Goal: Task Accomplishment & Management: Manage account settings

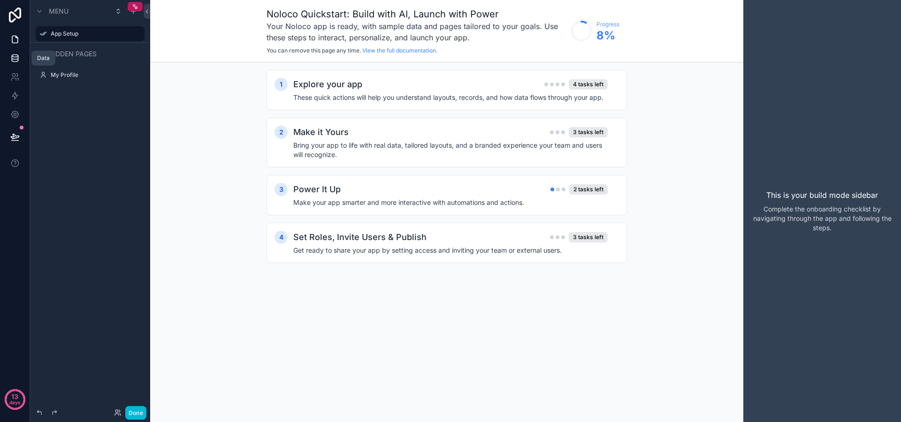
click at [19, 63] on link at bounding box center [15, 58] width 30 height 19
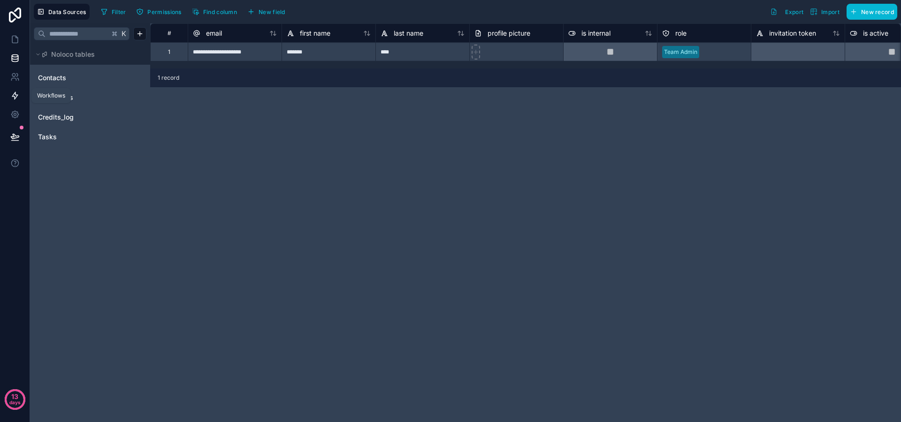
click at [15, 98] on icon at bounding box center [15, 95] width 6 height 7
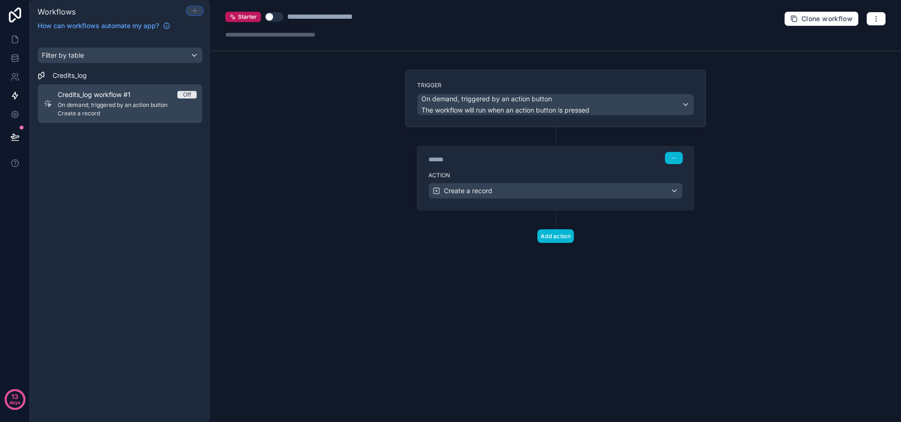
click at [196, 9] on icon at bounding box center [195, 11] width 8 height 8
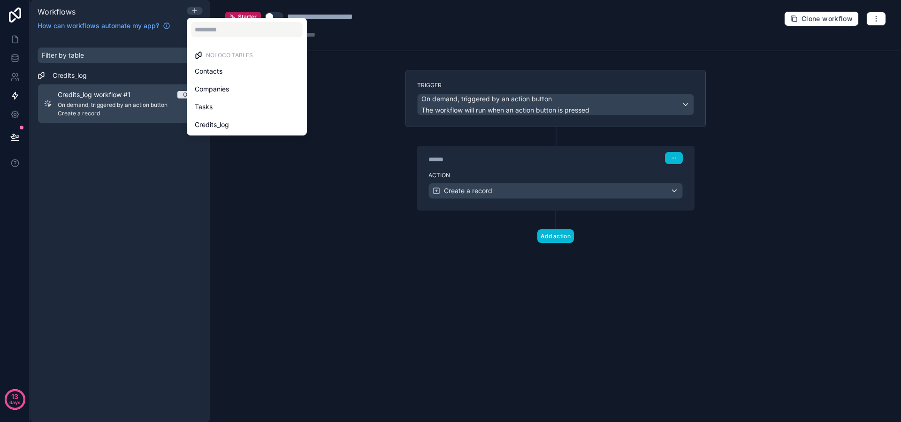
click at [405, 111] on div at bounding box center [450, 211] width 901 height 422
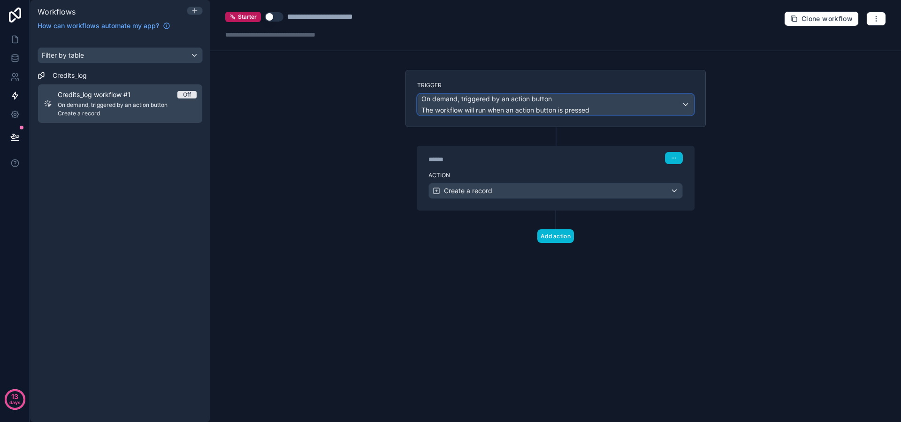
click at [508, 102] on span "On demand, triggered by an action button" at bounding box center [486, 98] width 130 height 9
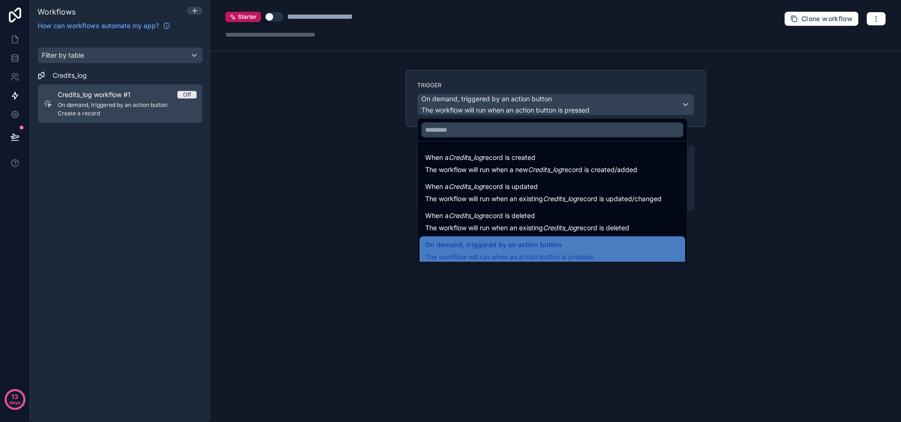
click at [508, 102] on div at bounding box center [450, 211] width 901 height 422
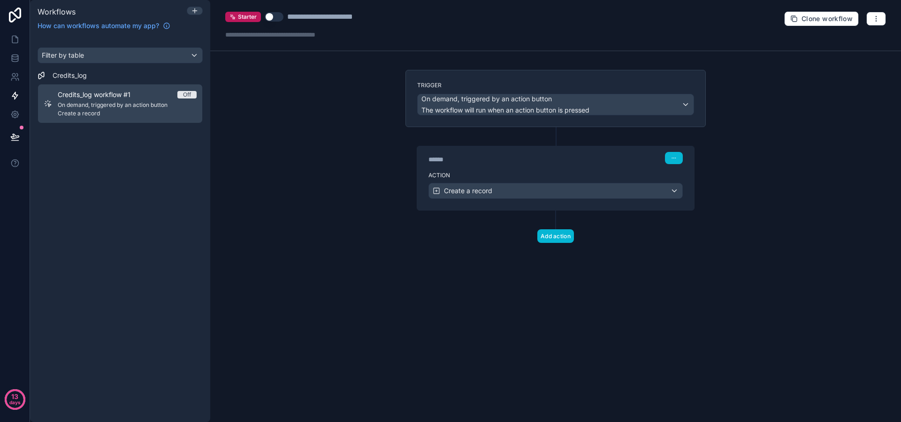
click at [138, 101] on span "On demand, triggered by an action button" at bounding box center [127, 105] width 139 height 8
click at [107, 110] on span "Create a record" at bounding box center [127, 114] width 139 height 8
click at [870, 22] on button "button" at bounding box center [876, 19] width 20 height 14
click at [827, 73] on button "Delete workflow" at bounding box center [844, 70] width 68 height 15
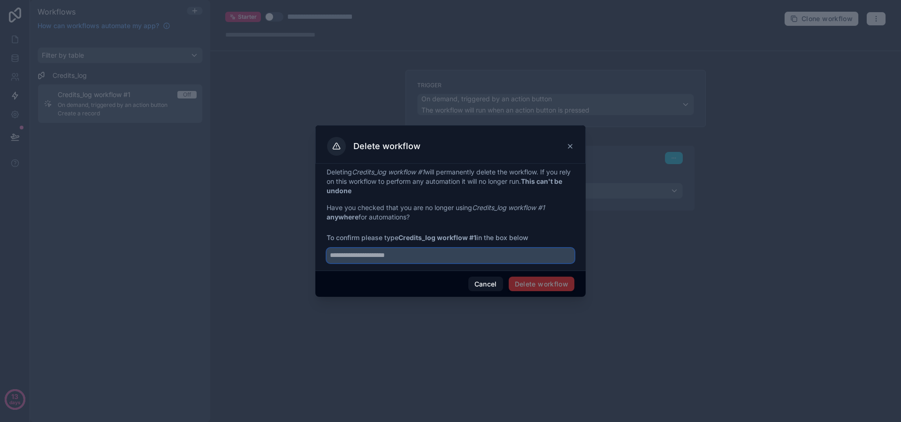
click at [483, 256] on input "text" at bounding box center [451, 255] width 248 height 15
drag, startPoint x: 479, startPoint y: 235, endPoint x: 400, endPoint y: 234, distance: 78.9
click at [400, 234] on span "To confirm please type Credits_log workflow #1 in the box below" at bounding box center [451, 237] width 248 height 9
copy span "Credits_log workflow #1"
click at [398, 260] on input "text" at bounding box center [451, 255] width 248 height 15
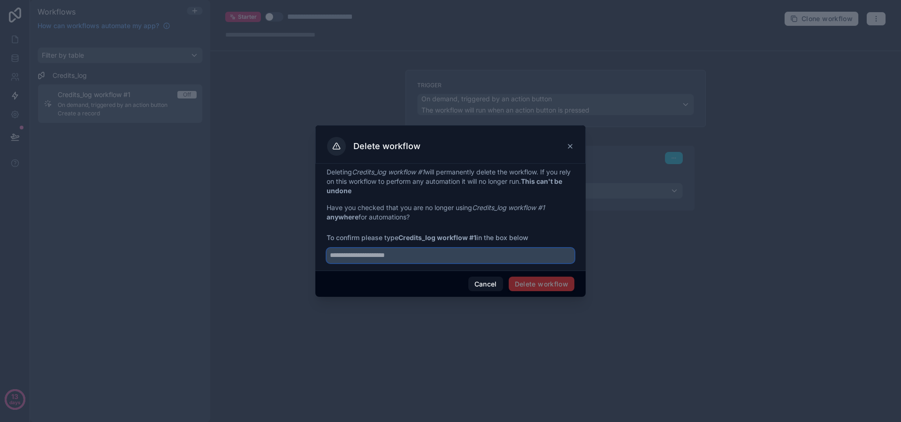
paste input "**********"
type input "**********"
click at [542, 282] on button "Delete workflow" at bounding box center [542, 284] width 66 height 15
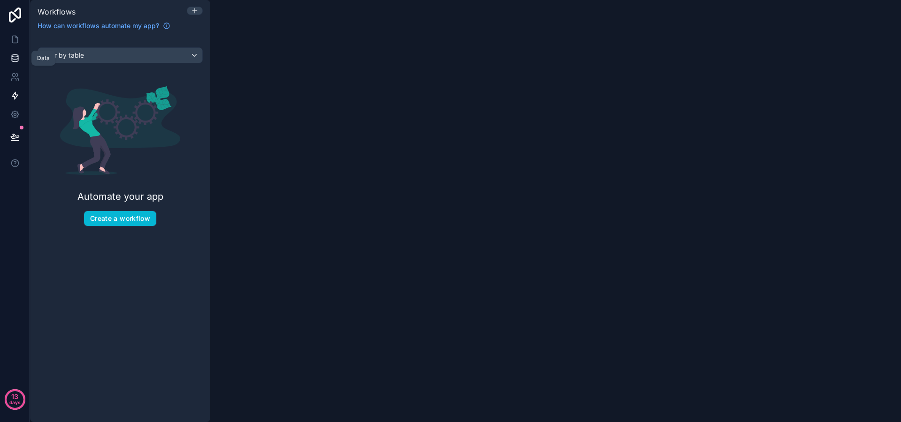
click at [12, 56] on icon at bounding box center [15, 58] width 6 height 4
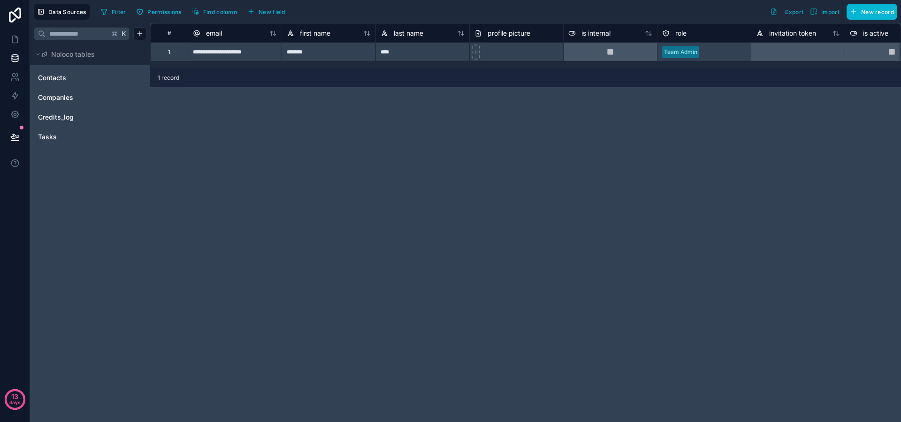
drag, startPoint x: 244, startPoint y: 196, endPoint x: 238, endPoint y: 187, distance: 10.5
click at [244, 196] on div "**********" at bounding box center [525, 222] width 751 height 399
click at [53, 114] on span "Credits_log" at bounding box center [56, 117] width 36 height 9
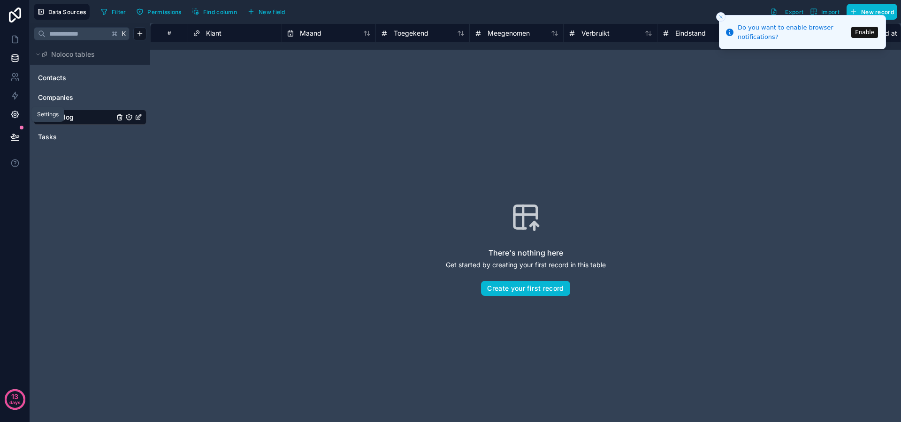
click at [12, 116] on icon at bounding box center [14, 114] width 7 height 7
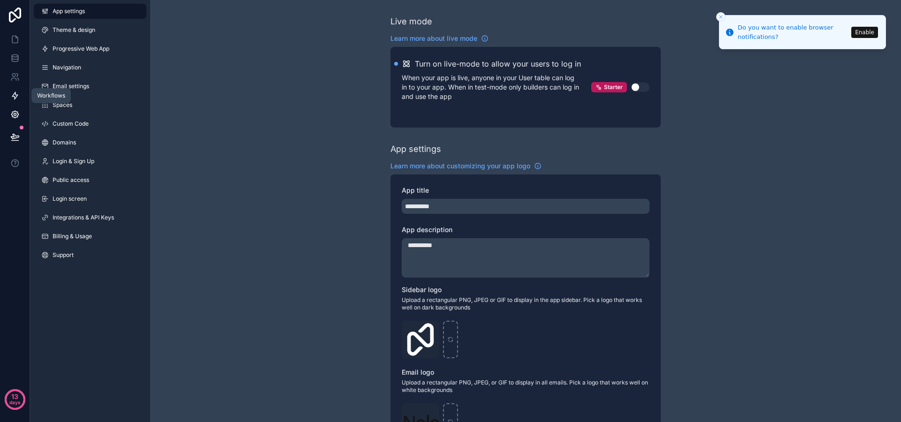
click at [17, 91] on icon at bounding box center [14, 95] width 9 height 9
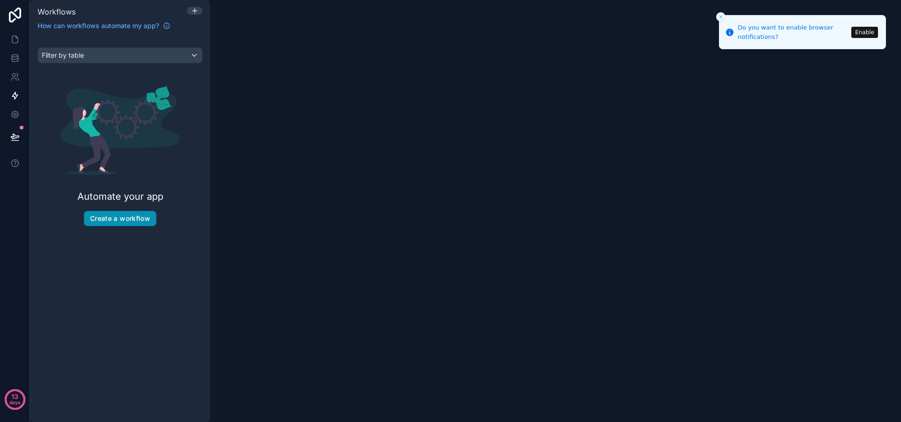
click at [123, 216] on button "Create a workflow" at bounding box center [120, 218] width 72 height 15
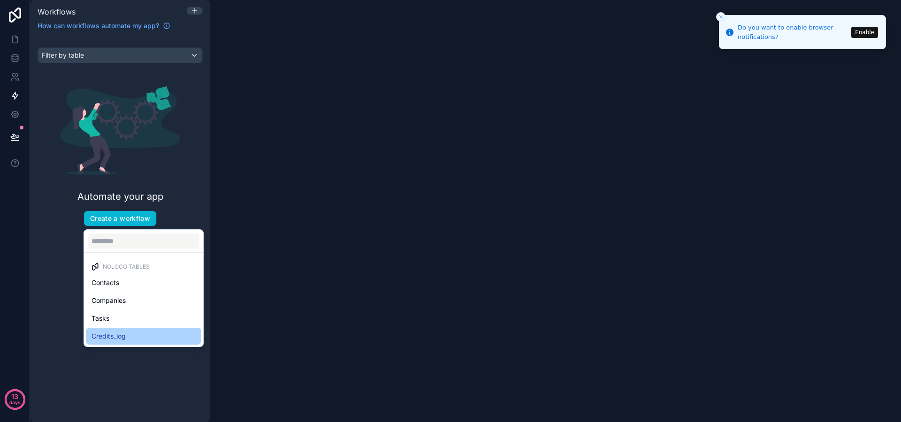
click at [126, 332] on span "Credits_log" at bounding box center [109, 336] width 34 height 11
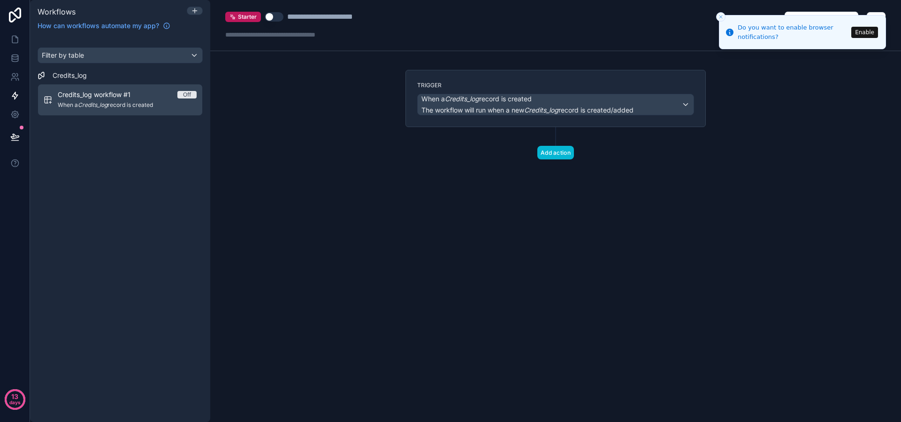
click at [141, 99] on span "Credits_log workflow #1" at bounding box center [100, 94] width 84 height 9
click at [130, 103] on span "When a Credits_log record is created" at bounding box center [127, 105] width 139 height 8
click at [685, 101] on div "When a Credits_log record is created The workflow will run when a new Credits_l…" at bounding box center [556, 104] width 276 height 21
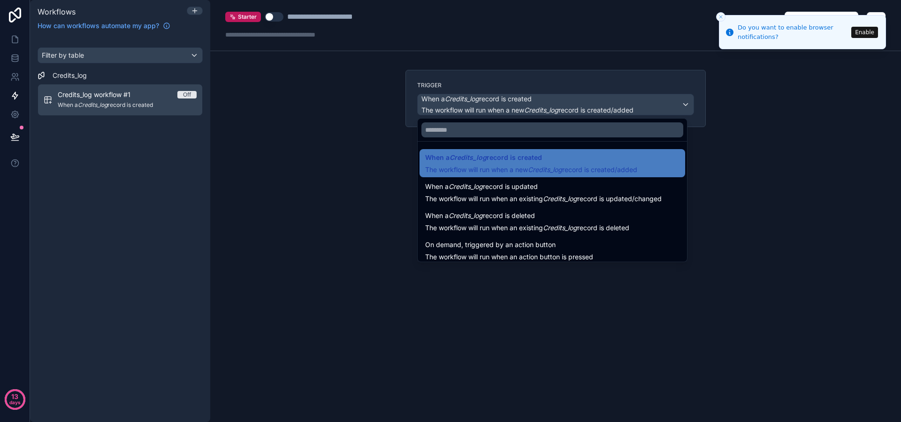
click at [498, 109] on div at bounding box center [450, 211] width 901 height 422
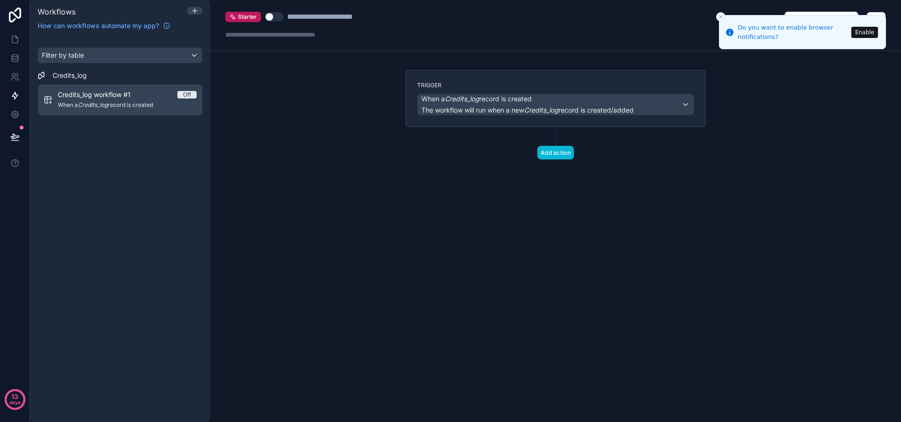
click at [169, 101] on span "When a Credits_log record is created" at bounding box center [127, 105] width 139 height 8
click at [719, 16] on icon "Close toast" at bounding box center [721, 17] width 6 height 6
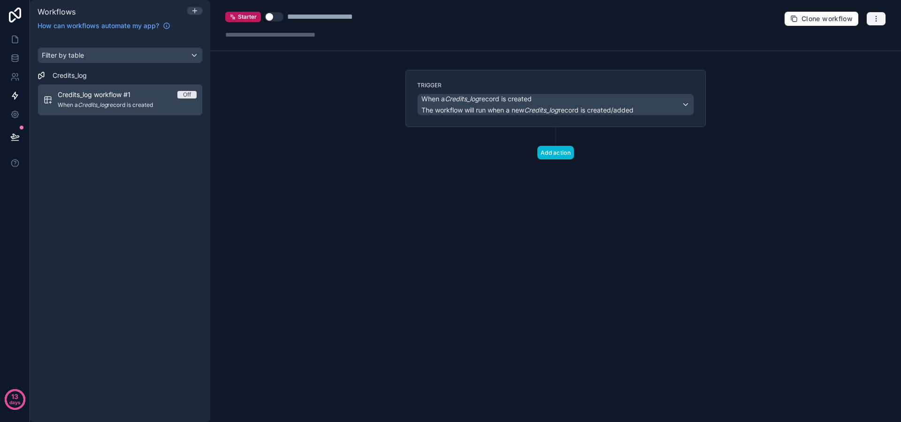
click at [882, 22] on button "button" at bounding box center [876, 19] width 20 height 14
click at [838, 78] on div "Test workflow Run history Delete workflow" at bounding box center [843, 56] width 75 height 53
click at [884, 21] on button "button" at bounding box center [876, 19] width 20 height 14
click at [855, 73] on span "Delete workflow" at bounding box center [851, 71] width 45 height 8
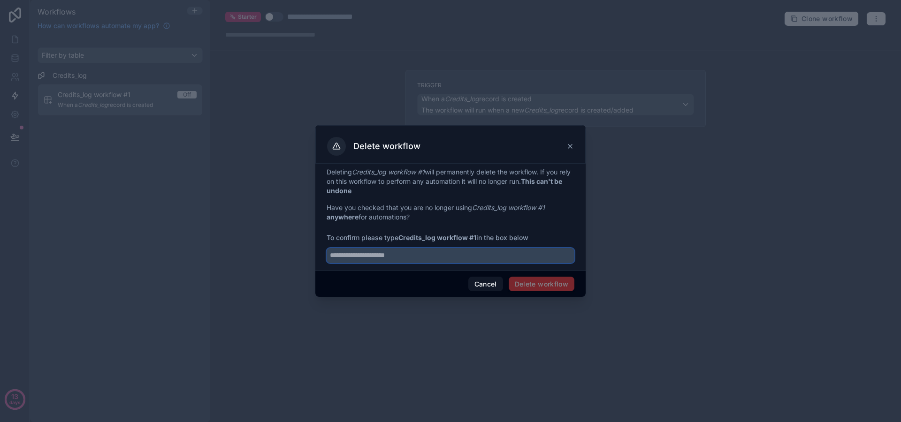
click at [526, 256] on input "text" at bounding box center [451, 255] width 248 height 15
paste input "**********"
type input "**********"
click at [538, 282] on button "Delete workflow" at bounding box center [542, 284] width 66 height 15
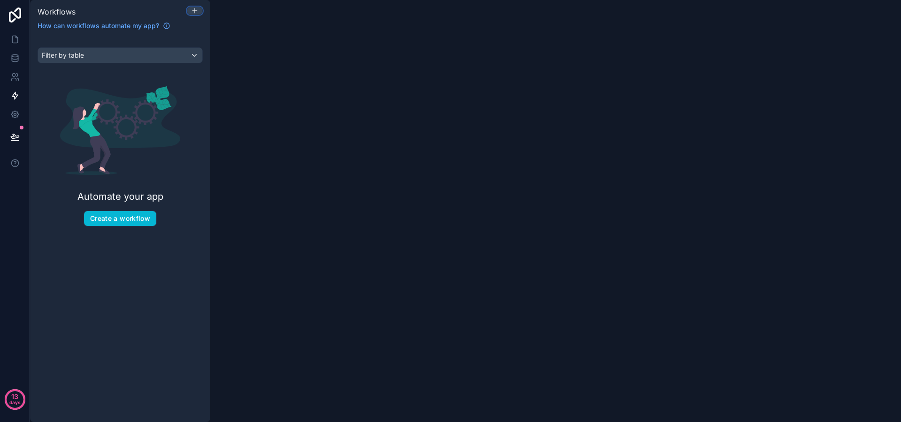
click at [195, 14] on button at bounding box center [195, 11] width 16 height 8
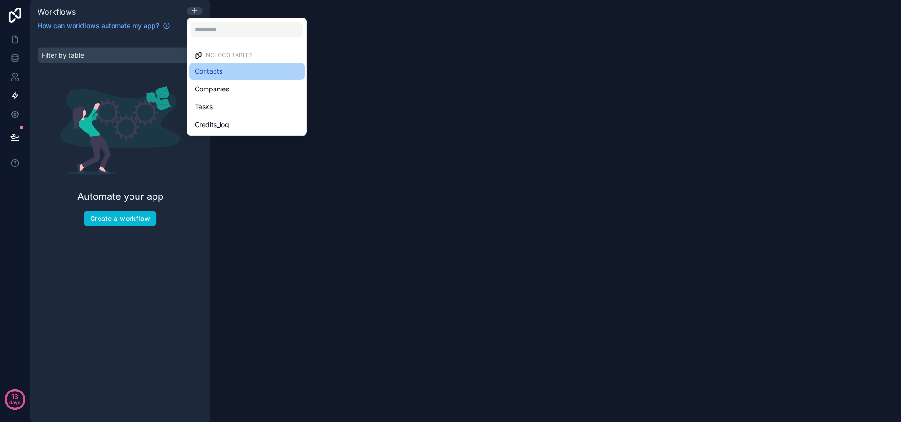
click at [218, 68] on span "Contacts" at bounding box center [209, 71] width 28 height 11
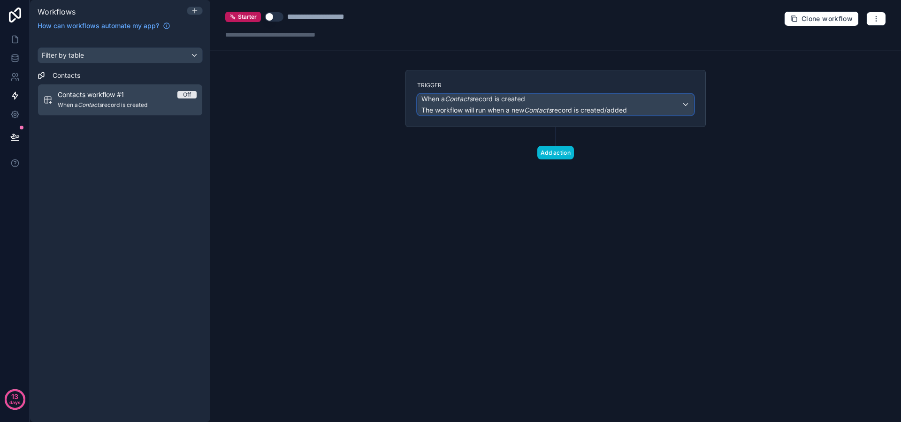
click at [530, 109] on em "Contacts" at bounding box center [538, 110] width 28 height 8
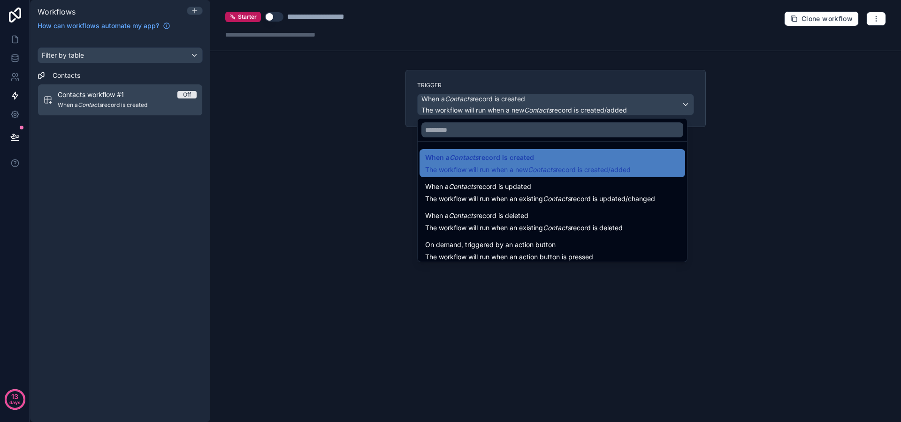
click at [363, 144] on div at bounding box center [450, 211] width 901 height 422
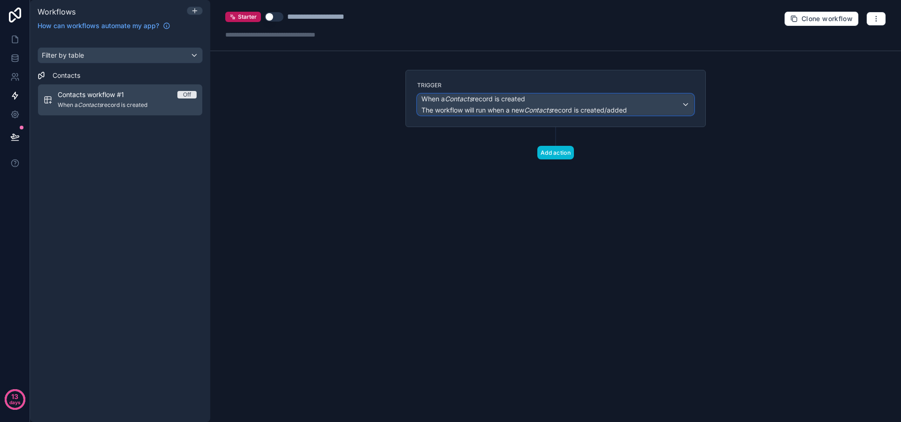
click at [476, 112] on span "The workflow will run when a new Contacts record is created/added" at bounding box center [524, 110] width 206 height 8
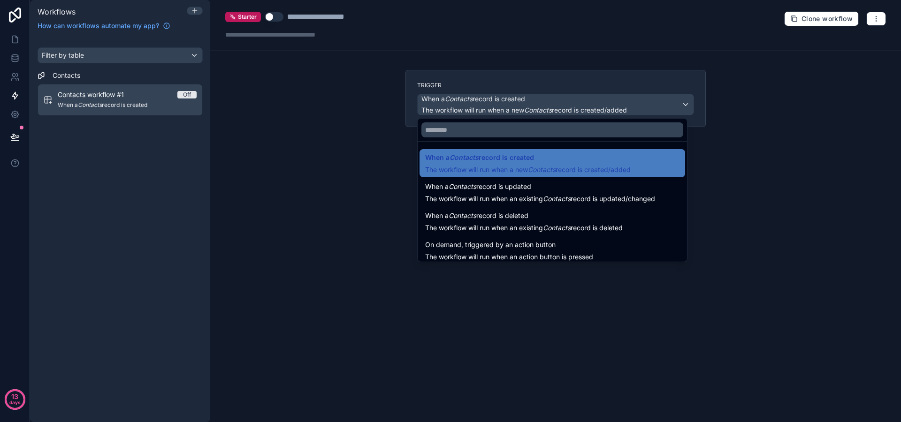
click at [482, 116] on div "When a Contacts record is created The workflow will run when a new Contacts rec…" at bounding box center [555, 189] width 276 height 146
click at [489, 109] on div at bounding box center [450, 211] width 901 height 422
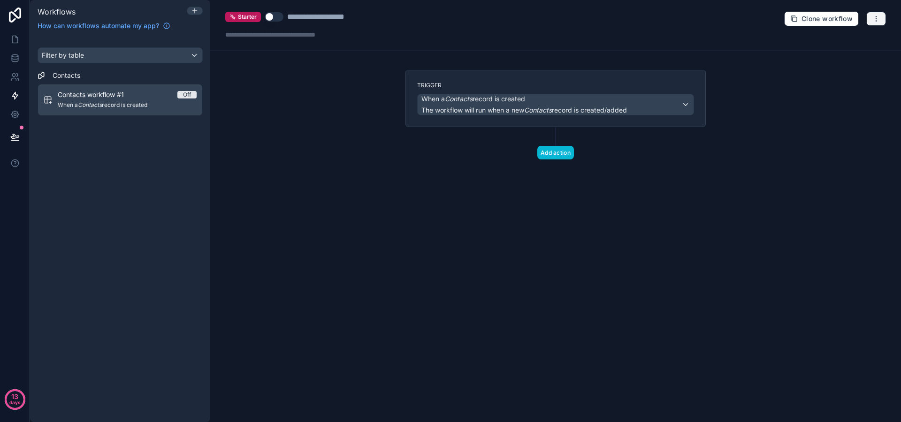
click at [873, 15] on icon "button" at bounding box center [877, 19] width 8 height 8
click at [834, 65] on button "Delete workflow" at bounding box center [844, 70] width 68 height 15
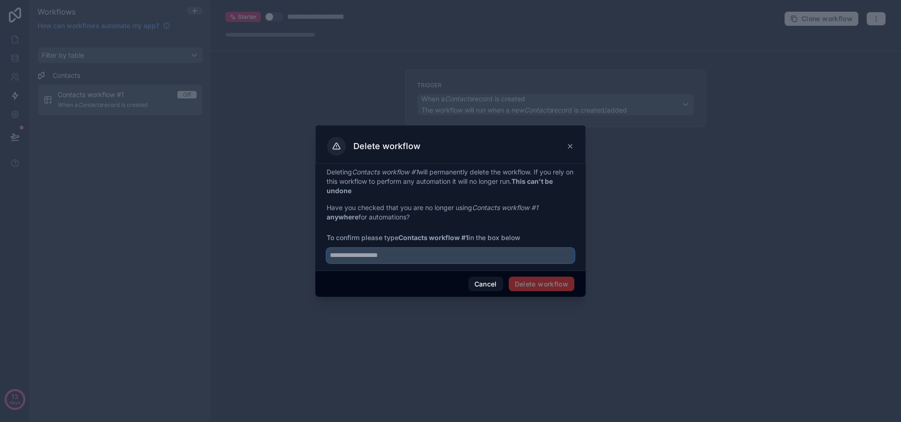
click at [510, 258] on input "text" at bounding box center [451, 255] width 248 height 15
paste input "**********"
type input "**********"
click at [340, 253] on input "**********" at bounding box center [451, 255] width 248 height 15
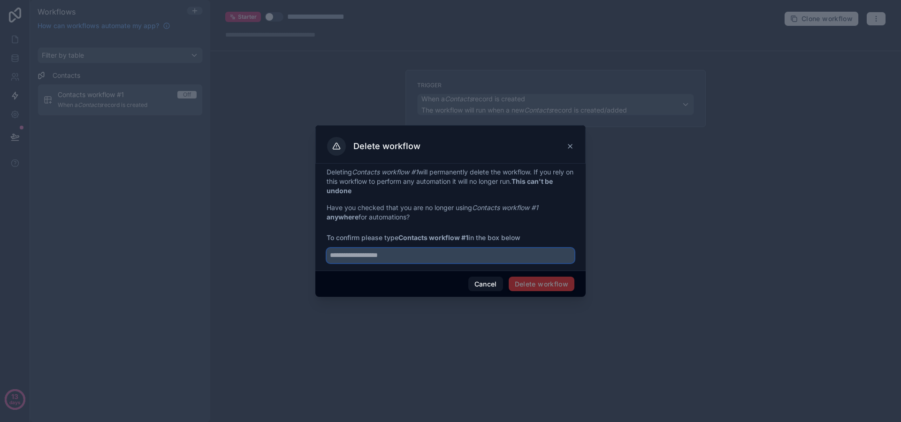
paste input "**********"
drag, startPoint x: 367, startPoint y: 255, endPoint x: 310, endPoint y: 253, distance: 56.4
click at [310, 252] on div "**********" at bounding box center [450, 211] width 901 height 422
type input "**********"
click at [544, 285] on button "Delete workflow" at bounding box center [542, 284] width 66 height 15
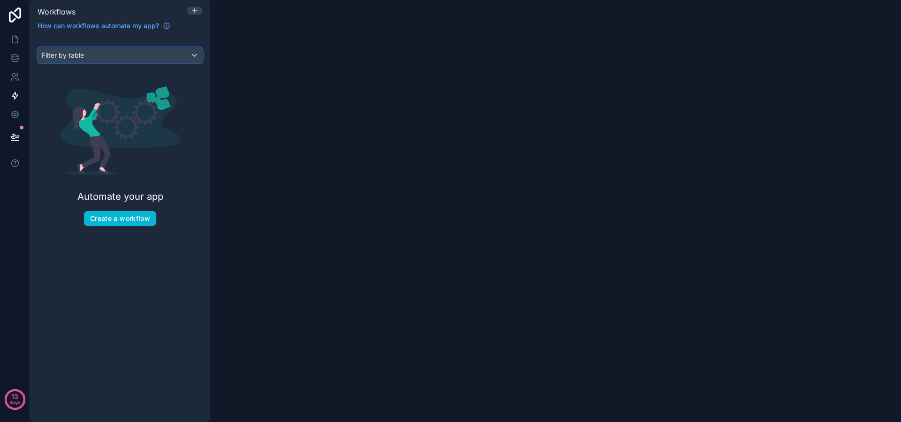
click at [114, 55] on div "Filter by table" at bounding box center [120, 55] width 164 height 15
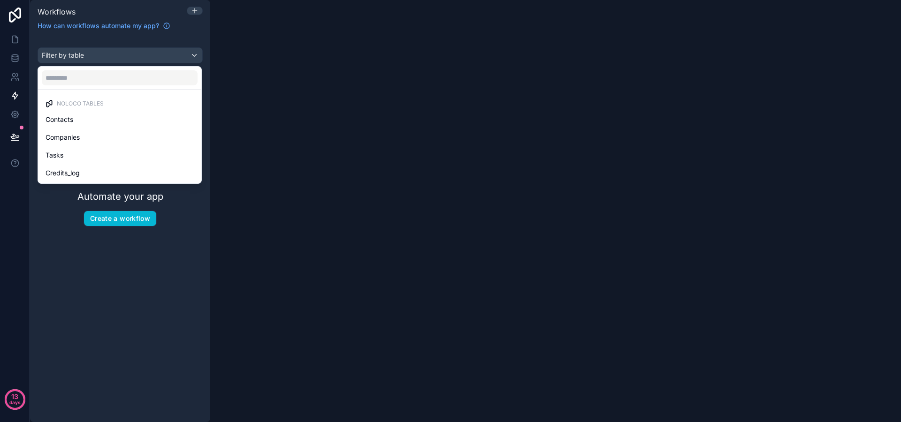
click at [112, 60] on div "scrollable content" at bounding box center [450, 211] width 901 height 422
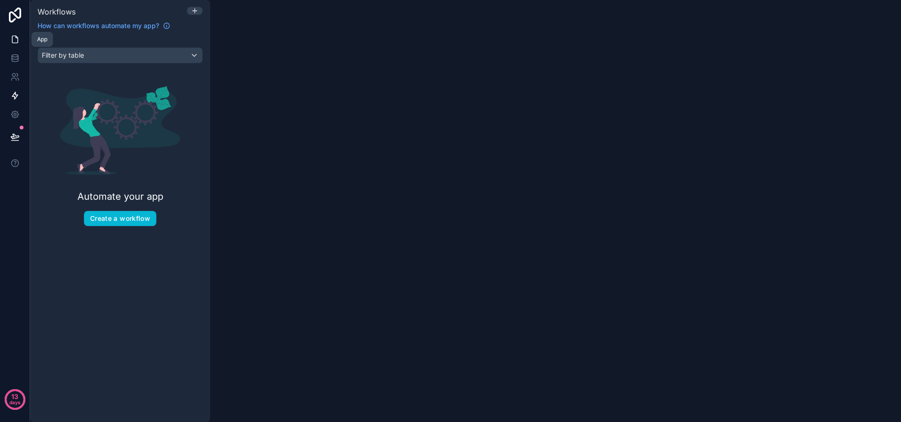
click at [7, 38] on link at bounding box center [15, 39] width 30 height 19
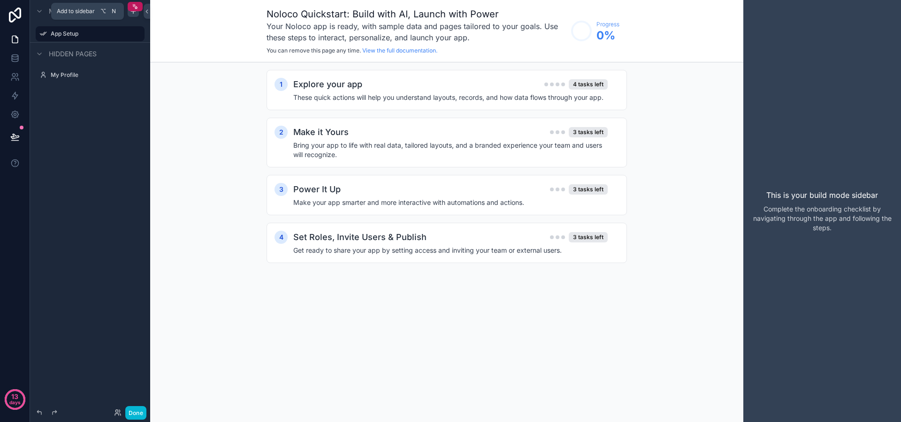
click at [135, 15] on icon "scrollable content" at bounding box center [134, 12] width 8 height 8
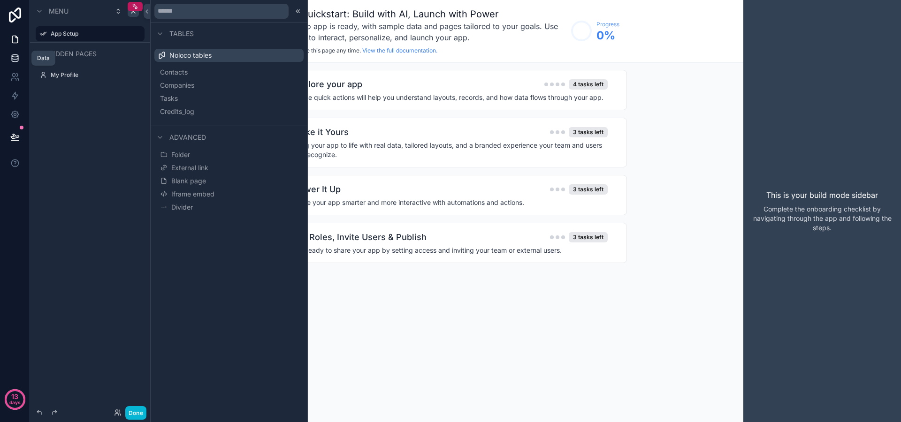
click at [13, 62] on icon at bounding box center [14, 58] width 9 height 9
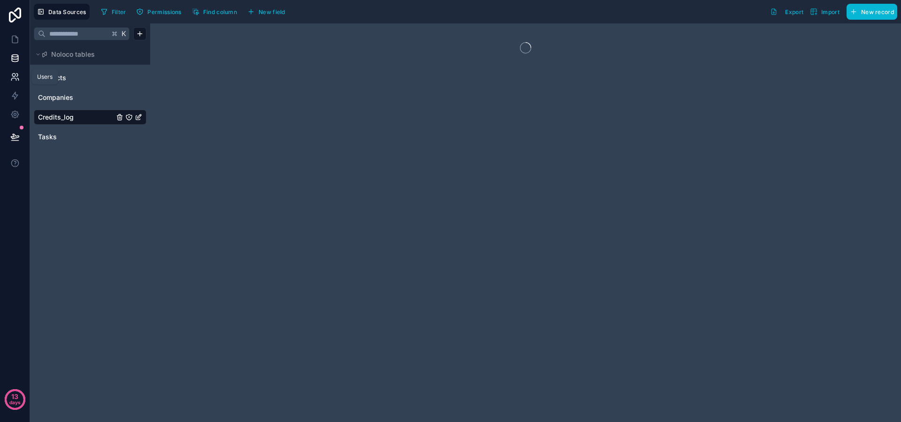
click at [18, 79] on icon at bounding box center [17, 79] width 1 height 2
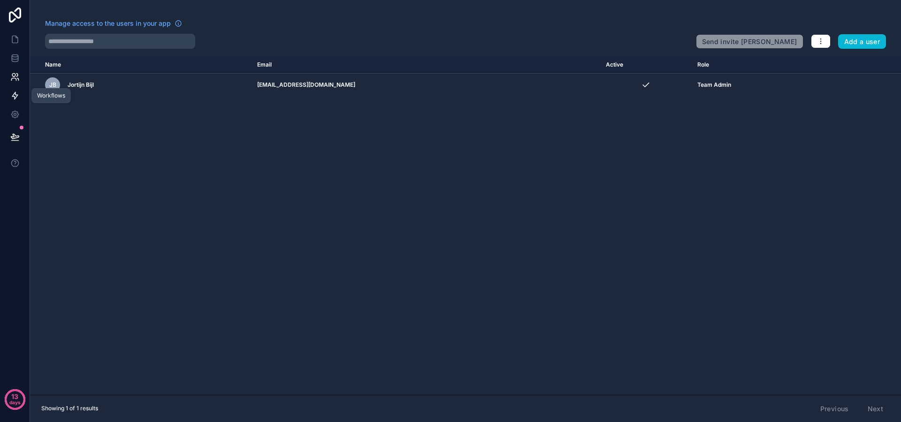
click at [18, 91] on icon at bounding box center [14, 95] width 9 height 9
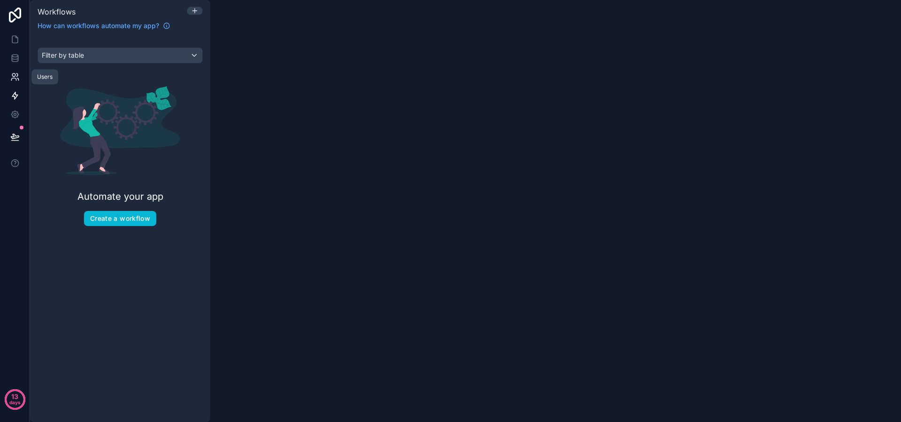
click at [16, 77] on icon at bounding box center [16, 75] width 1 height 3
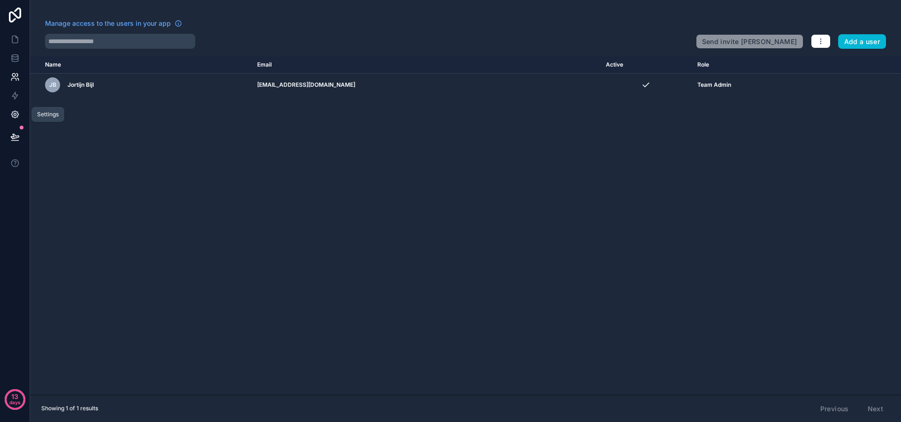
click at [16, 115] on icon at bounding box center [14, 114] width 9 height 9
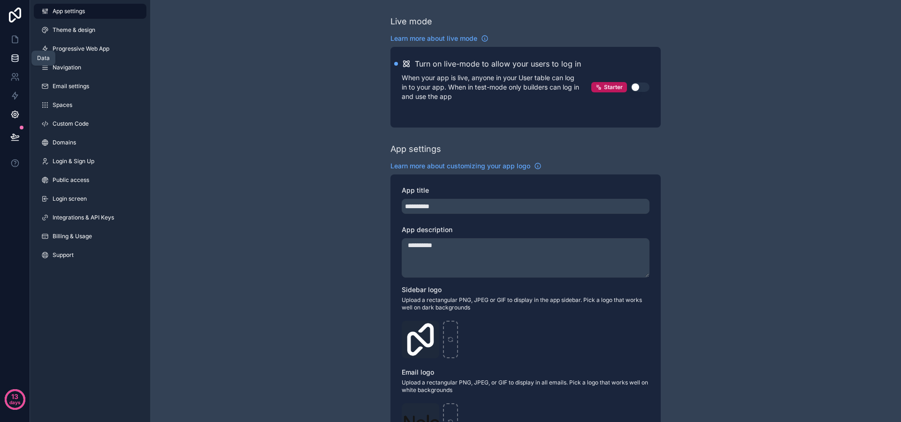
click at [13, 58] on icon at bounding box center [14, 58] width 9 height 9
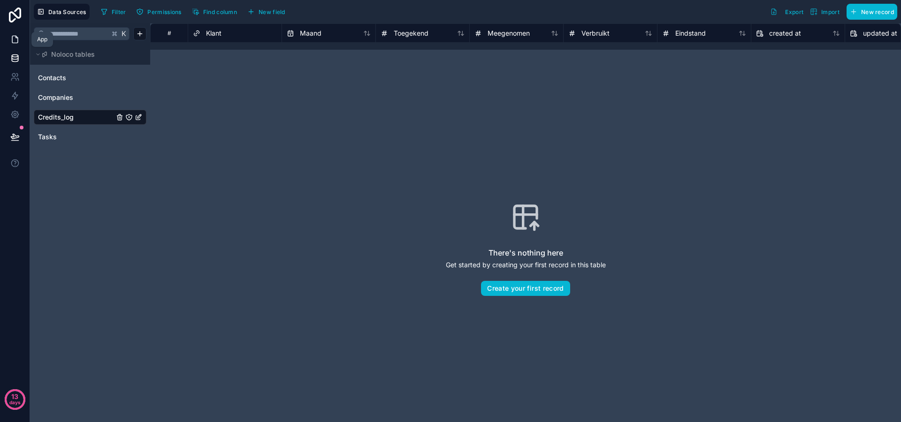
click at [15, 47] on link at bounding box center [15, 39] width 30 height 19
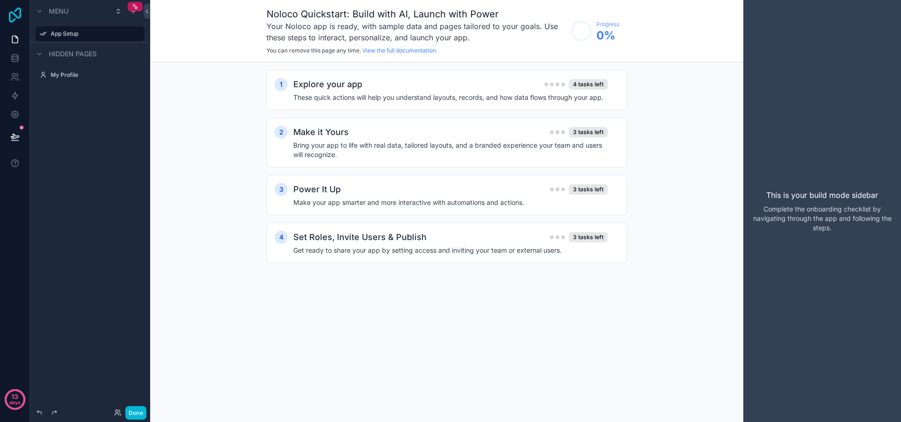
click at [23, 11] on icon at bounding box center [15, 15] width 19 height 15
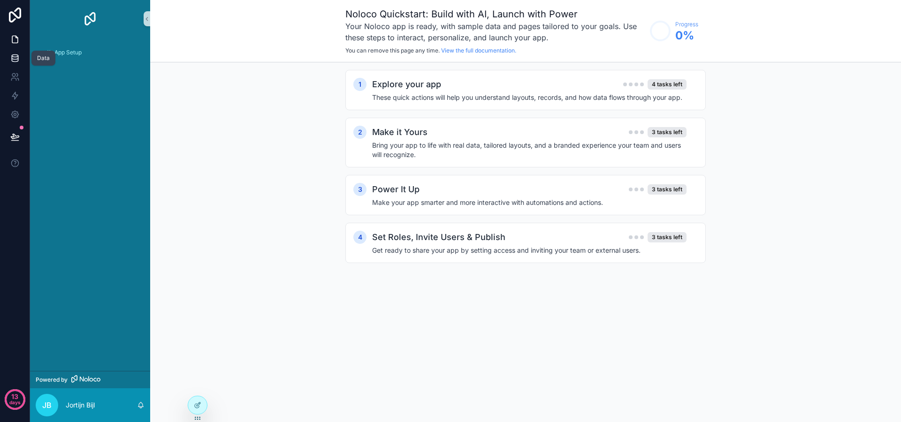
click at [19, 58] on link at bounding box center [15, 58] width 30 height 19
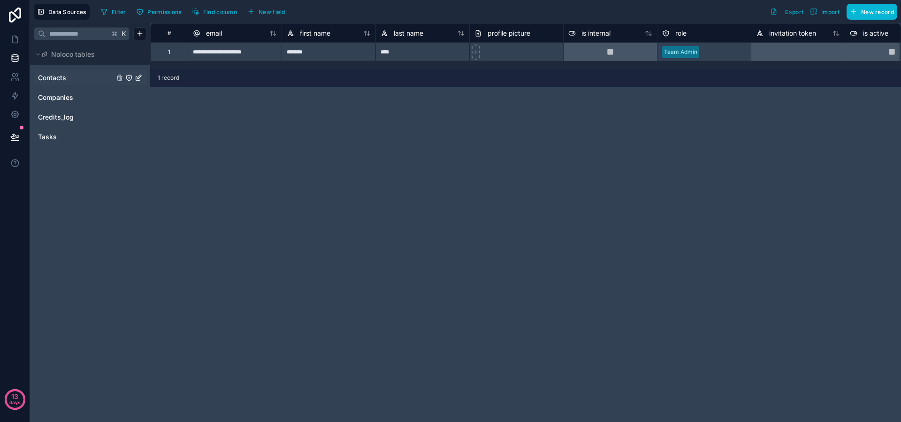
click at [94, 78] on link "Contacts" at bounding box center [76, 77] width 76 height 9
click at [86, 102] on link "Companies" at bounding box center [76, 97] width 76 height 9
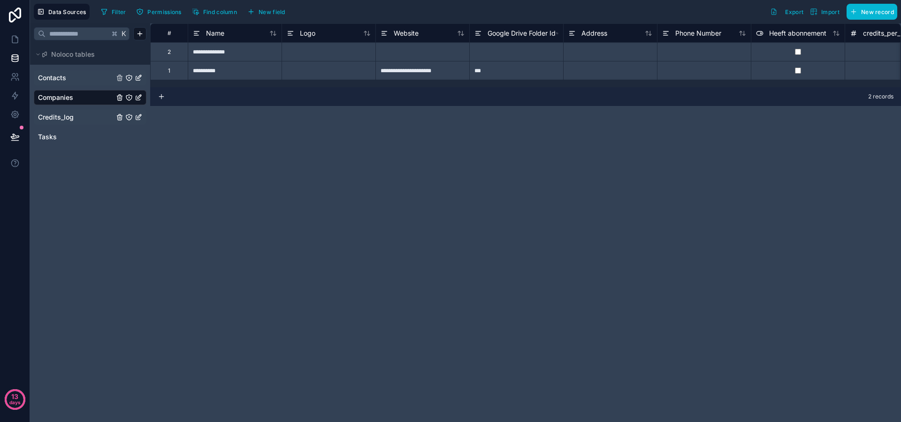
click at [78, 123] on div "Credits_log" at bounding box center [90, 117] width 113 height 15
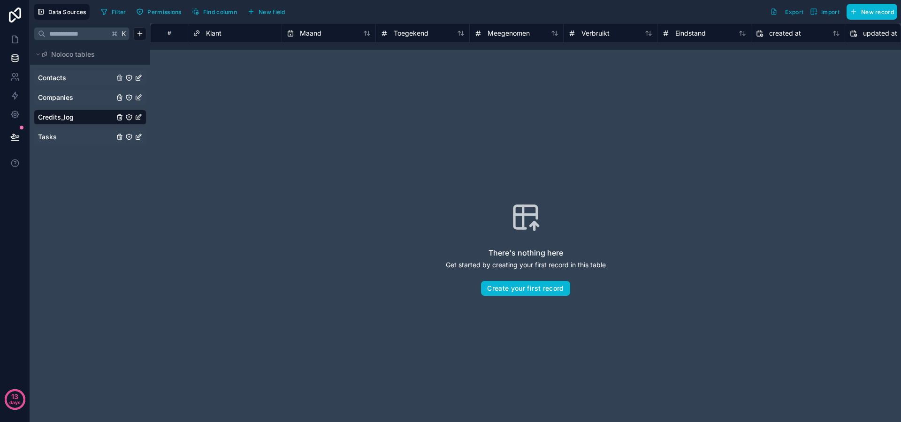
click at [73, 140] on link "Tasks" at bounding box center [76, 136] width 76 height 9
click at [22, 42] on link at bounding box center [15, 39] width 30 height 19
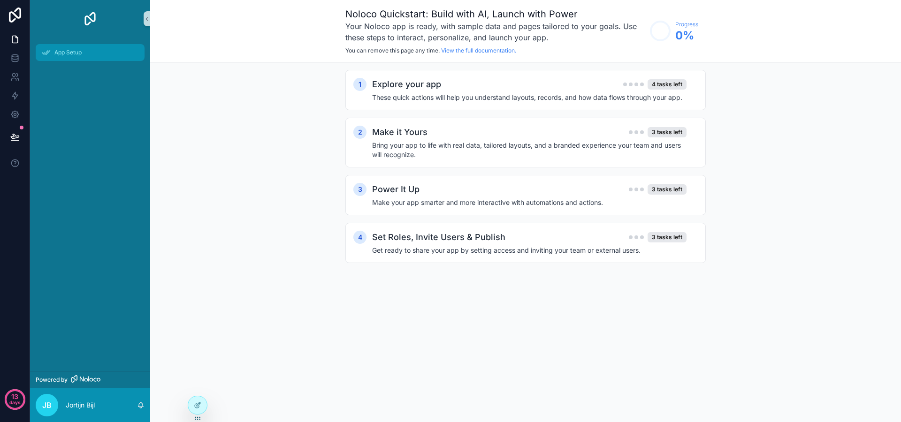
click at [85, 54] on div "App Setup" at bounding box center [90, 52] width 98 height 15
click at [17, 56] on icon at bounding box center [15, 56] width 6 height 2
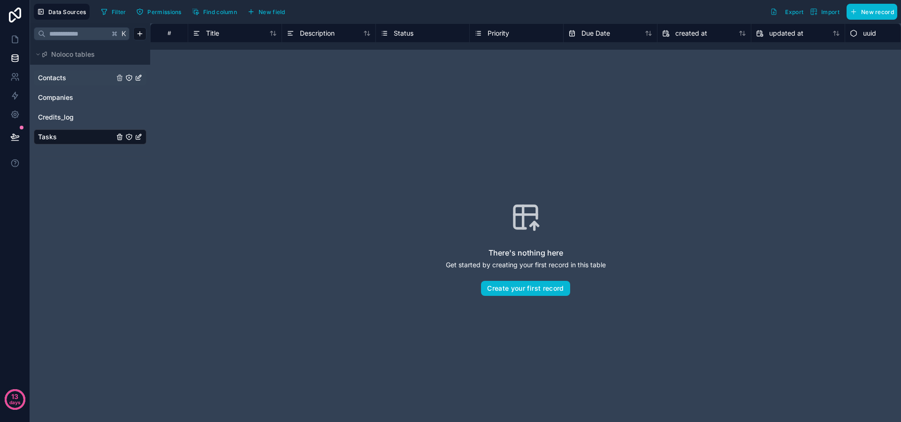
click at [86, 81] on link "Contacts" at bounding box center [76, 77] width 76 height 9
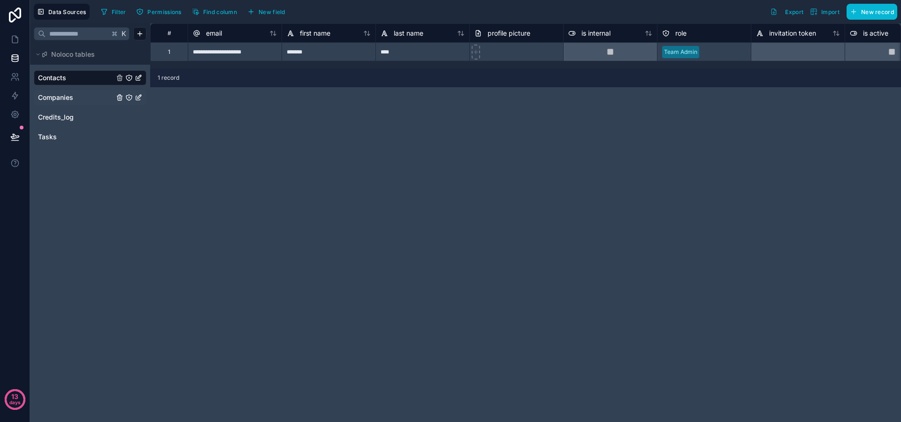
click at [65, 99] on span "Companies" at bounding box center [55, 97] width 35 height 9
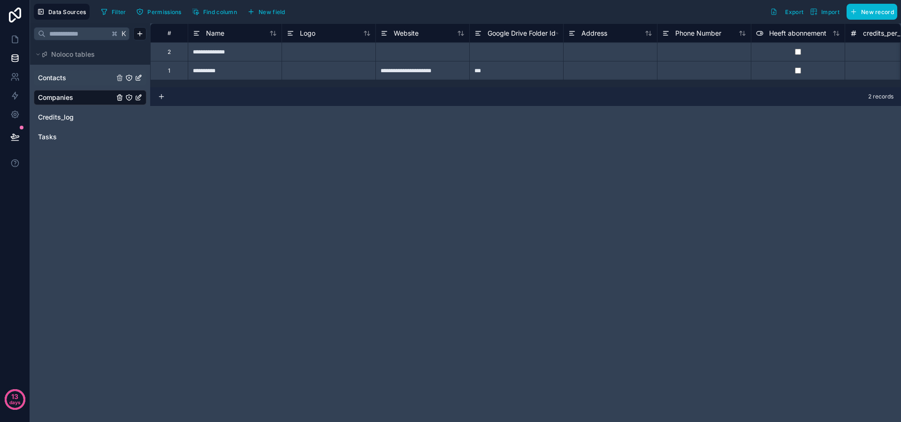
drag, startPoint x: 262, startPoint y: 87, endPoint x: 283, endPoint y: 87, distance: 21.1
click at [283, 87] on div "**********" at bounding box center [525, 55] width 751 height 64
drag, startPoint x: 284, startPoint y: 86, endPoint x: 367, endPoint y: 86, distance: 82.6
click at [367, 86] on div "**********" at bounding box center [525, 55] width 751 height 64
click at [313, 34] on span "Logo" at bounding box center [307, 33] width 15 height 9
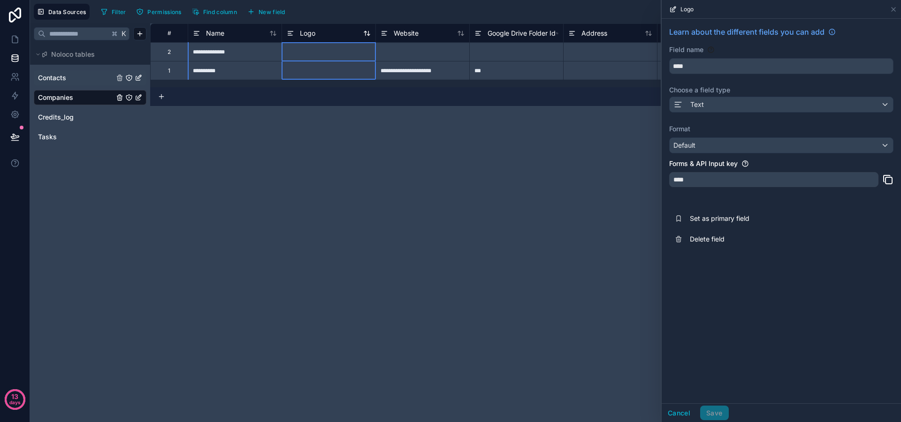
click at [312, 31] on span "Logo" at bounding box center [307, 33] width 15 height 9
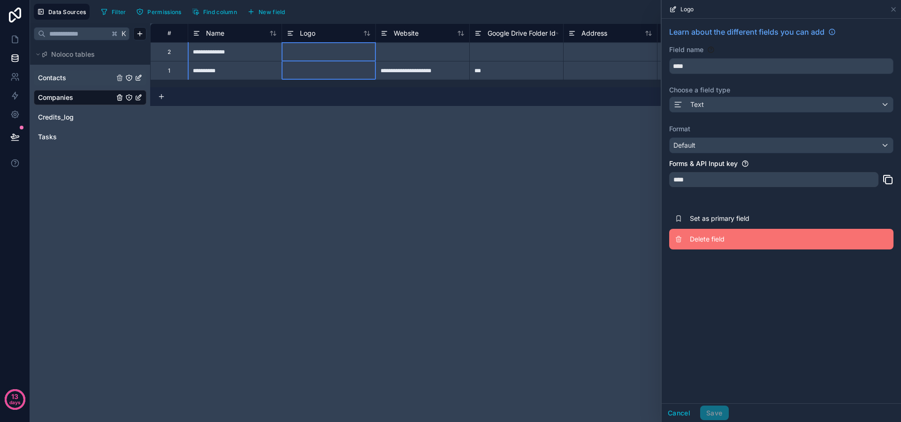
click at [712, 235] on span "Delete field" at bounding box center [757, 239] width 135 height 9
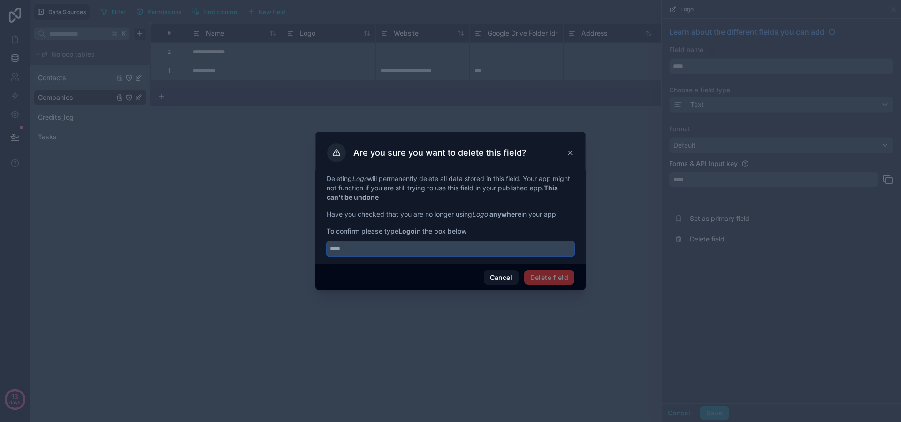
click at [498, 253] on input "text" at bounding box center [451, 249] width 248 height 15
type input "****"
click at [567, 273] on button "Delete field" at bounding box center [549, 277] width 50 height 15
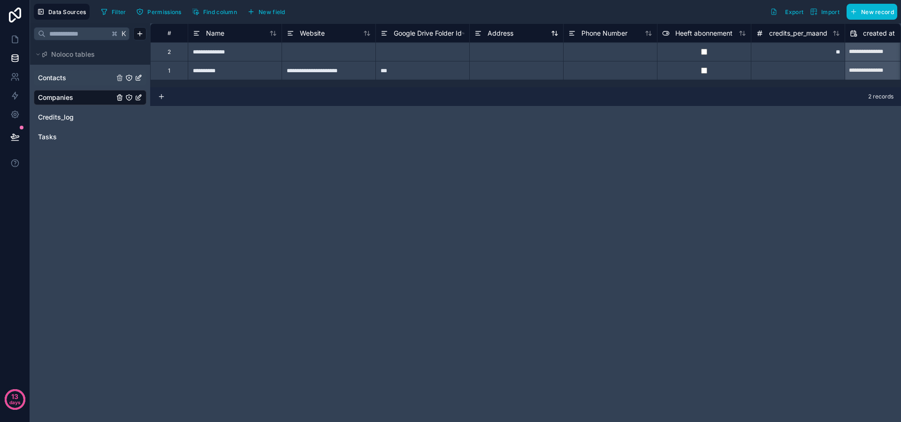
click at [490, 35] on span "Address" at bounding box center [501, 33] width 26 height 9
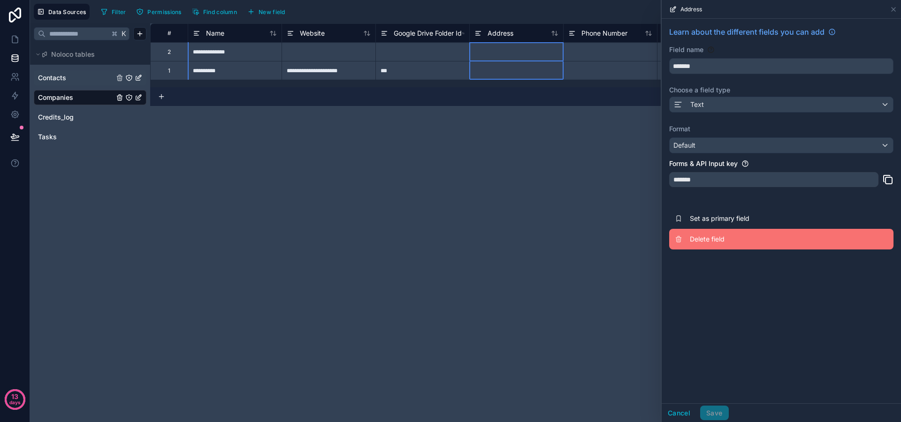
click at [715, 236] on span "Delete field" at bounding box center [757, 239] width 135 height 9
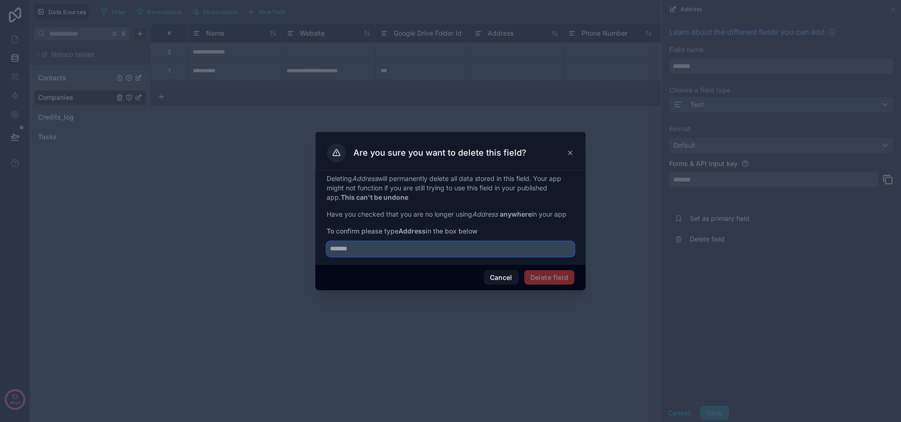
click at [475, 246] on input "text" at bounding box center [451, 249] width 248 height 15
type input "*******"
click at [539, 279] on button "Delete field" at bounding box center [549, 277] width 50 height 15
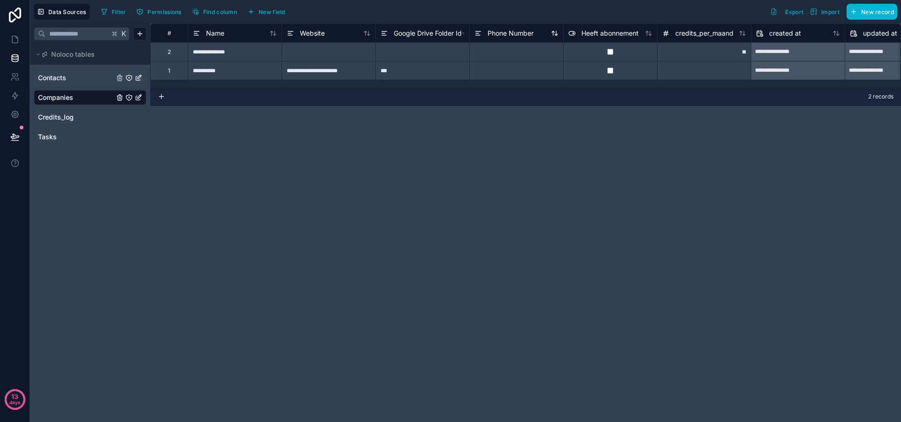
click at [520, 34] on span "Phone Number" at bounding box center [511, 33] width 46 height 9
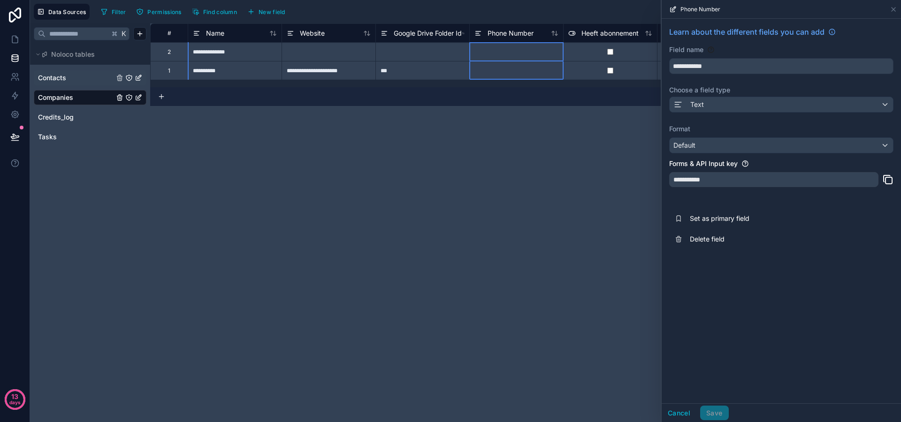
click at [512, 149] on div "**********" at bounding box center [525, 222] width 751 height 399
click at [892, 9] on icon at bounding box center [894, 10] width 8 height 8
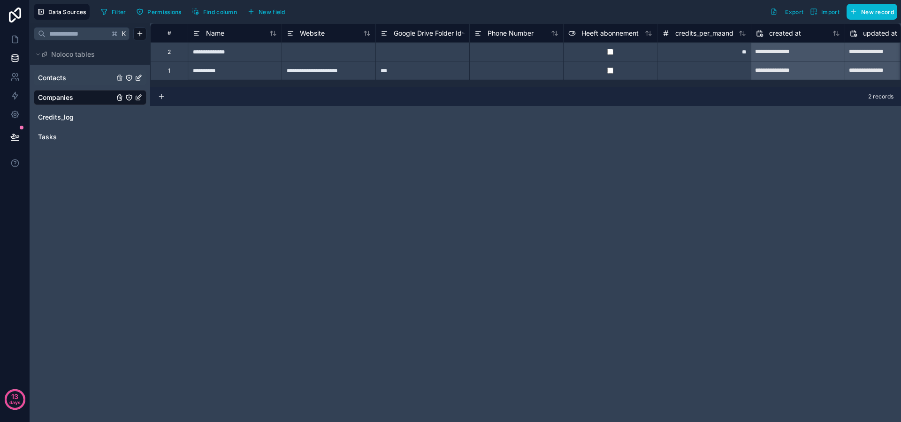
drag, startPoint x: 716, startPoint y: 47, endPoint x: 709, endPoint y: 53, distance: 9.3
click at [715, 48] on div "**" at bounding box center [704, 51] width 94 height 19
click at [19, 116] on icon at bounding box center [14, 114] width 9 height 9
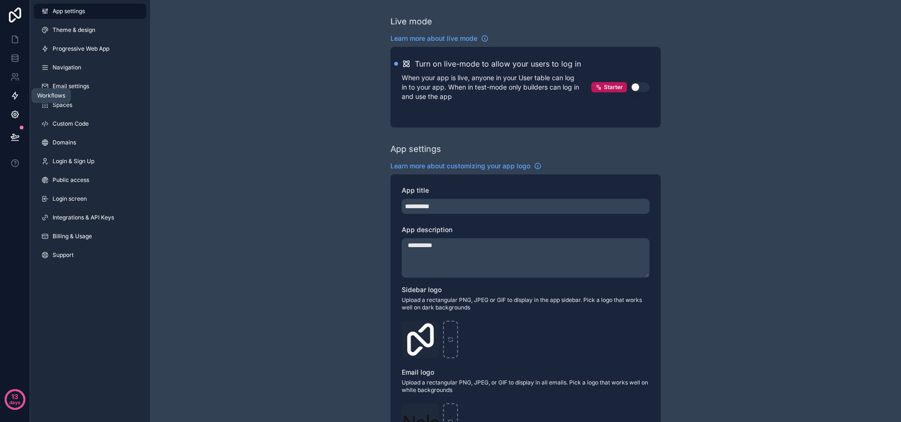
click at [19, 96] on icon at bounding box center [14, 95] width 9 height 9
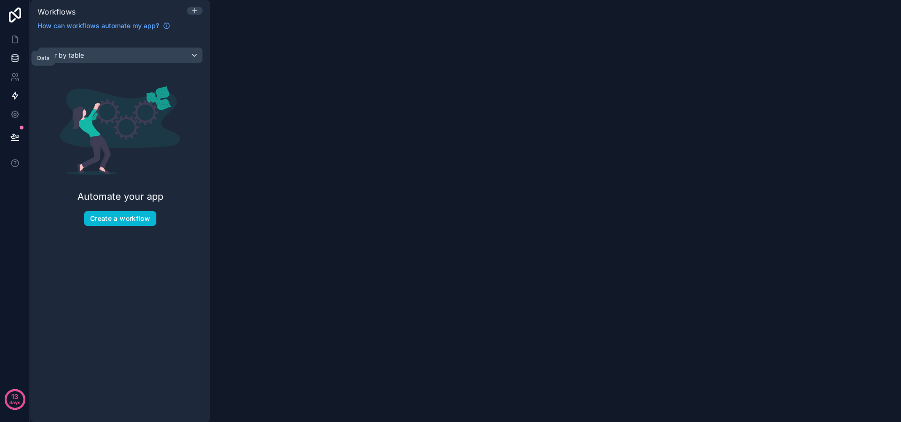
click at [17, 57] on icon at bounding box center [15, 56] width 6 height 2
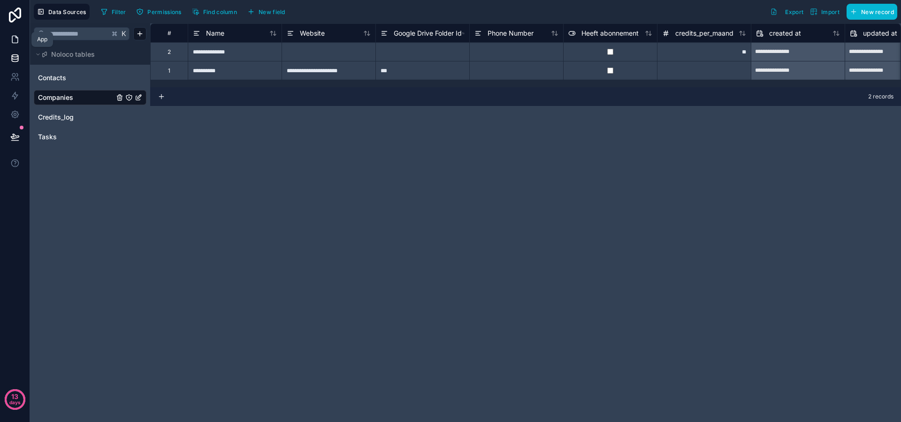
click at [9, 36] on link at bounding box center [15, 39] width 30 height 19
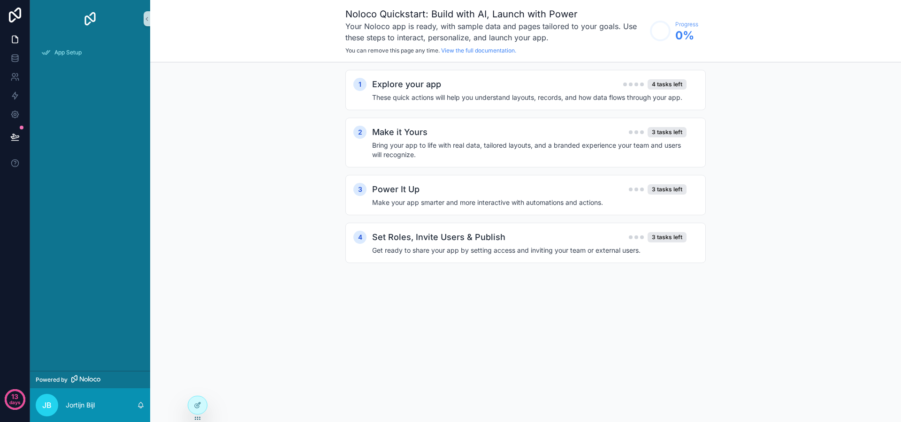
click at [86, 98] on div "App Setup" at bounding box center [90, 205] width 120 height 334
click at [191, 403] on div at bounding box center [197, 406] width 19 height 18
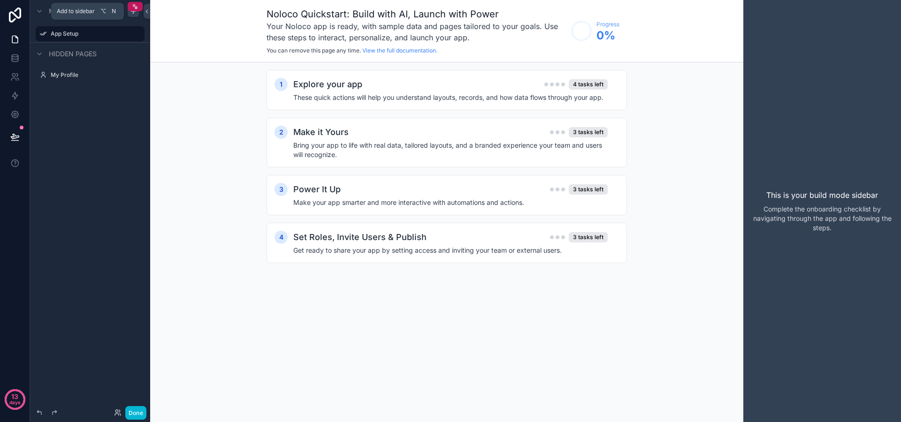
click at [135, 14] on icon "scrollable content" at bounding box center [134, 12] width 8 height 8
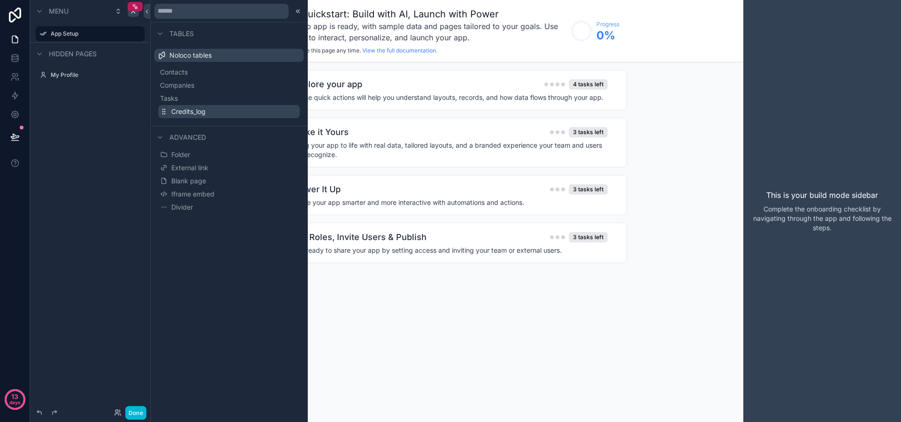
click at [183, 112] on span "Credits_log" at bounding box center [188, 111] width 34 height 9
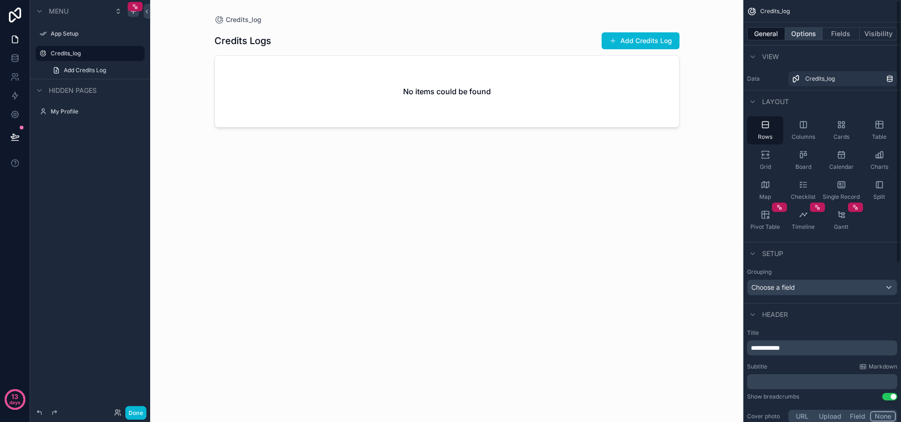
click at [811, 31] on button "Options" at bounding box center [804, 33] width 38 height 13
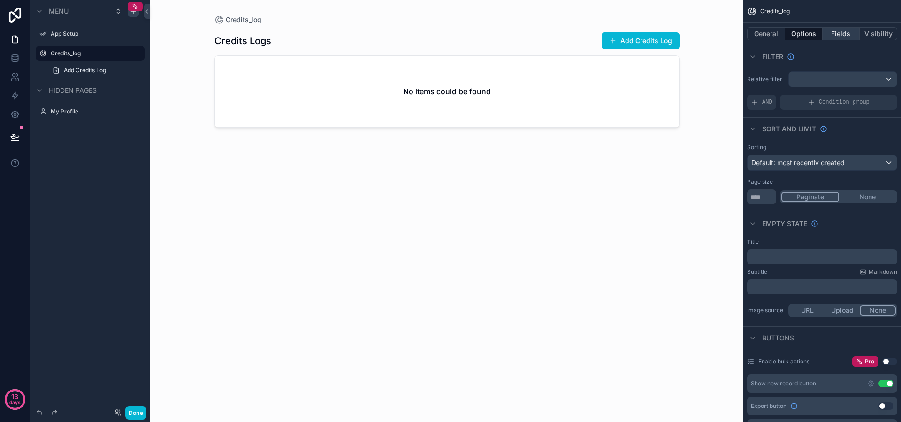
click at [840, 38] on button "Fields" at bounding box center [842, 33] width 38 height 13
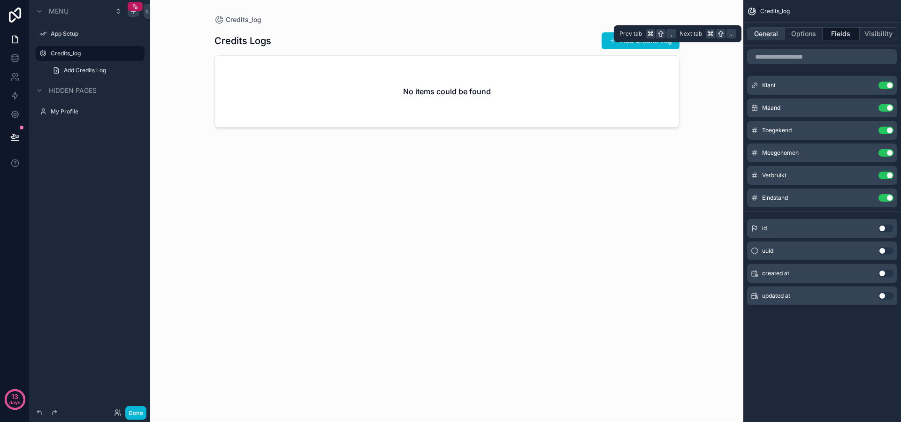
click at [759, 28] on button "General" at bounding box center [766, 33] width 38 height 13
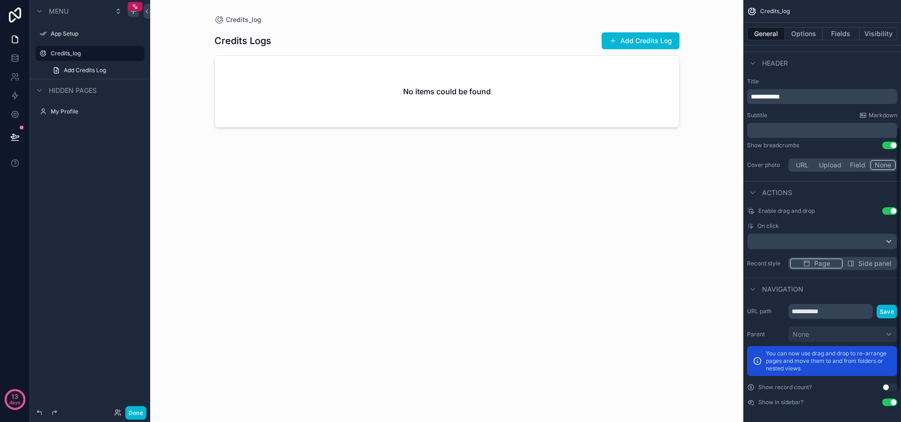
scroll to position [254, 0]
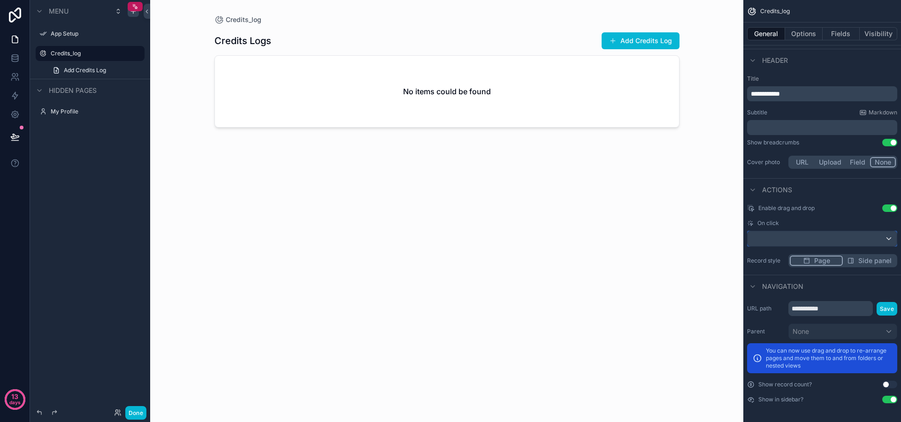
click at [789, 236] on div "scrollable content" at bounding box center [822, 238] width 149 height 15
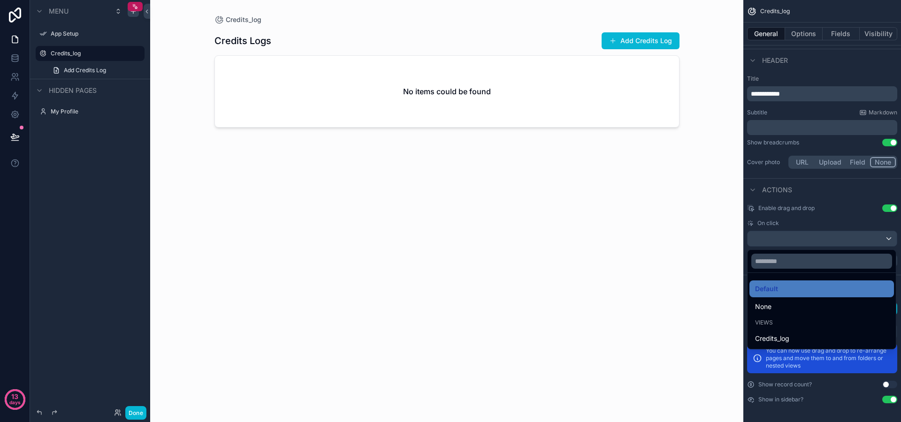
click at [789, 236] on div "scrollable content" at bounding box center [450, 211] width 901 height 422
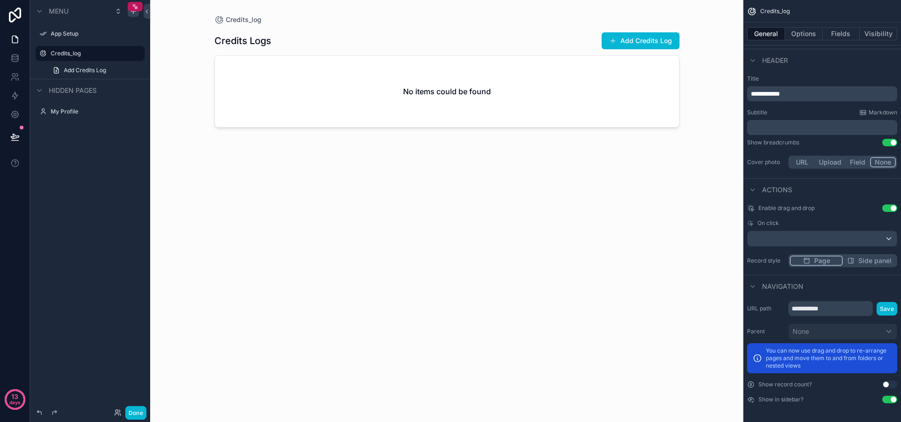
click at [641, 40] on div "scrollable content" at bounding box center [447, 205] width 480 height 411
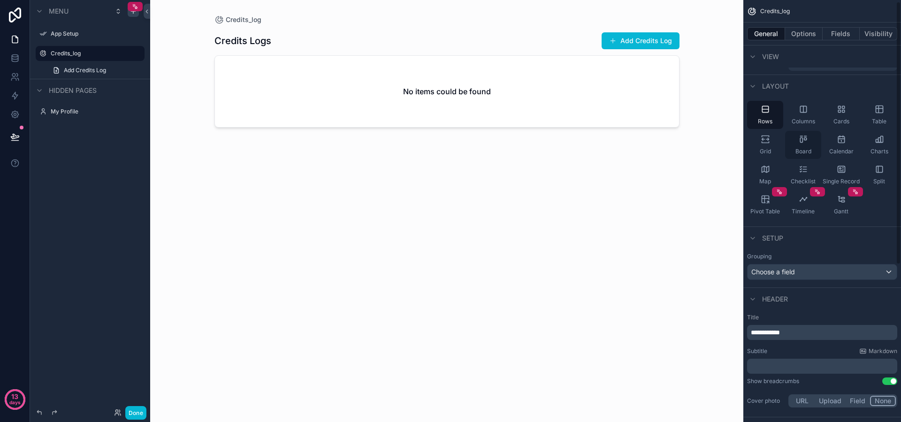
scroll to position [0, 0]
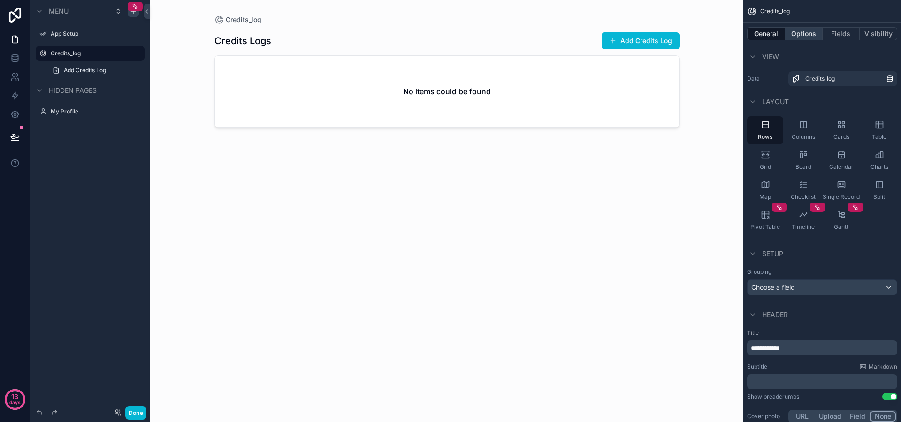
click at [805, 36] on button "Options" at bounding box center [804, 33] width 38 height 13
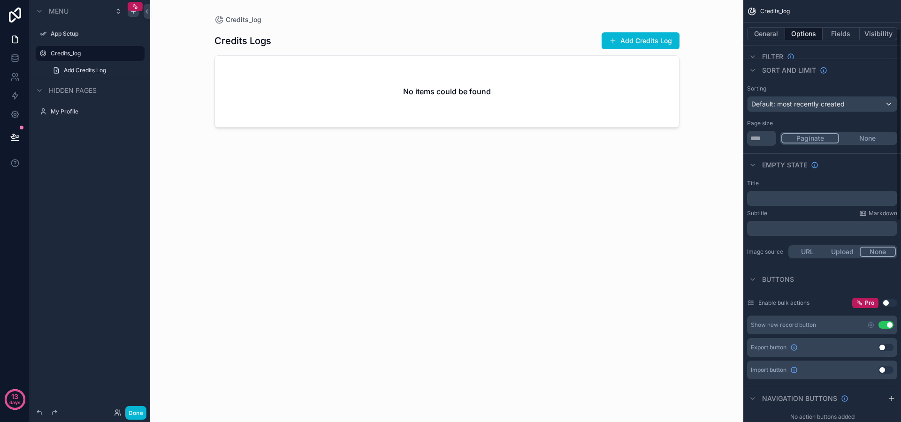
scroll to position [78, 0]
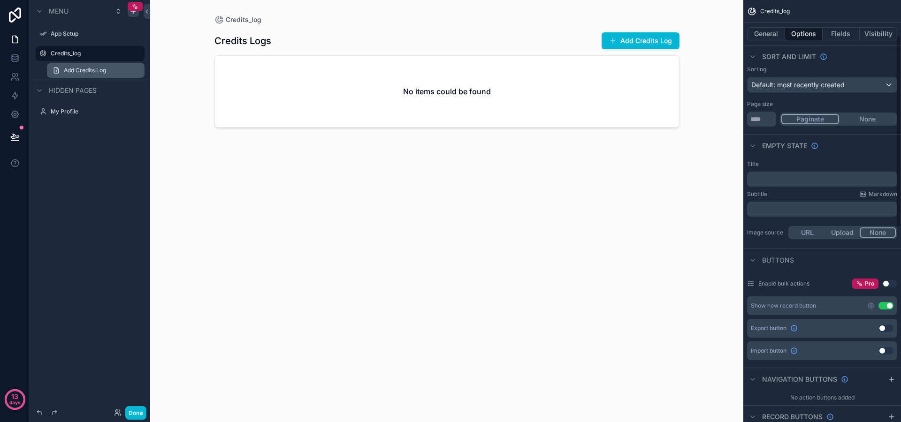
click at [84, 70] on span "Add Credits Log" at bounding box center [85, 71] width 42 height 8
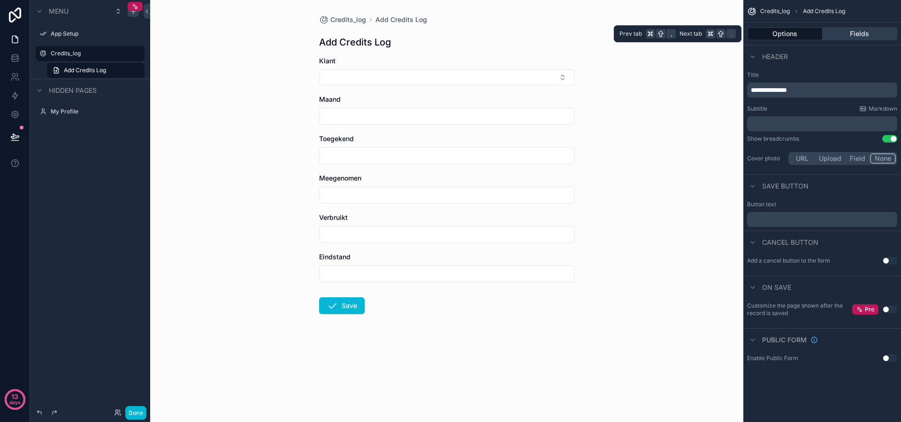
click at [839, 33] on button "Fields" at bounding box center [860, 33] width 75 height 13
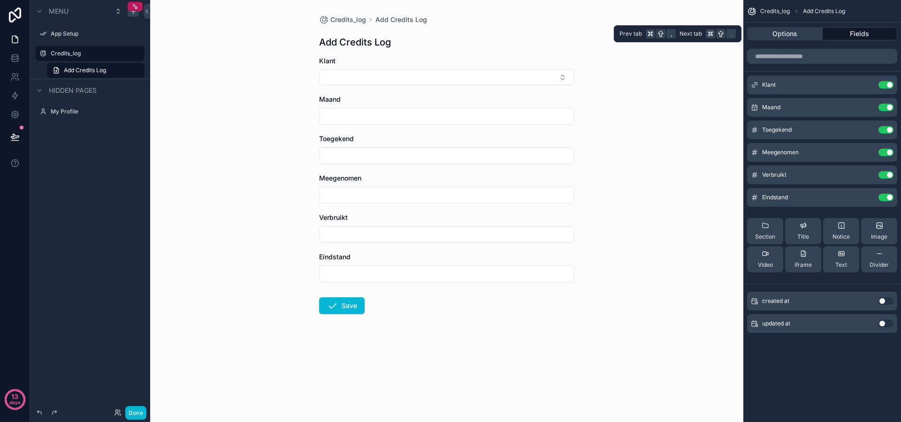
click at [804, 31] on button "Options" at bounding box center [785, 33] width 76 height 13
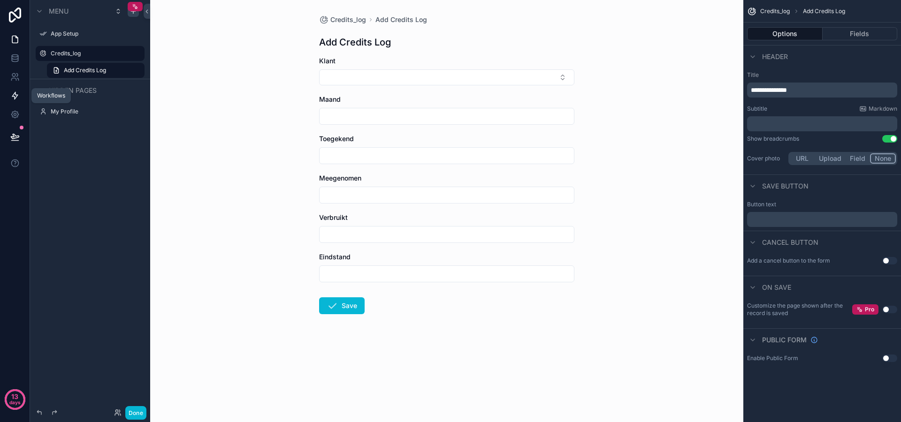
click at [20, 96] on link at bounding box center [15, 95] width 30 height 19
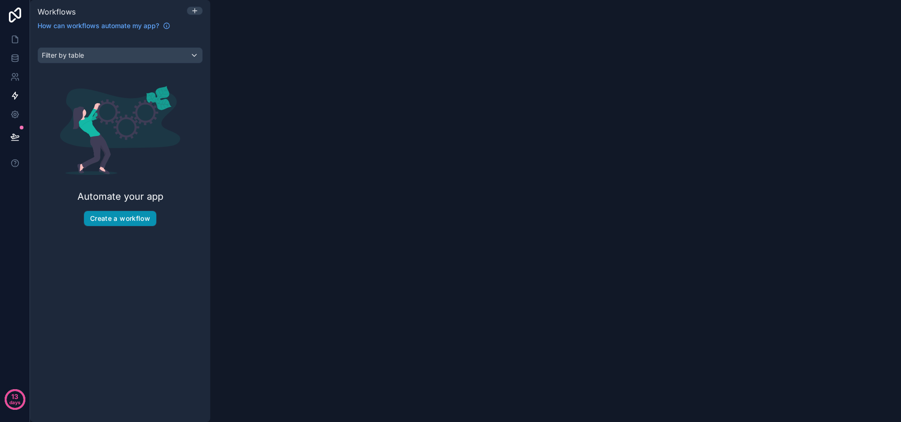
click at [124, 214] on button "Create a workflow" at bounding box center [120, 218] width 72 height 15
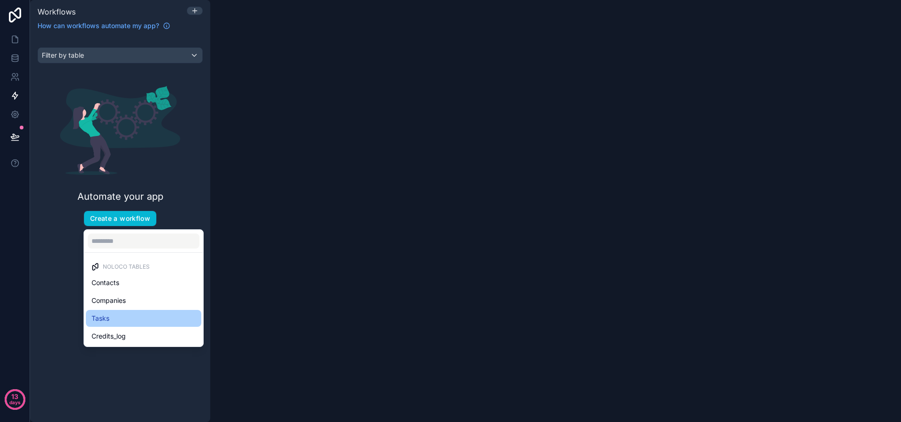
click at [117, 321] on div "Tasks" at bounding box center [144, 318] width 104 height 11
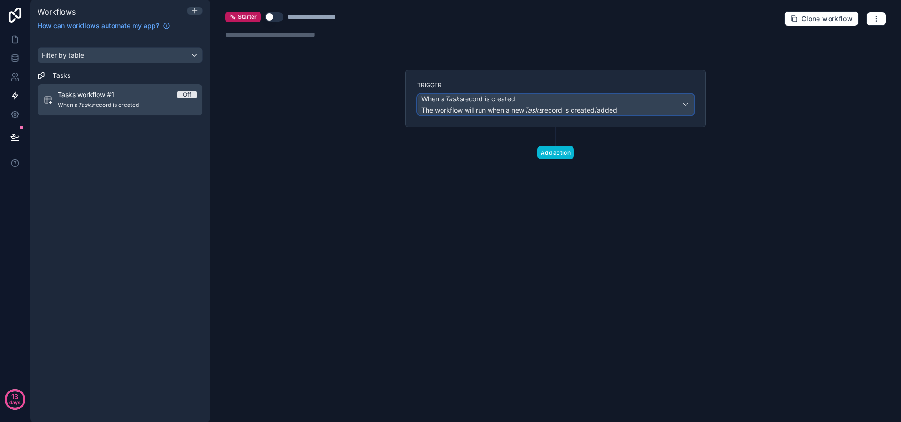
click at [483, 100] on span "When a Tasks record is created" at bounding box center [468, 98] width 94 height 9
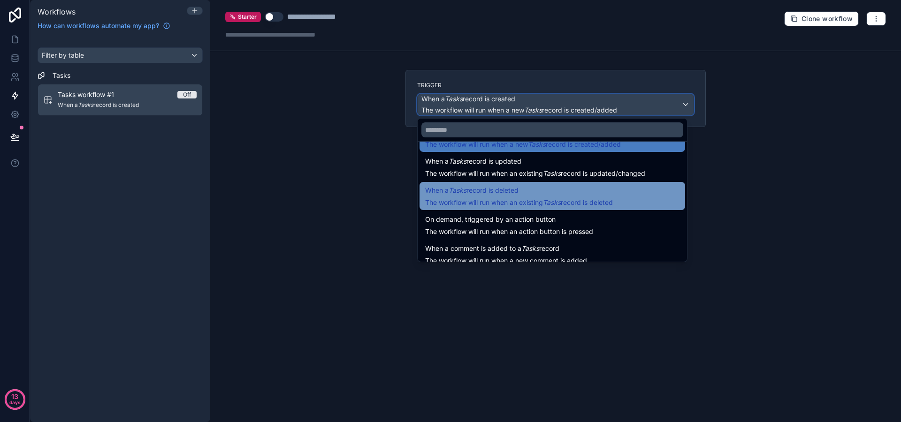
scroll to position [34, 0]
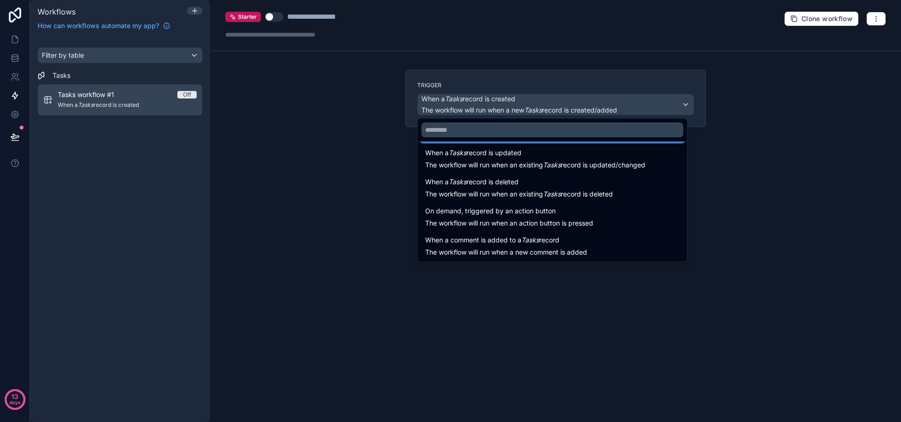
click at [369, 171] on div at bounding box center [450, 211] width 901 height 422
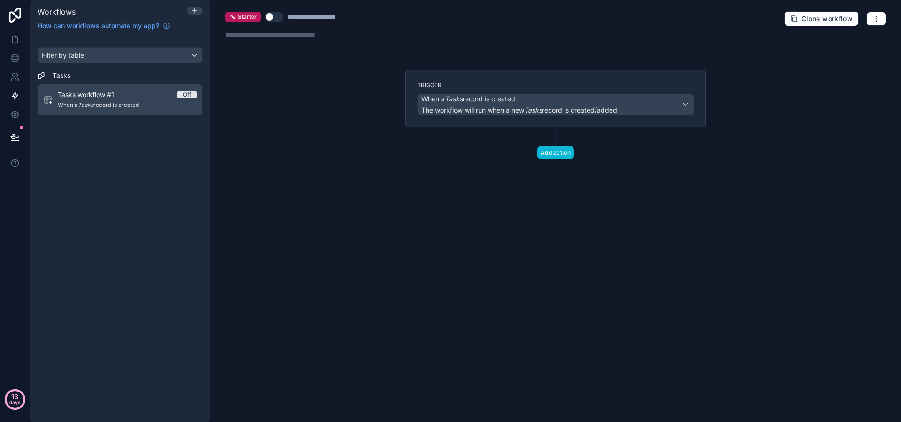
click at [10, 394] on div "13 days" at bounding box center [14, 400] width 11 height 17
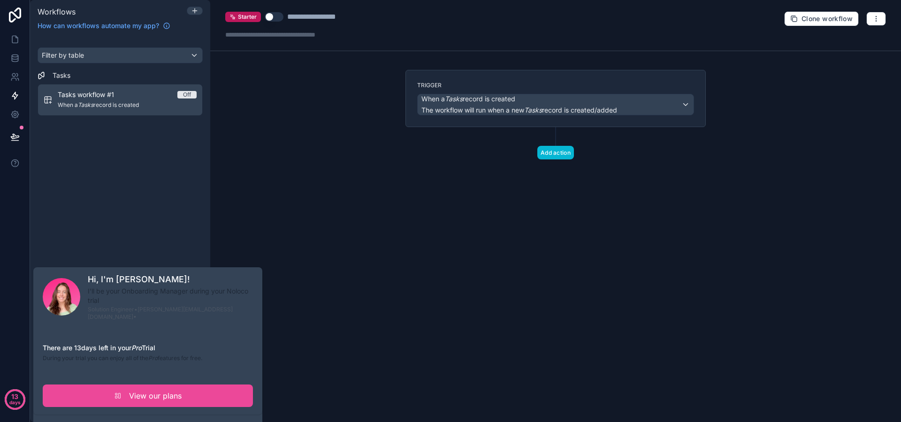
click at [68, 300] on div at bounding box center [62, 297] width 38 height 38
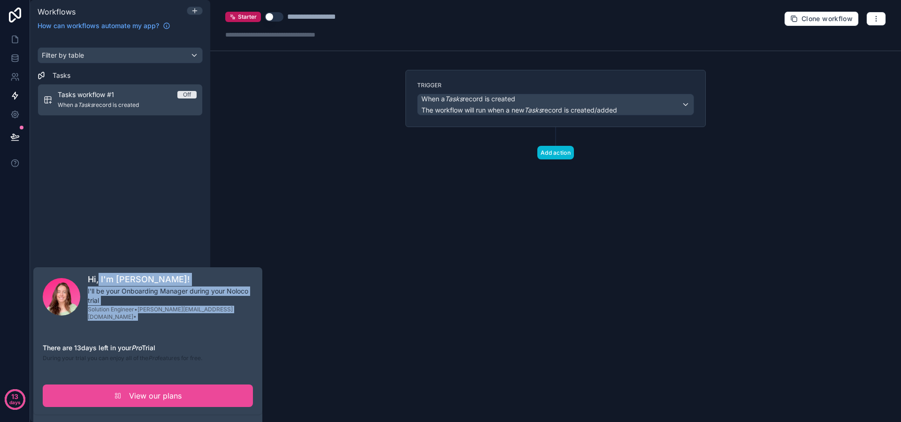
drag, startPoint x: 164, startPoint y: 302, endPoint x: 186, endPoint y: 327, distance: 32.9
click at [186, 327] on div "Hi, I'm [PERSON_NAME]! I'll be your Onboarding Manager during your Noloco trial…" at bounding box center [148, 340] width 210 height 134
click at [186, 324] on div "Hi, I'm [PERSON_NAME]! I'll be your Onboarding Manager during your Noloco trial…" at bounding box center [148, 340] width 210 height 134
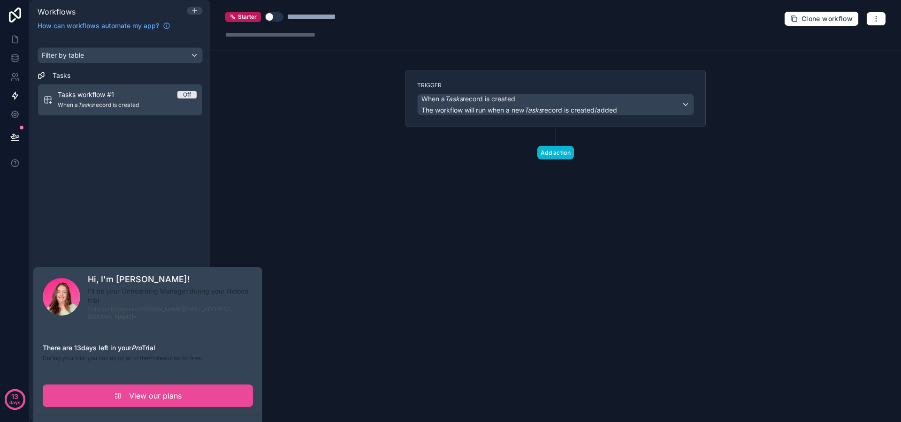
click at [134, 200] on div "Filter by table Tasks Tasks workflow #1 Off When a Tasks record is created" at bounding box center [120, 229] width 180 height 386
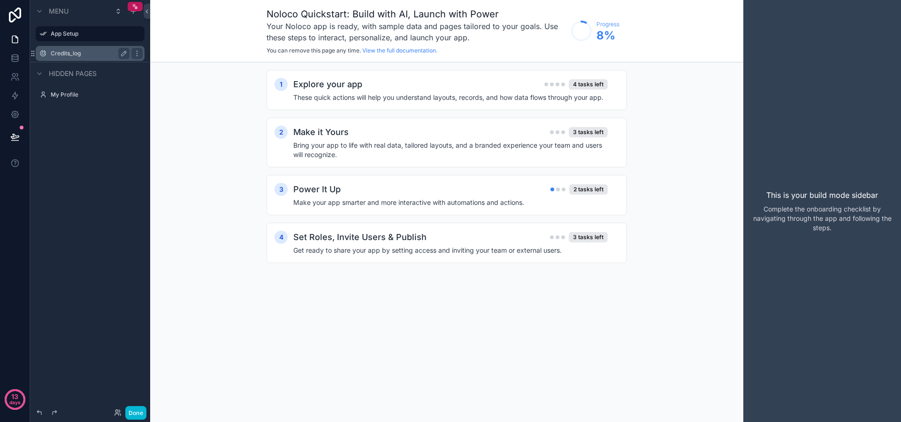
click at [94, 54] on label "Credits_log" at bounding box center [88, 54] width 75 height 8
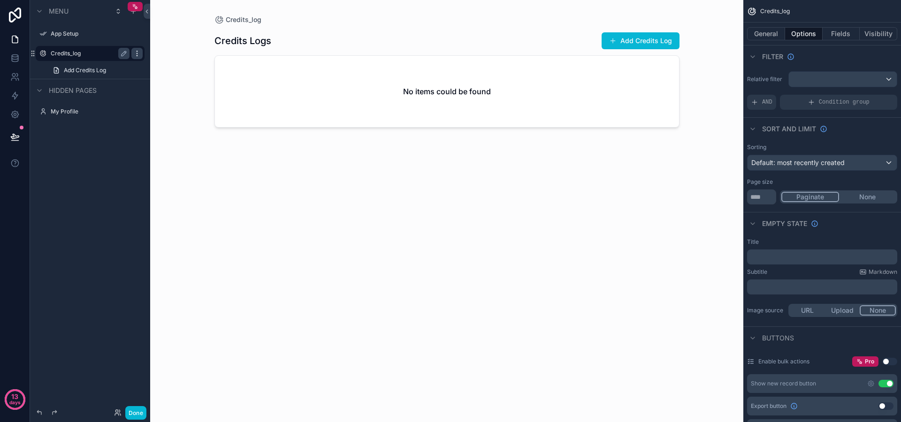
click at [136, 54] on icon "scrollable content" at bounding box center [137, 54] width 8 height 8
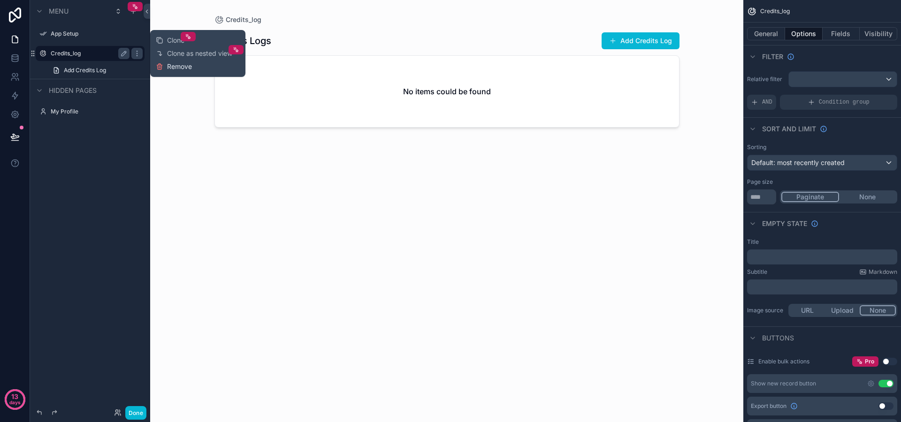
click at [158, 68] on icon at bounding box center [160, 67] width 8 height 8
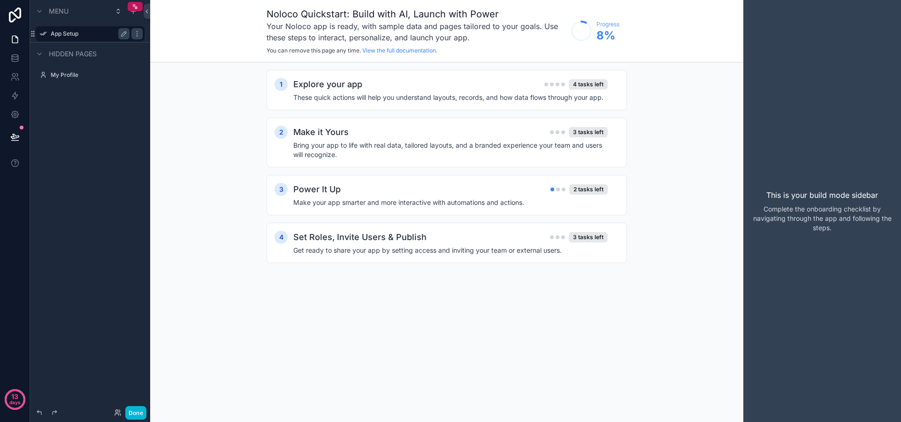
click at [56, 33] on label "App Setup" at bounding box center [88, 34] width 75 height 8
click at [134, 14] on icon "scrollable content" at bounding box center [134, 12] width 8 height 8
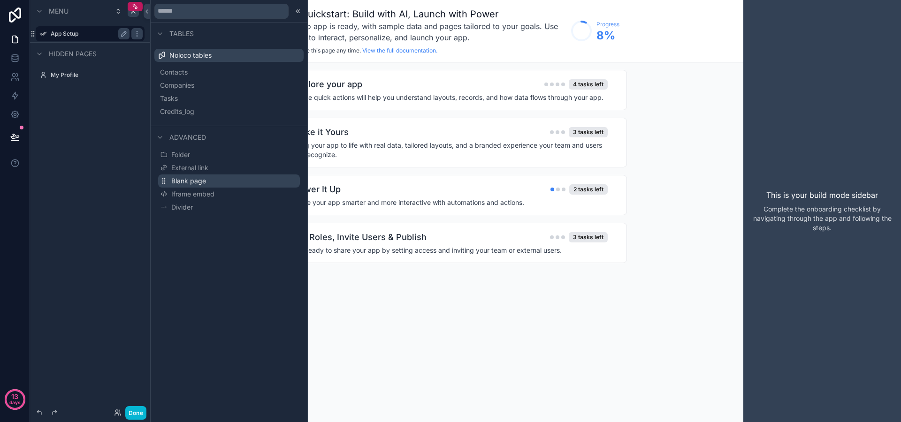
click at [203, 177] on span "Blank page" at bounding box center [188, 180] width 35 height 9
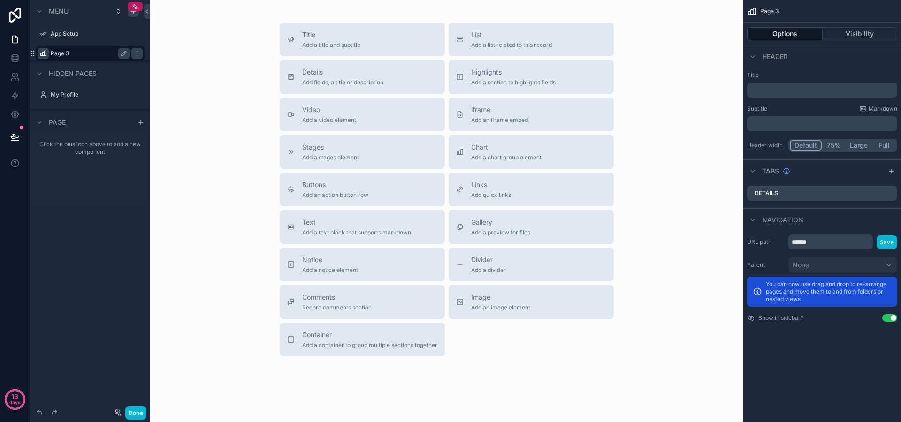
click at [46, 55] on icon "scrollable content" at bounding box center [43, 54] width 8 height 8
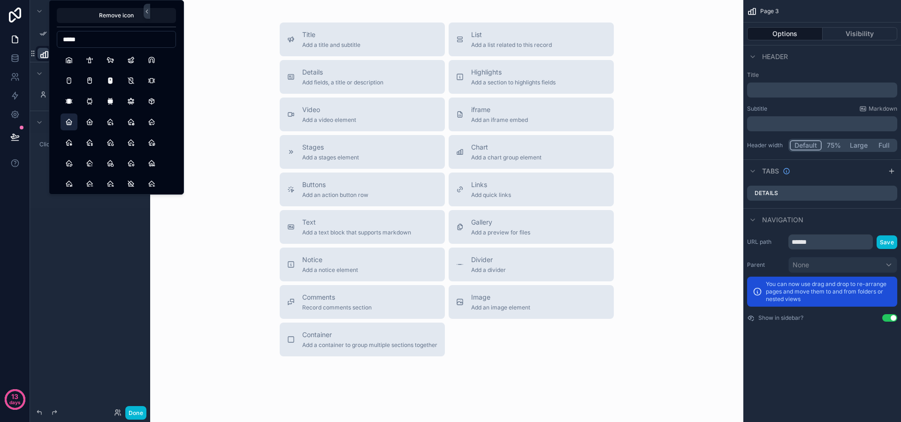
type input "*****"
click at [67, 122] on button "Home" at bounding box center [69, 122] width 17 height 17
click at [42, 53] on icon "scrollable content" at bounding box center [43, 54] width 9 height 9
click at [222, 116] on div "Title Add a title and subtitle List Add a list related to this record Details A…" at bounding box center [447, 190] width 578 height 334
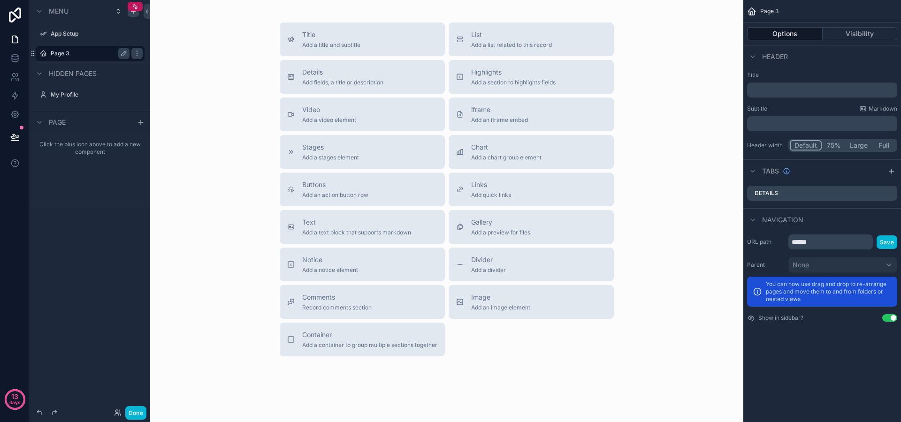
click at [59, 56] on label "Page 3" at bounding box center [88, 54] width 75 height 8
click at [124, 57] on icon "scrollable content" at bounding box center [124, 54] width 8 height 8
click at [97, 55] on input "******" at bounding box center [83, 53] width 64 height 11
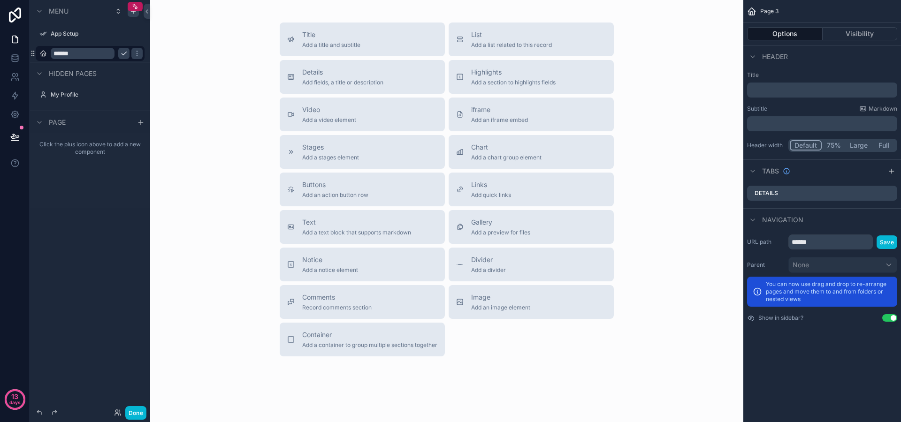
click at [97, 55] on input "******" at bounding box center [83, 53] width 64 height 11
type input "******"
click at [122, 54] on icon "scrollable content" at bounding box center [124, 53] width 5 height 3
click at [840, 243] on input "******" at bounding box center [831, 242] width 84 height 15
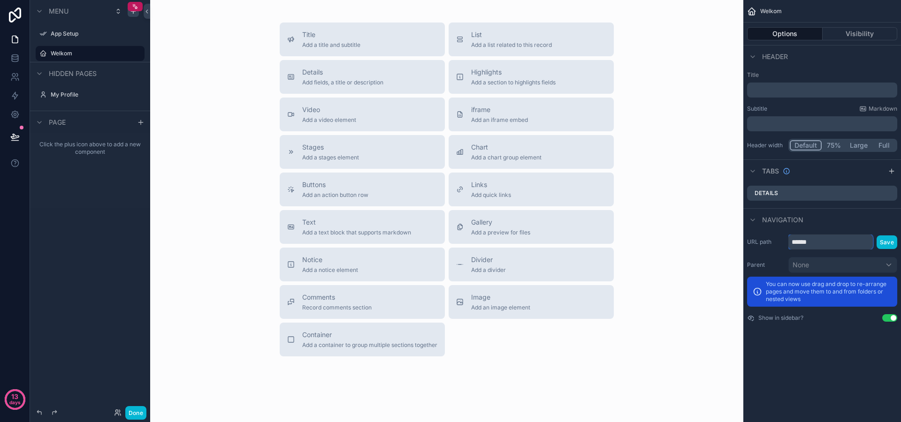
click at [840, 243] on input "******" at bounding box center [831, 242] width 84 height 15
type input "****"
click at [795, 329] on div "Welkom Options Visibility Header Title ﻿ Subtitle Markdown ﻿ Header width Defau…" at bounding box center [822, 170] width 158 height 341
click at [35, 53] on icon "scrollable content" at bounding box center [33, 54] width 8 height 8
click at [135, 54] on icon "scrollable content" at bounding box center [137, 54] width 8 height 8
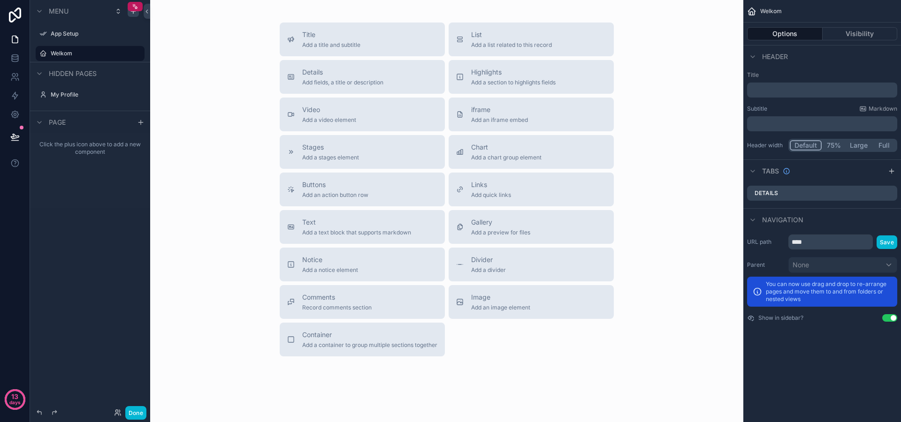
click at [0, 0] on icon "scrollable content" at bounding box center [0, 0] width 0 height 0
click at [854, 32] on button "Visibility" at bounding box center [860, 33] width 75 height 13
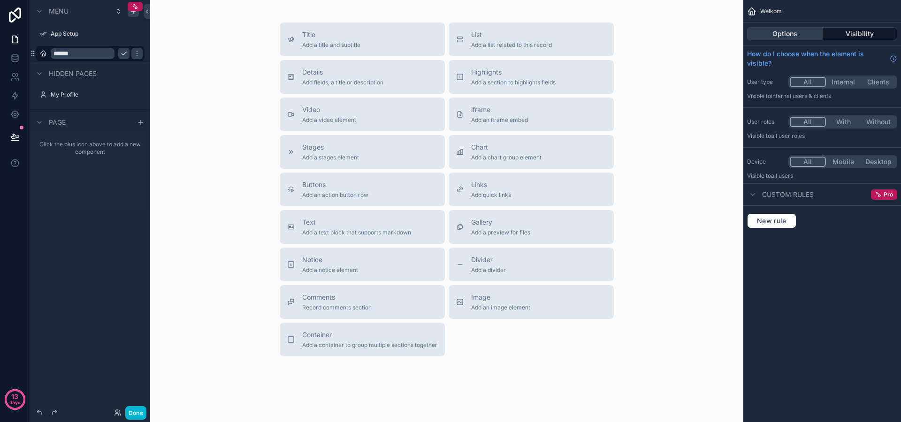
click at [772, 31] on button "Options" at bounding box center [785, 33] width 76 height 13
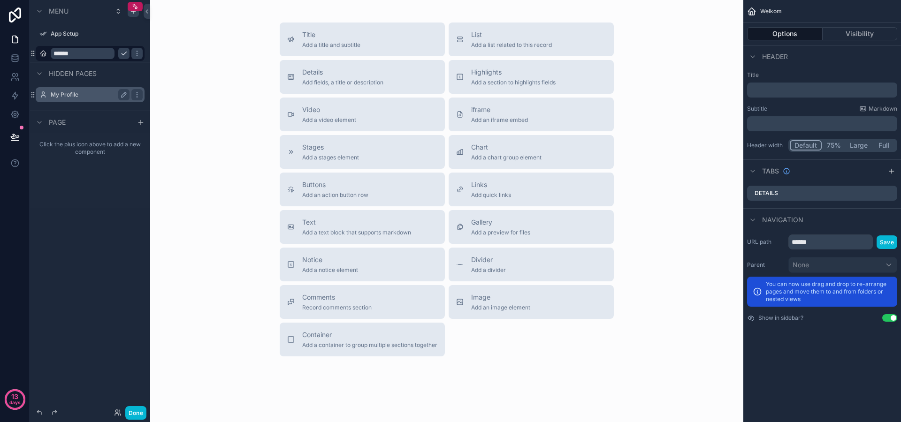
click at [58, 95] on label "My Profile" at bounding box center [88, 95] width 75 height 8
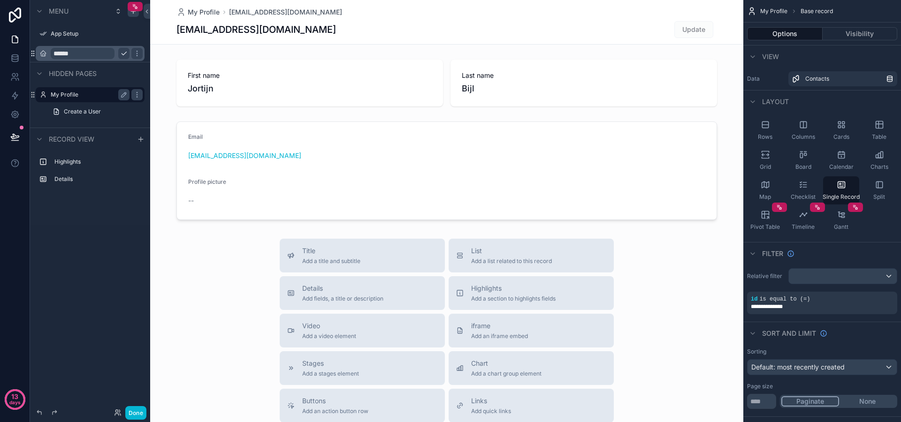
click at [33, 54] on icon "scrollable content" at bounding box center [33, 54] width 8 height 8
click at [135, 54] on icon "scrollable content" at bounding box center [137, 53] width 5 height 3
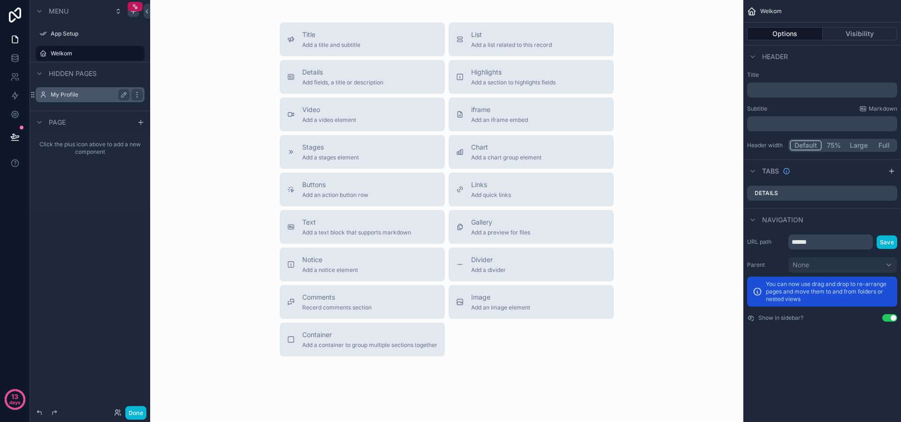
click at [0, 0] on icon "scrollable content" at bounding box center [0, 0] width 0 height 0
drag, startPoint x: 812, startPoint y: 125, endPoint x: 860, endPoint y: 125, distance: 47.9
click at [812, 125] on p "﻿" at bounding box center [823, 123] width 145 height 9
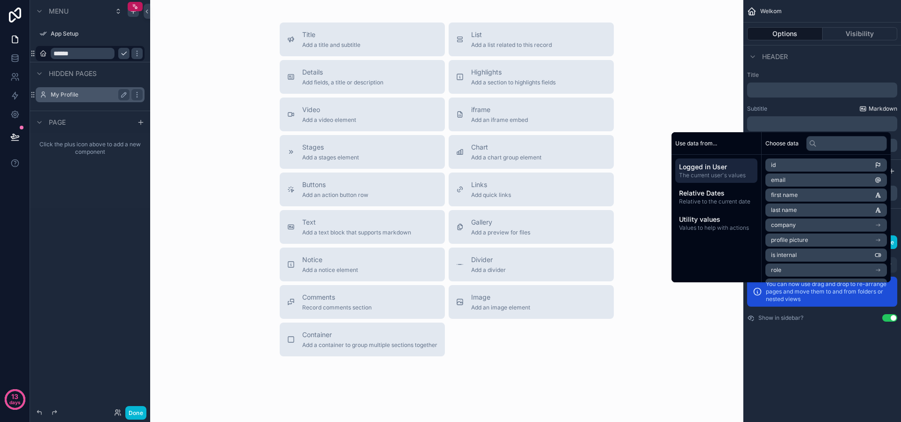
click at [875, 109] on span "Markdown" at bounding box center [883, 109] width 29 height 8
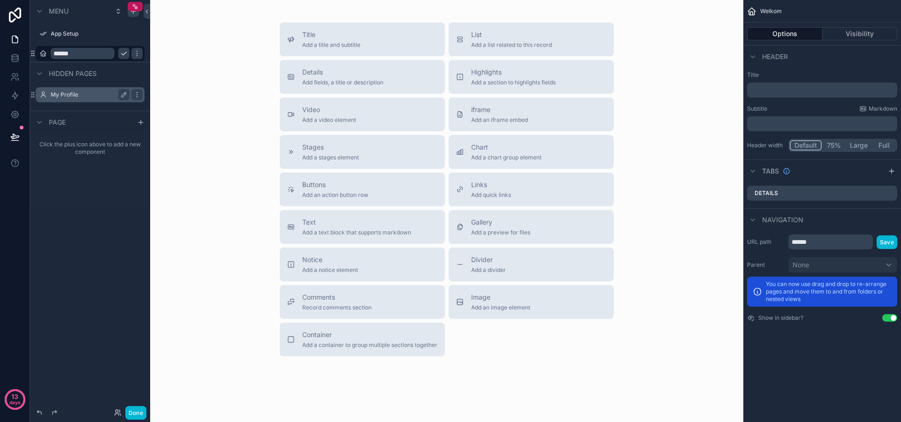
click at [809, 91] on p "﻿" at bounding box center [823, 89] width 145 height 9
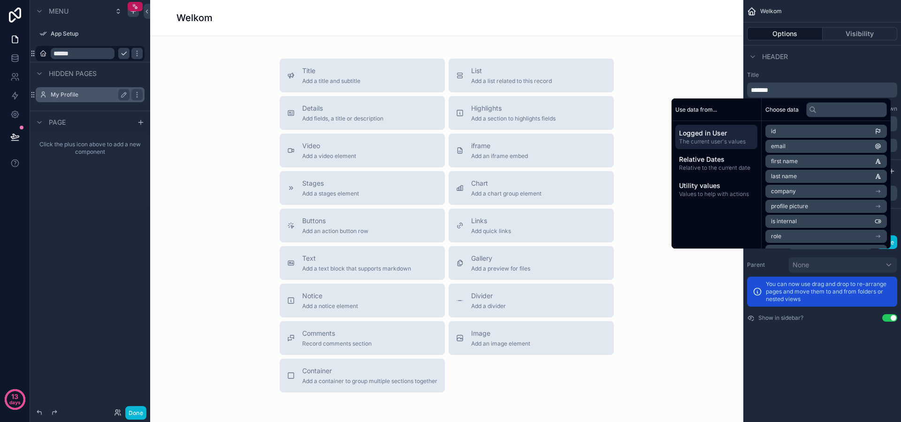
click at [784, 163] on span "first name" at bounding box center [784, 162] width 27 height 8
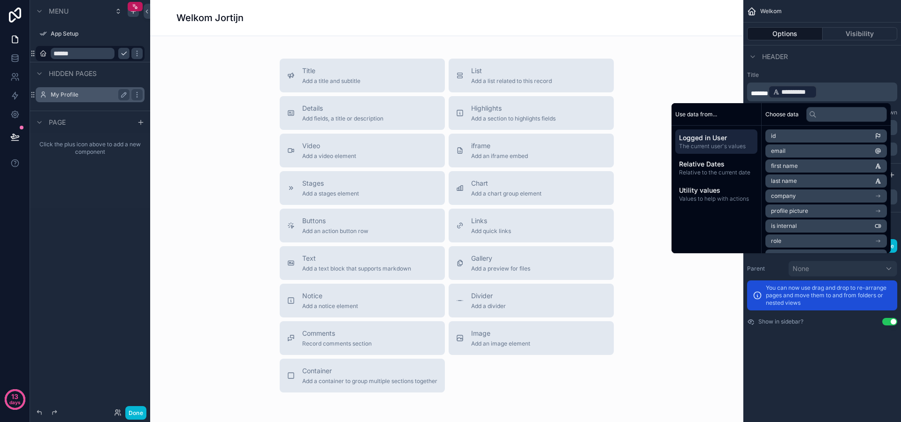
click at [841, 92] on p "**********" at bounding box center [823, 91] width 145 height 15
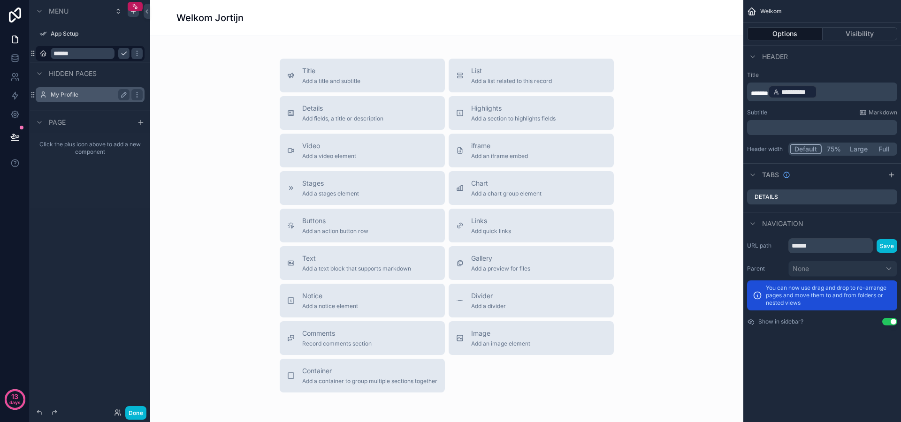
click at [842, 91] on p "**********" at bounding box center [823, 91] width 145 height 15
click at [837, 92] on p "**********" at bounding box center [823, 91] width 145 height 15
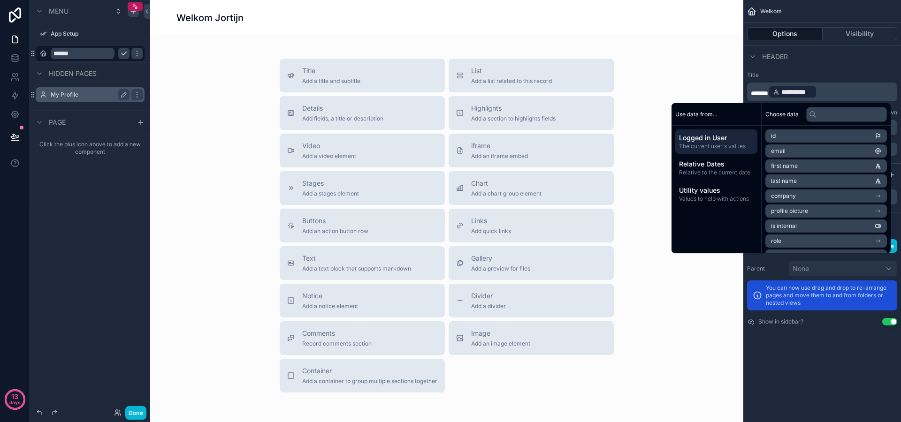
click at [829, 92] on p "**********" at bounding box center [823, 91] width 145 height 15
click at [751, 88] on p "**********" at bounding box center [823, 91] width 145 height 15
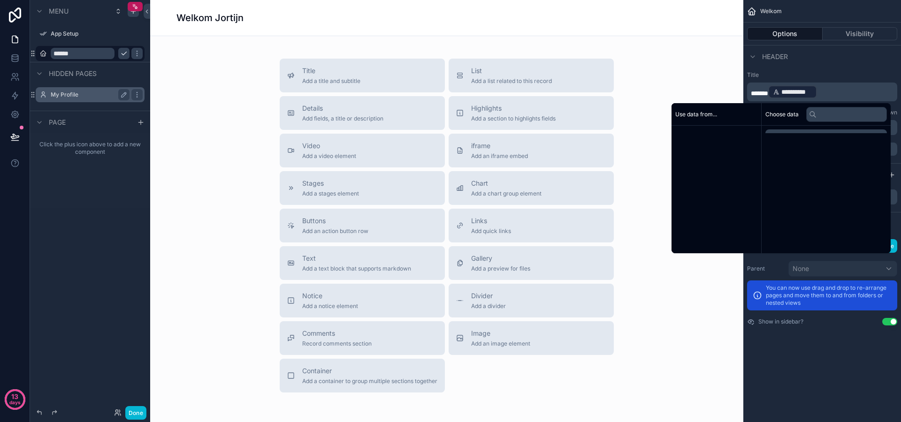
click at [751, 88] on p "**********" at bounding box center [823, 91] width 145 height 15
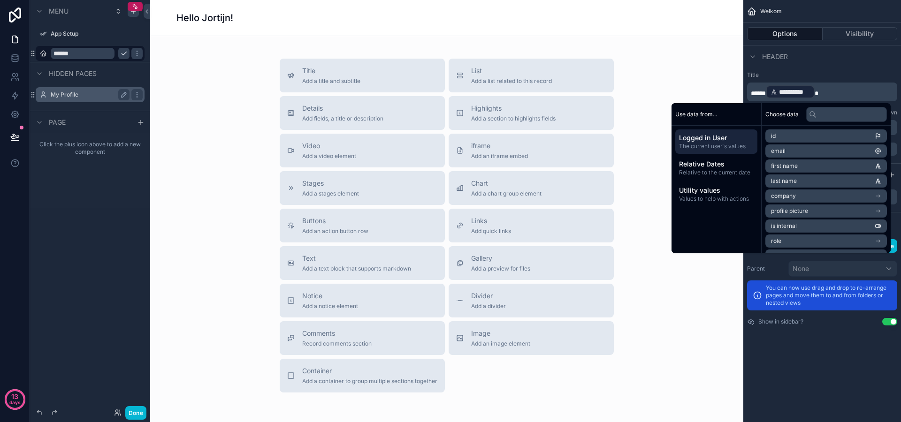
click at [852, 66] on div "Header" at bounding box center [822, 56] width 158 height 23
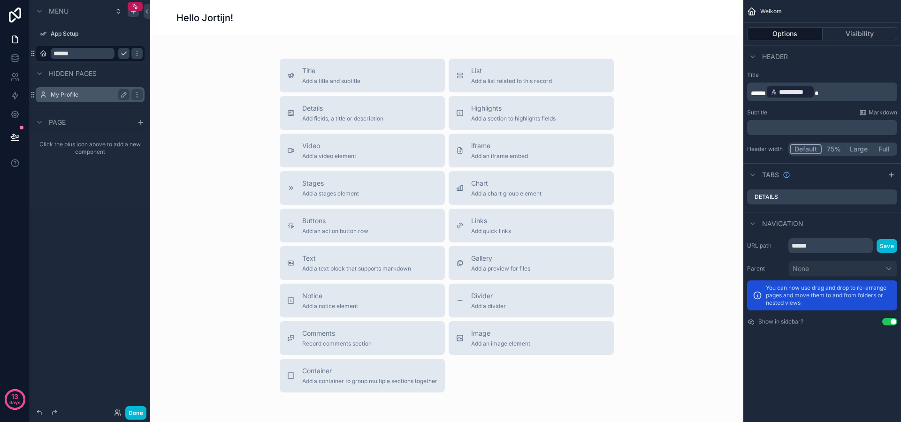
click at [793, 136] on div "**********" at bounding box center [822, 114] width 158 height 92
click at [793, 133] on div "﻿" at bounding box center [822, 127] width 150 height 15
click at [791, 127] on p "﻿" at bounding box center [823, 127] width 145 height 9
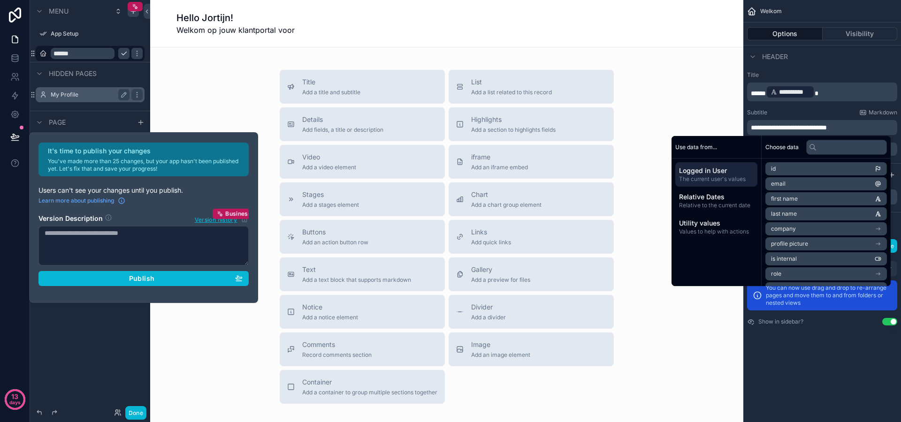
click at [878, 226] on icon "scrollable content" at bounding box center [878, 229] width 7 height 7
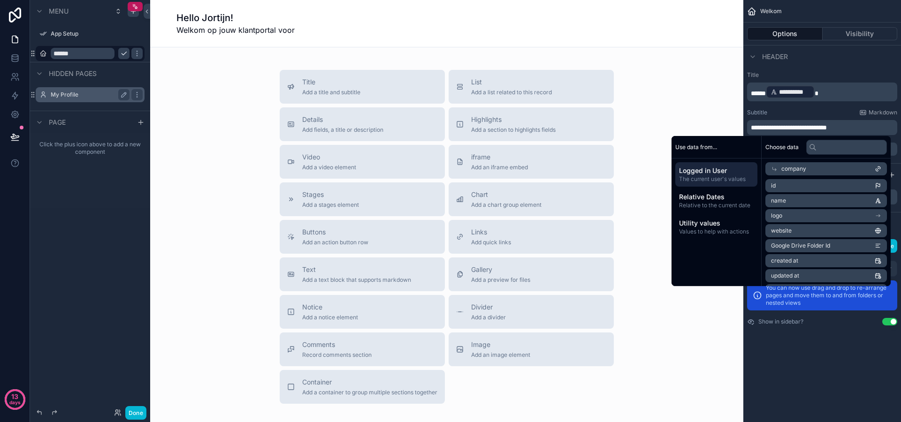
click at [808, 200] on li "name" at bounding box center [827, 200] width 122 height 13
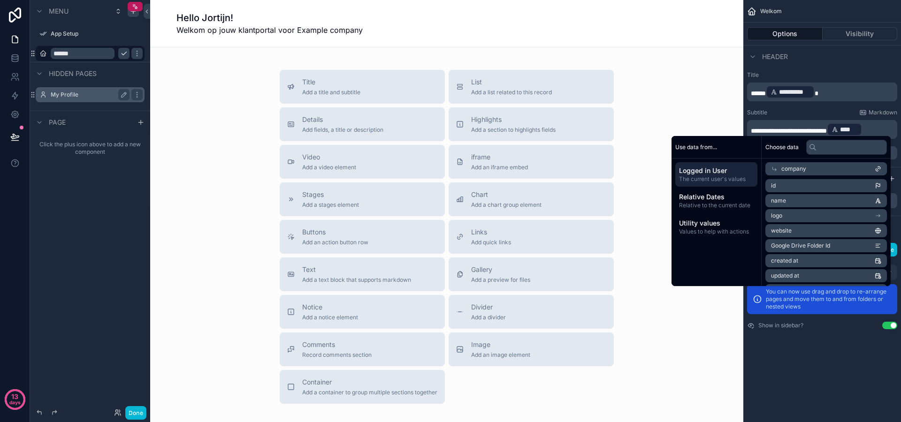
click at [668, 107] on div "Title Add a title and subtitle List Add a list related to this record Details A…" at bounding box center [447, 237] width 578 height 334
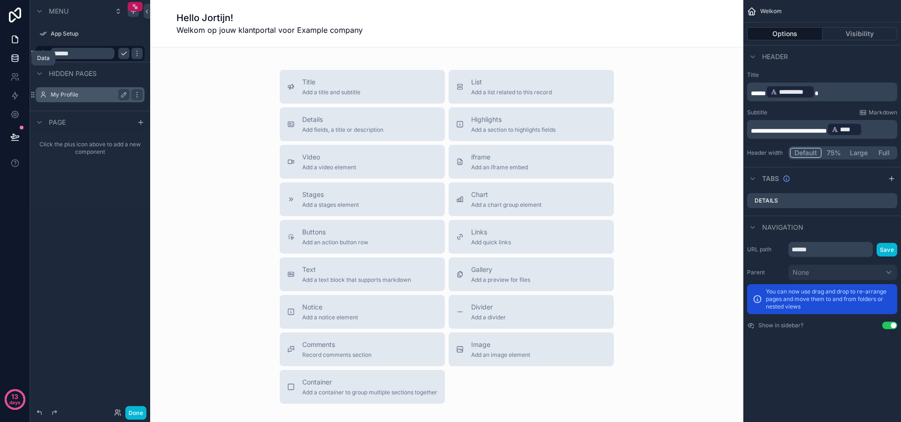
click at [12, 54] on icon at bounding box center [14, 58] width 9 height 9
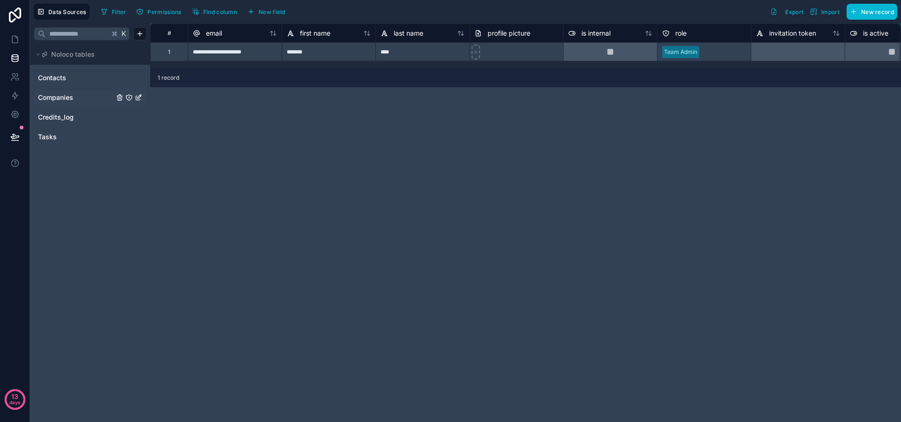
click at [65, 97] on span "Companies" at bounding box center [55, 97] width 35 height 9
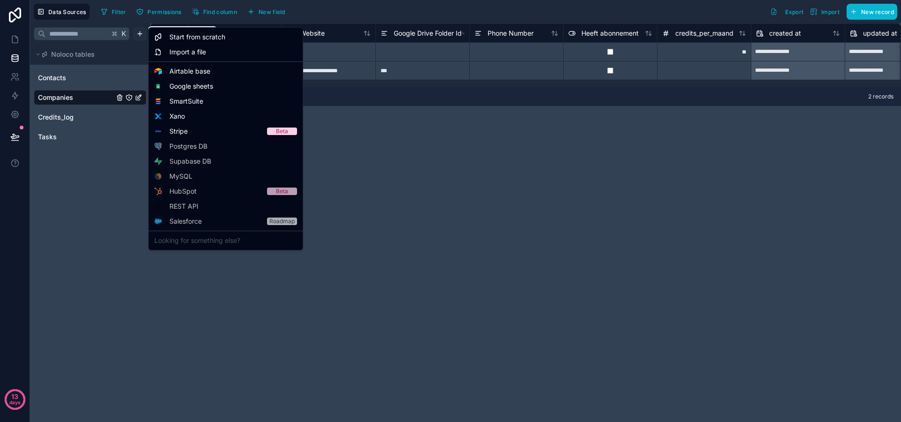
click at [144, 34] on html "**********" at bounding box center [450, 211] width 901 height 422
click at [210, 236] on div "Looking for something else?" at bounding box center [226, 240] width 150 height 15
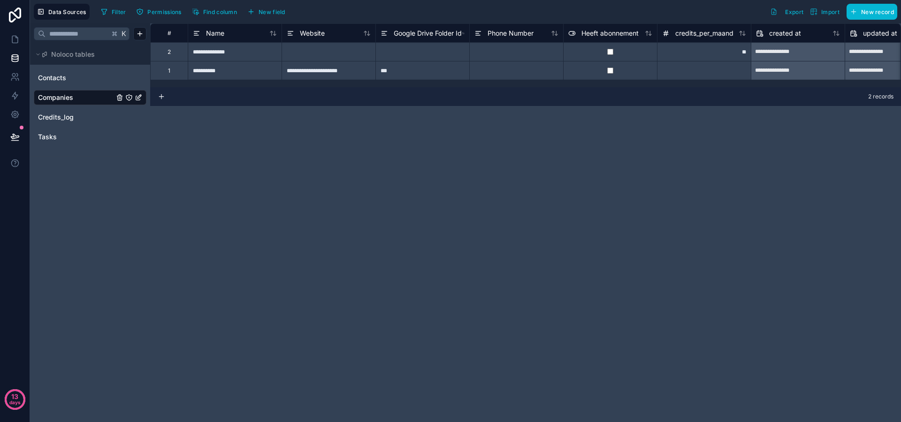
click at [73, 99] on link "Companies" at bounding box center [76, 97] width 76 height 9
click at [139, 98] on icon "Companies" at bounding box center [139, 98] width 8 height 8
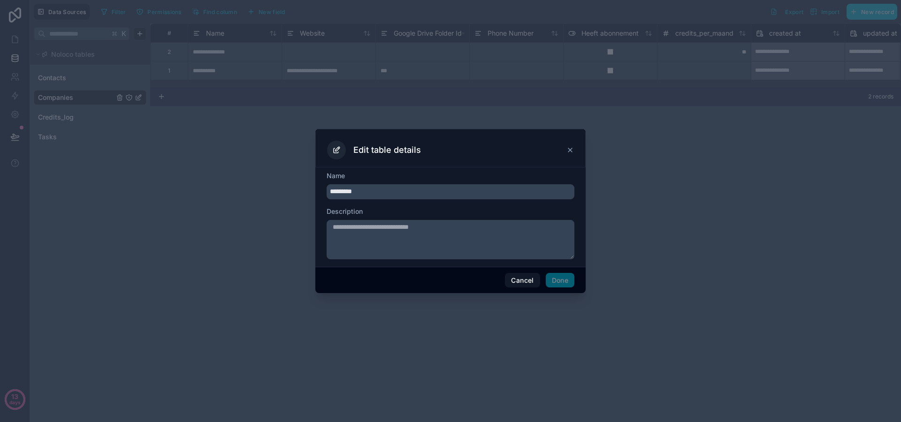
click at [399, 192] on input "*********" at bounding box center [451, 191] width 248 height 15
type input "******"
click at [562, 279] on button "Done" at bounding box center [560, 280] width 29 height 15
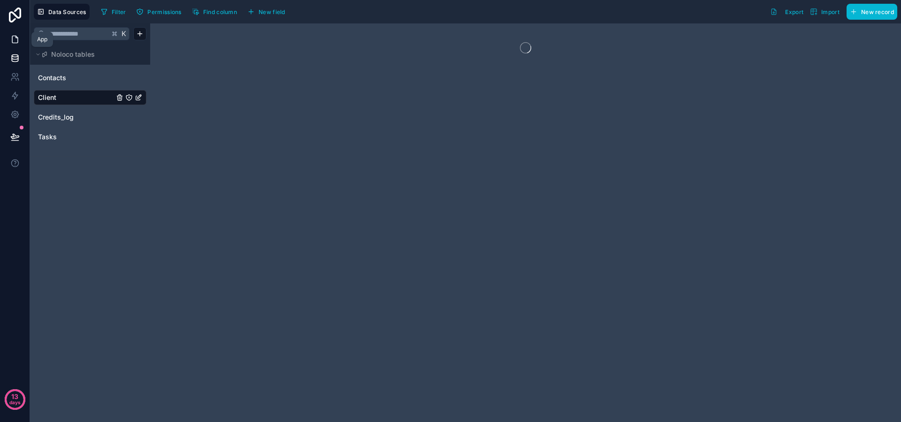
click at [14, 42] on icon at bounding box center [14, 39] width 9 height 9
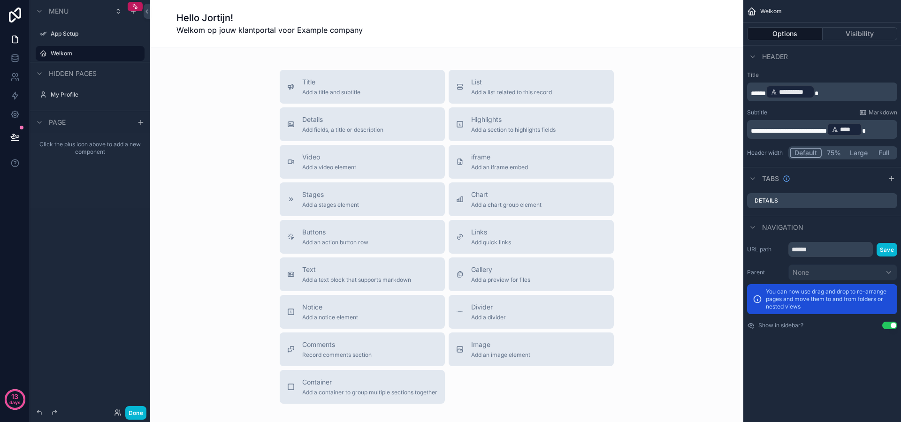
click at [345, 36] on div "Hello Jortijn! Welkom op jouw klantportal voor Example company" at bounding box center [446, 23] width 541 height 47
click at [345, 34] on span "Welkom op jouw klantportal voor Example company" at bounding box center [269, 29] width 186 height 11
click at [345, 32] on span "Welkom op jouw klantportal voor Example company" at bounding box center [269, 29] width 186 height 11
click at [827, 130] on span "**********" at bounding box center [789, 131] width 76 height 7
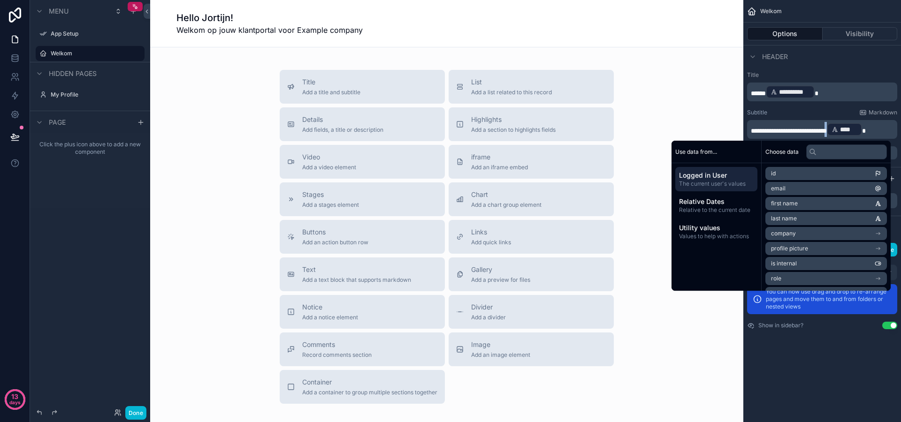
click at [838, 129] on icon "scrollable content" at bounding box center [835, 129] width 7 height 7
click at [858, 129] on span "****" at bounding box center [848, 129] width 17 height 9
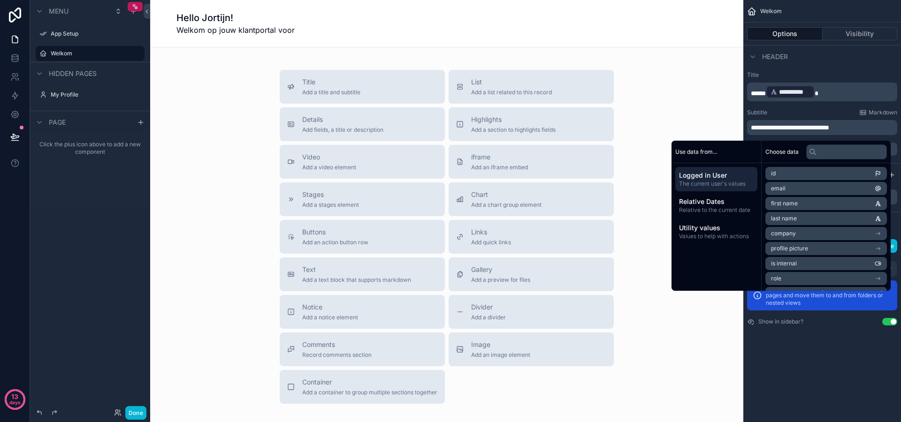
click at [831, 231] on li "company" at bounding box center [827, 233] width 122 height 13
click at [796, 205] on li "name" at bounding box center [827, 205] width 122 height 13
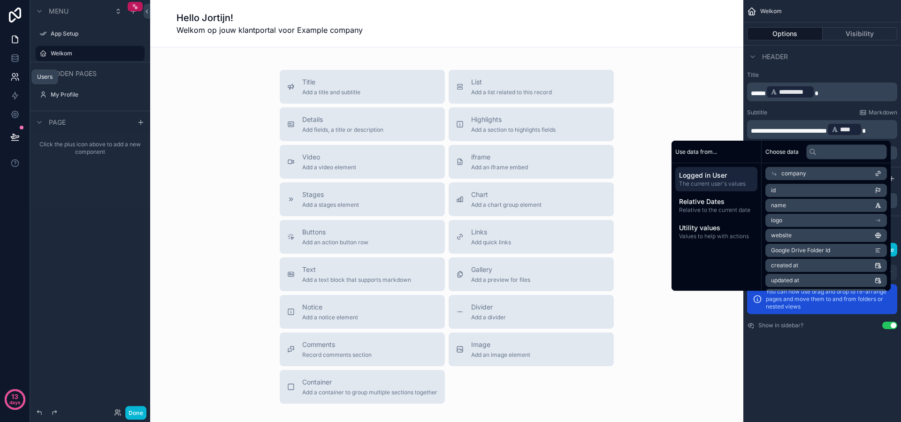
click at [13, 74] on icon at bounding box center [13, 75] width 3 height 3
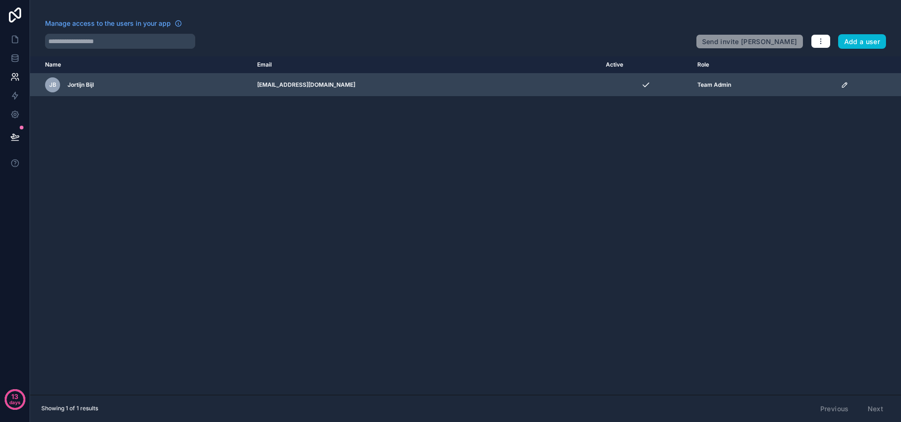
click at [841, 85] on icon "scrollable content" at bounding box center [845, 85] width 8 height 8
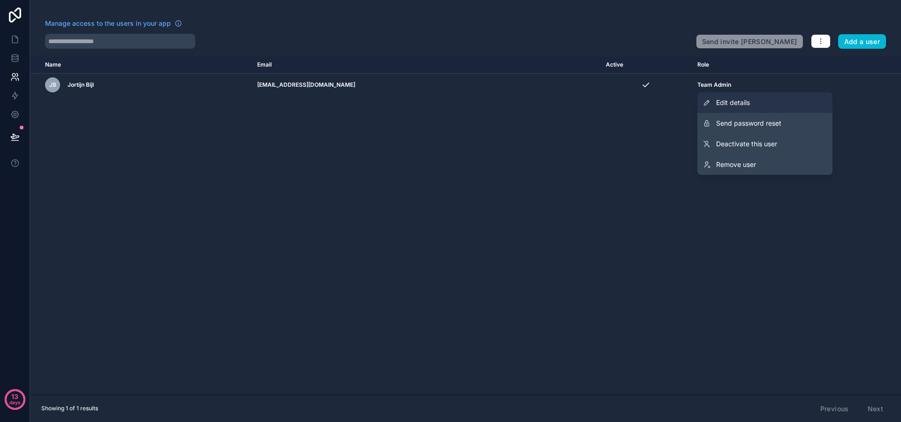
click at [776, 98] on link "Edit details" at bounding box center [764, 102] width 135 height 21
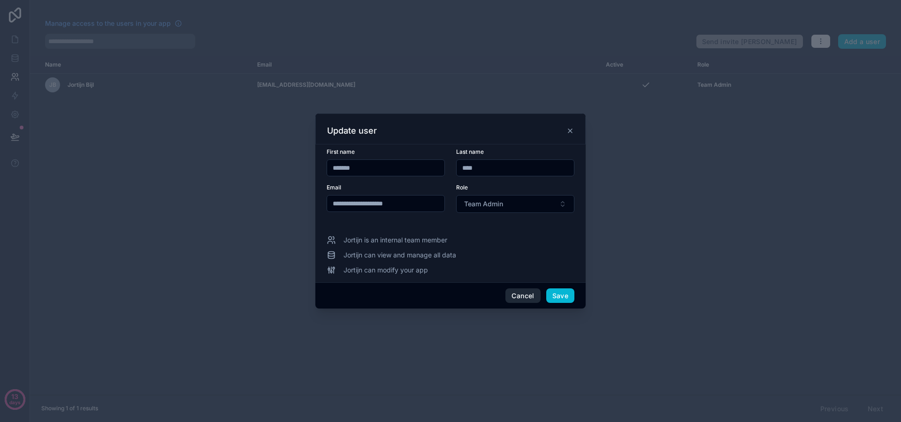
click at [514, 298] on button "Cancel" at bounding box center [523, 296] width 35 height 15
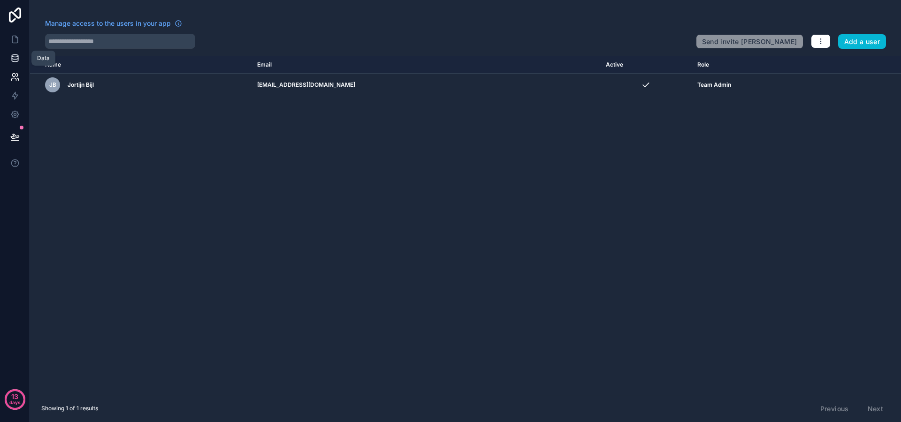
click at [17, 54] on icon at bounding box center [14, 58] width 9 height 9
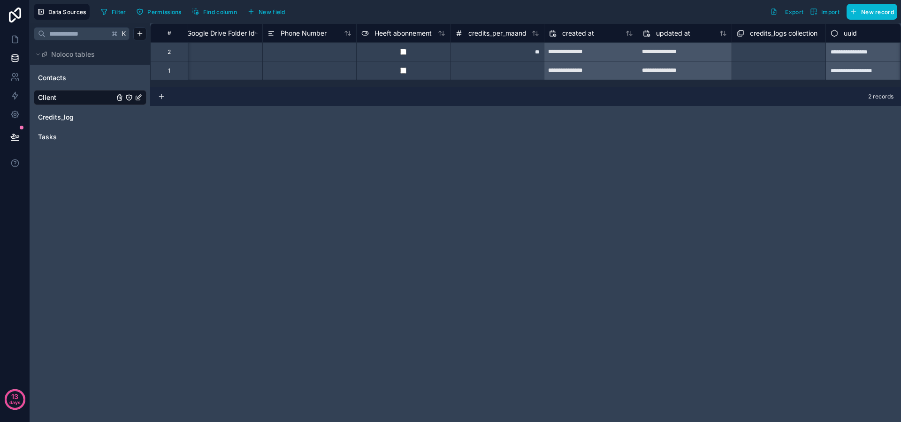
scroll to position [0, 226]
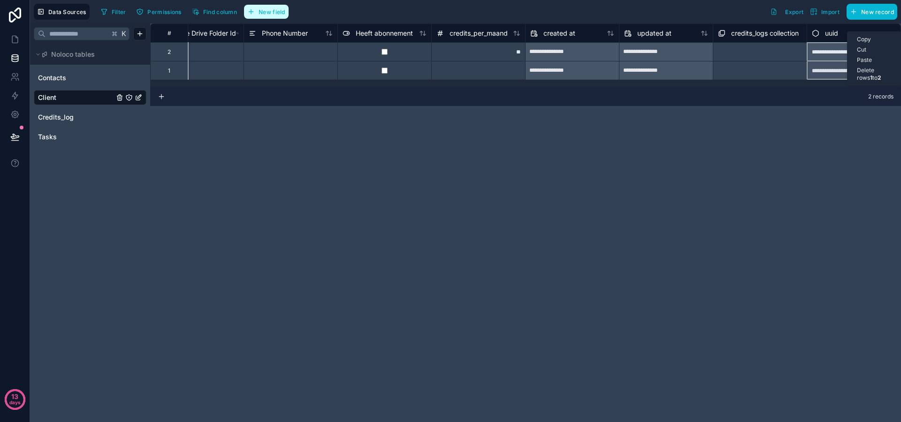
click at [278, 12] on span "New field" at bounding box center [272, 11] width 27 height 7
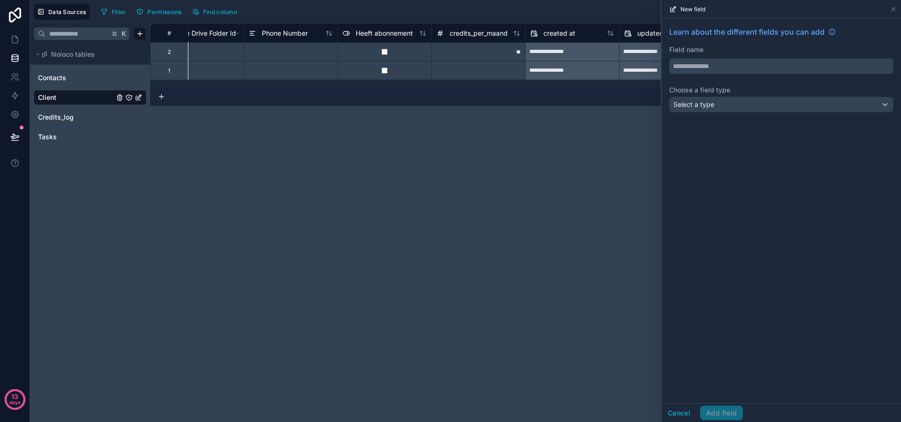
click at [741, 62] on input "text" at bounding box center [781, 66] width 223 height 15
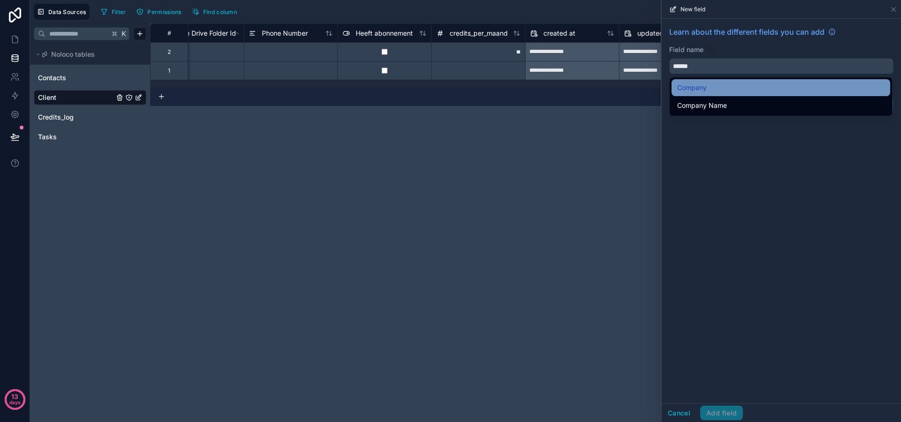
click at [720, 90] on div "Company" at bounding box center [780, 87] width 207 height 11
type input "*******"
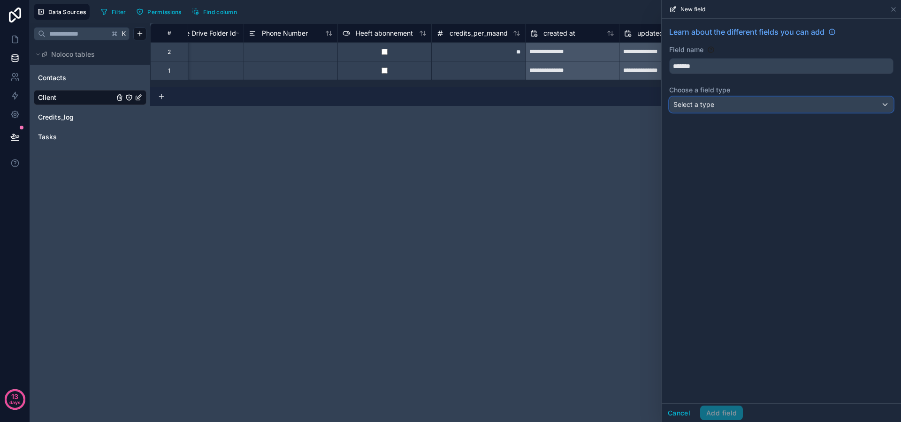
click at [732, 99] on div "Select a type" at bounding box center [781, 104] width 223 height 15
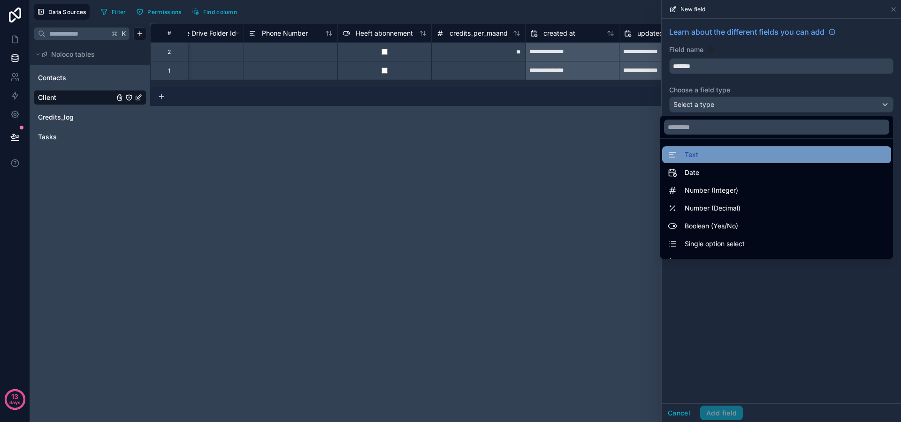
click at [707, 153] on div "Text" at bounding box center [777, 154] width 218 height 11
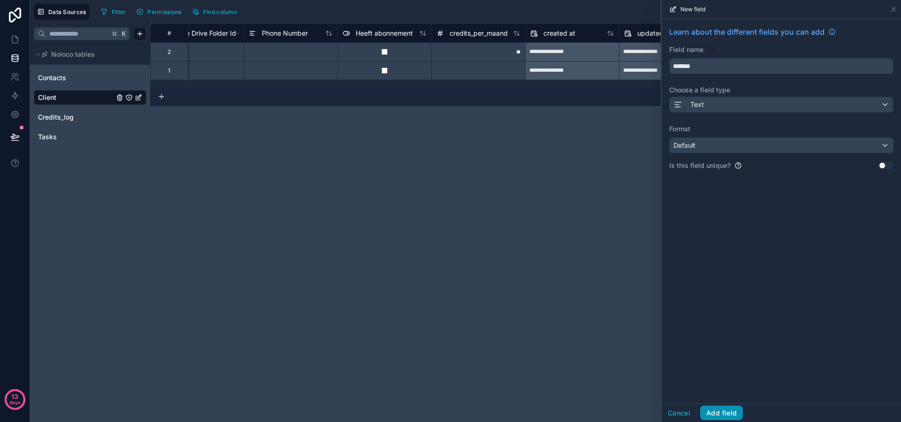
click at [726, 406] on button "Add field" at bounding box center [721, 413] width 43 height 15
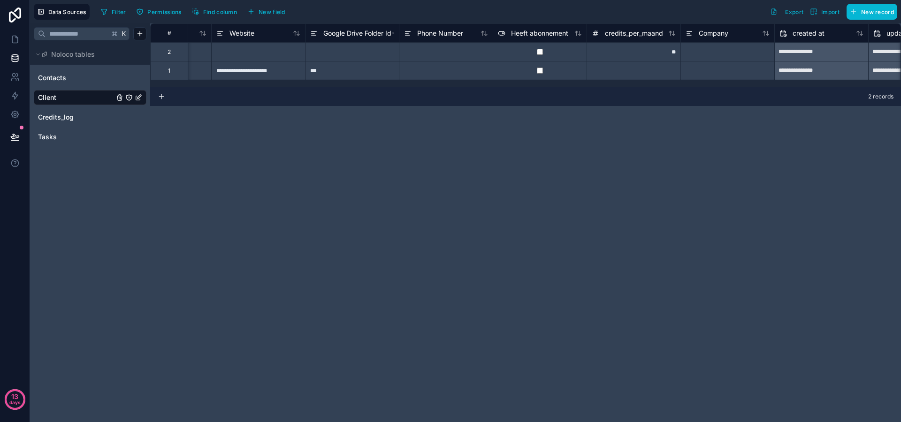
scroll to position [0, 72]
click at [732, 36] on div "Copy" at bounding box center [760, 39] width 62 height 10
click at [700, 30] on span "Company" at bounding box center [712, 33] width 30 height 9
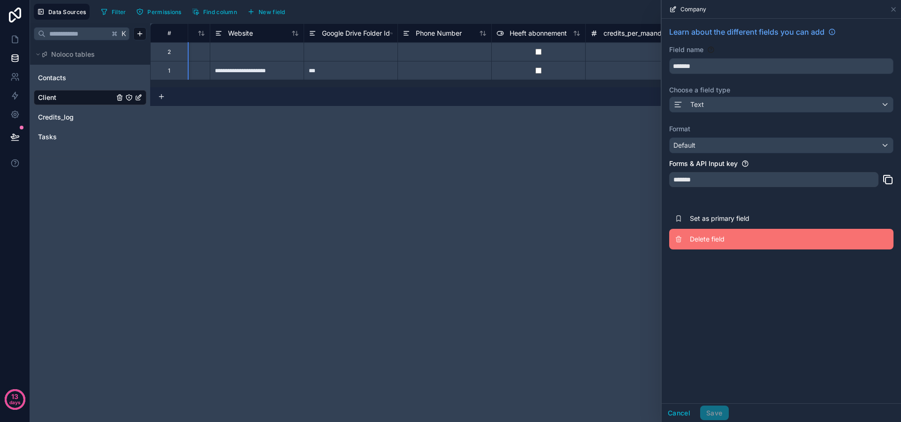
click at [722, 240] on span "Delete field" at bounding box center [757, 239] width 135 height 9
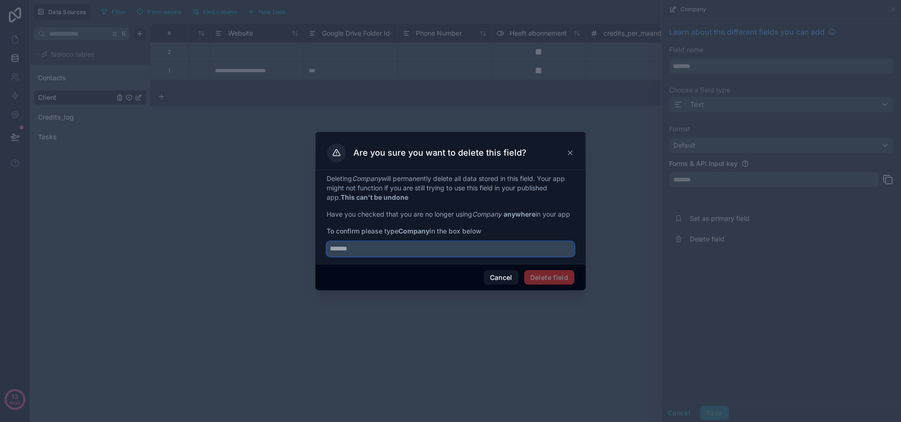
click at [447, 255] on input "text" at bounding box center [451, 249] width 248 height 15
type input "*******"
click at [540, 273] on div "Cancel Delete field" at bounding box center [450, 277] width 270 height 27
click at [550, 283] on button "Delete field" at bounding box center [549, 277] width 50 height 15
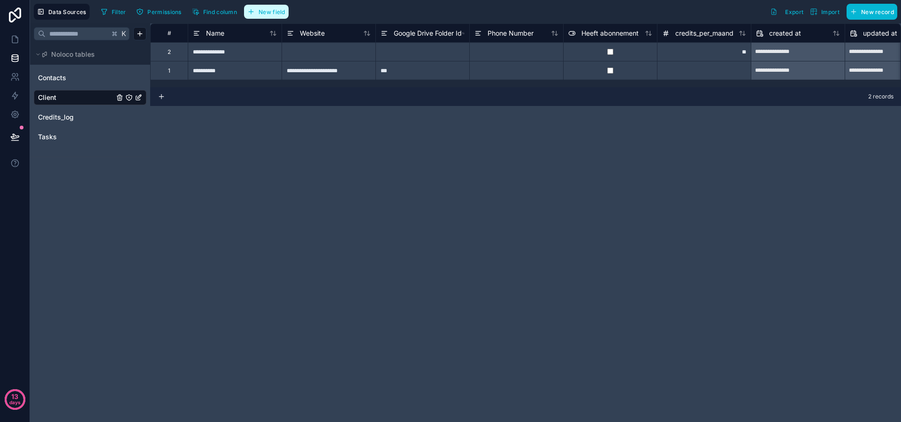
click at [262, 14] on span "New field" at bounding box center [272, 11] width 27 height 7
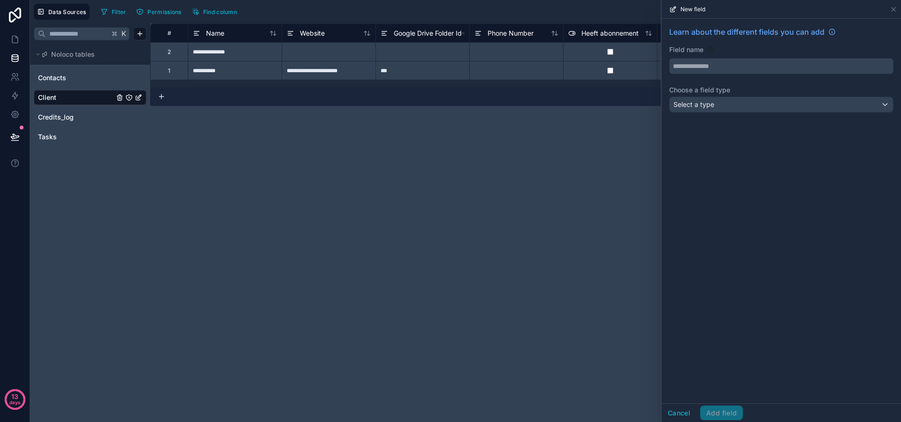
click at [764, 71] on input "text" at bounding box center [781, 66] width 223 height 15
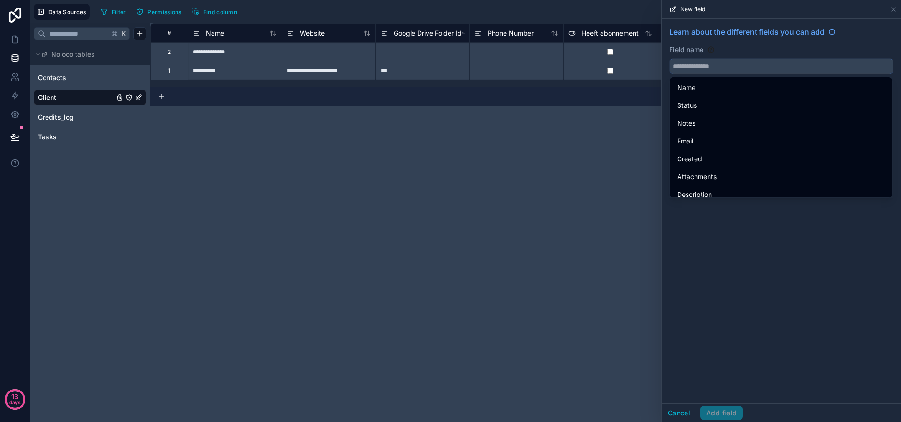
click at [709, 70] on input "text" at bounding box center [781, 66] width 223 height 15
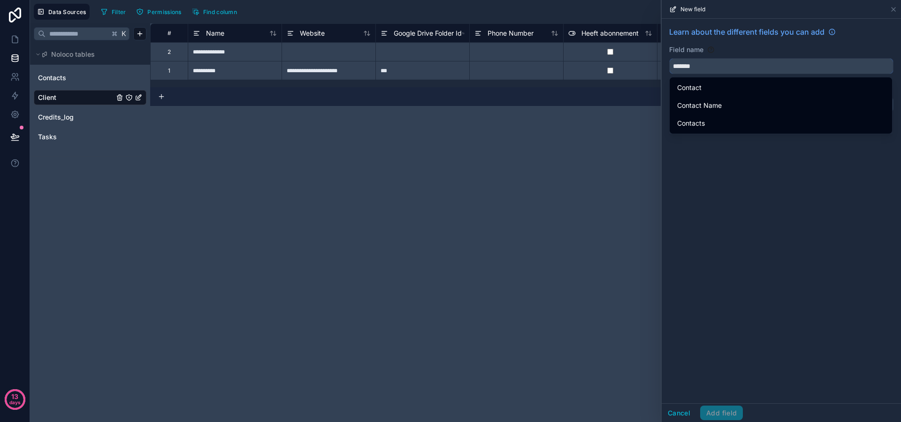
type input "*******"
click at [705, 213] on div "Learn about the different fields you can add Field name ******* Choose a field …" at bounding box center [781, 211] width 239 height 385
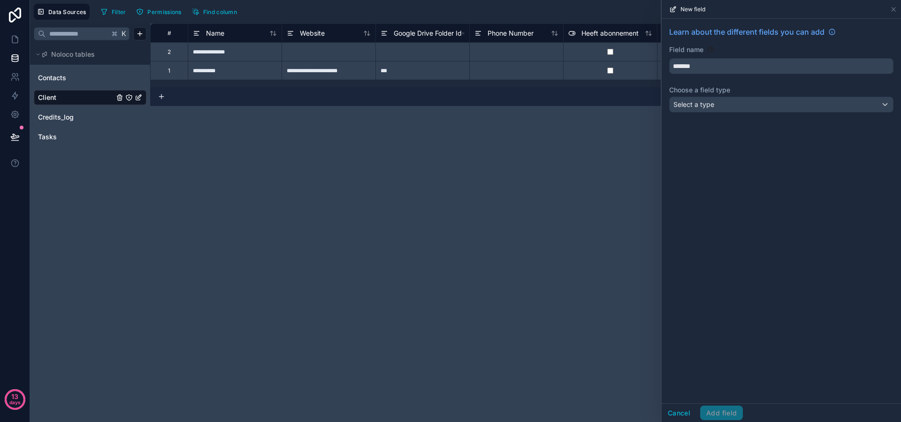
click at [531, 157] on div "**********" at bounding box center [525, 222] width 751 height 399
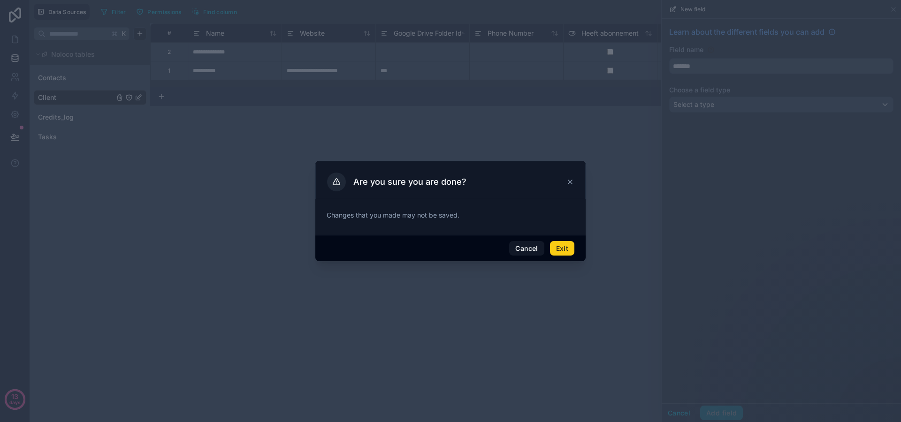
click at [561, 248] on button "Exit" at bounding box center [562, 248] width 24 height 15
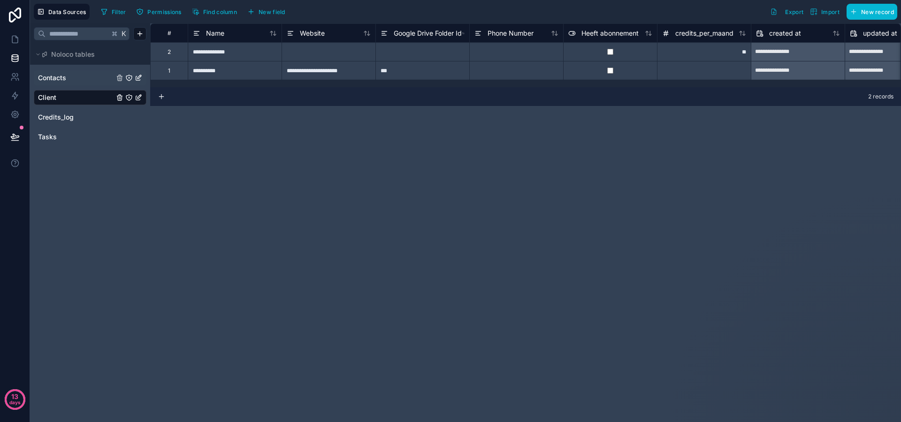
click at [88, 77] on link "Contacts" at bounding box center [76, 77] width 76 height 9
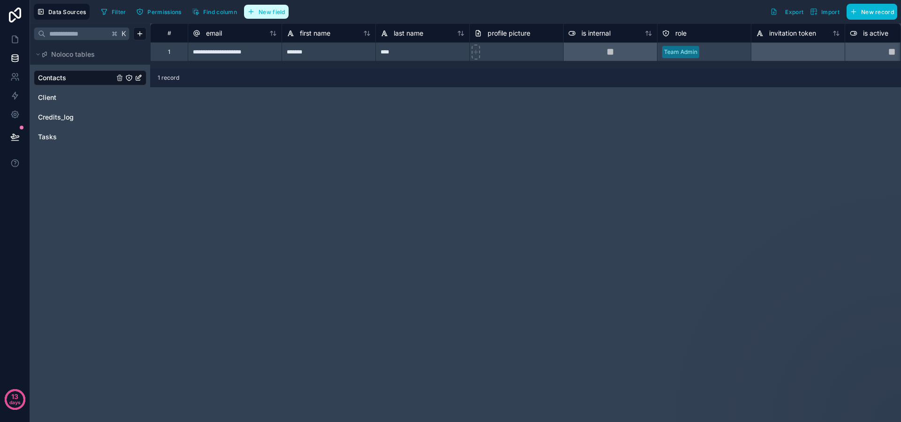
click at [264, 13] on span "New field" at bounding box center [272, 11] width 27 height 7
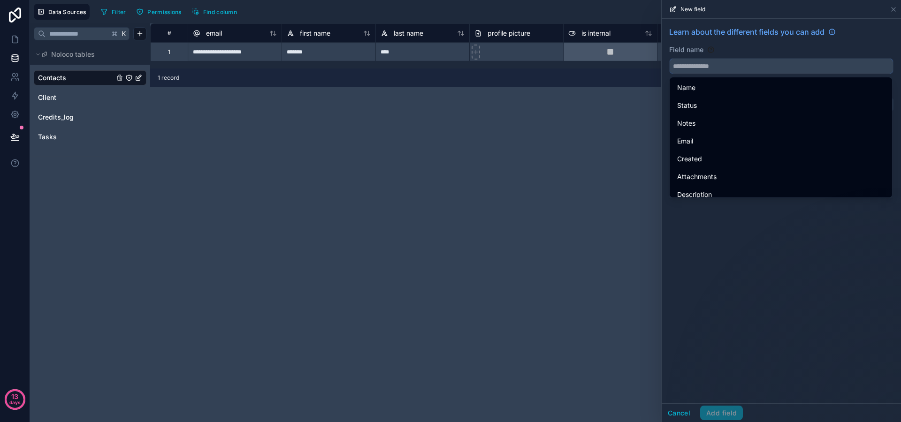
click at [716, 65] on input "text" at bounding box center [781, 66] width 223 height 15
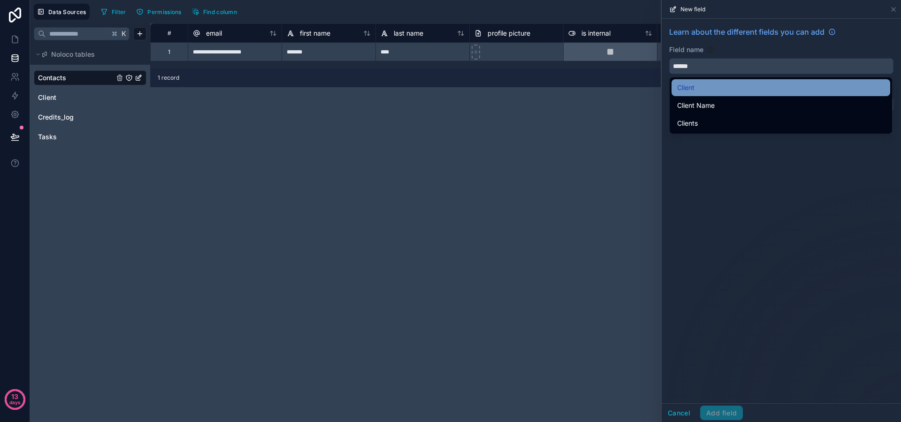
type input "******"
click at [724, 86] on div "Client" at bounding box center [780, 87] width 207 height 11
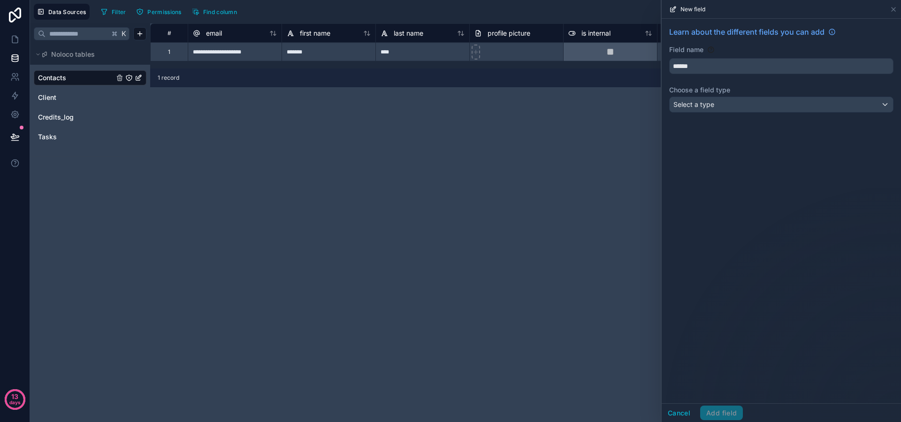
click at [724, 95] on div "Learn about the different fields you can add Field name ****** Choose a field t…" at bounding box center [781, 71] width 239 height 105
click at [727, 101] on div "Select a type" at bounding box center [781, 104] width 223 height 15
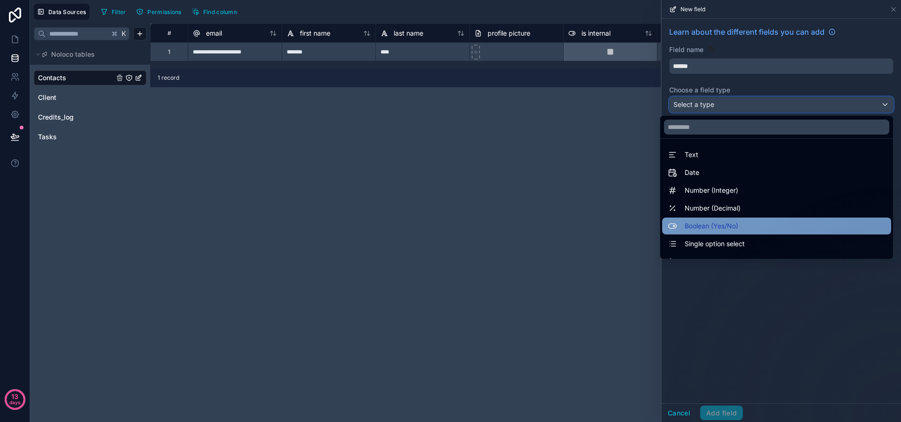
scroll to position [272, 0]
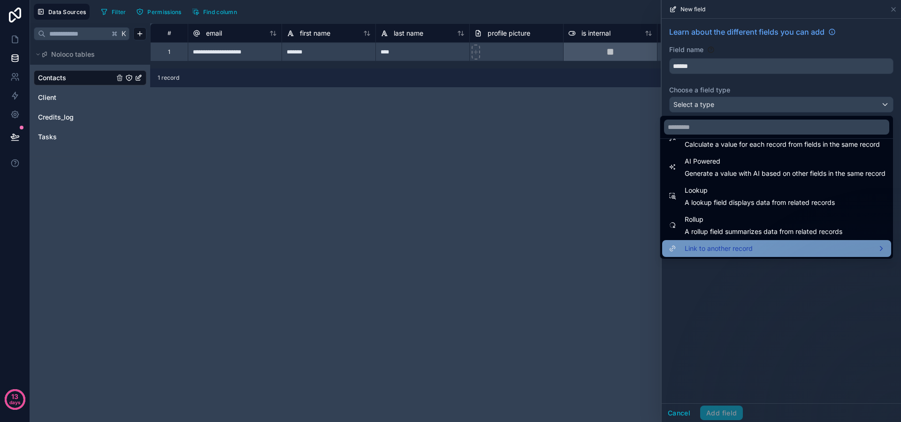
click at [715, 244] on span "Link to another record" at bounding box center [719, 248] width 68 height 11
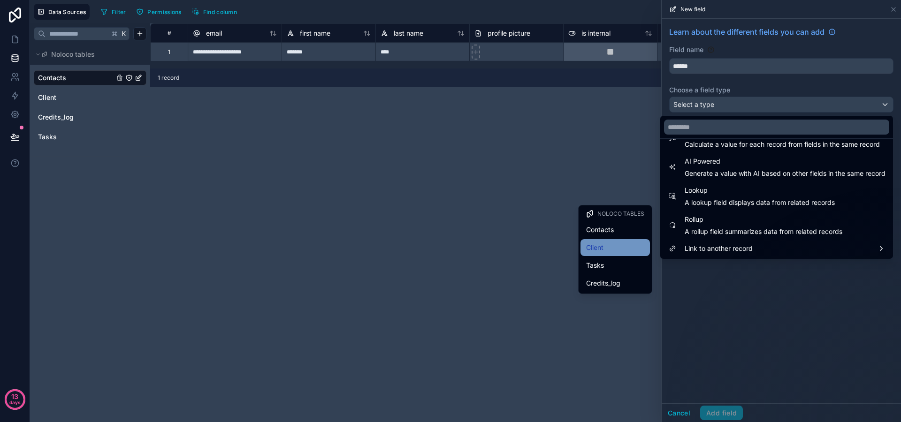
click at [607, 244] on div "Client" at bounding box center [615, 247] width 58 height 11
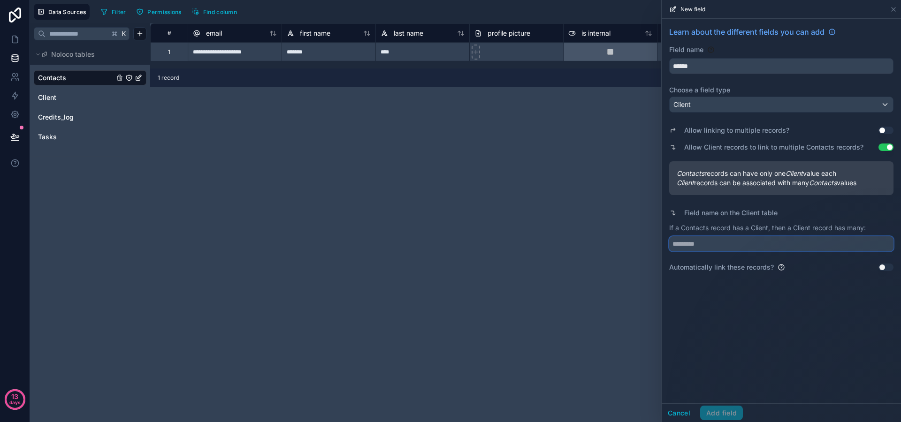
click at [714, 241] on input "text" at bounding box center [781, 244] width 224 height 15
type input "********"
click at [707, 414] on button "Add field" at bounding box center [721, 413] width 43 height 15
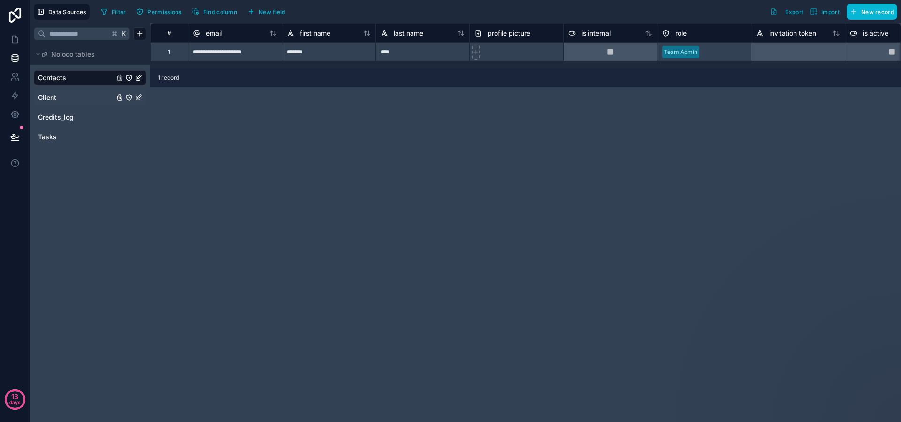
click at [45, 98] on span "Client" at bounding box center [47, 97] width 18 height 9
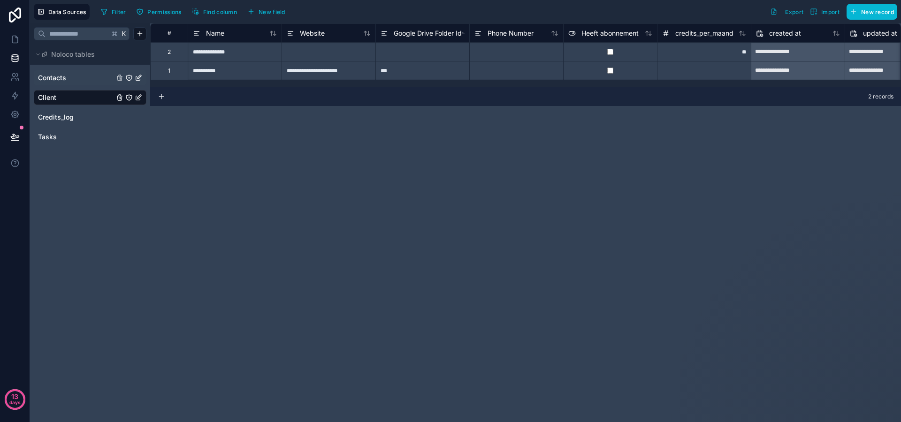
click at [53, 74] on span "Contacts" at bounding box center [52, 77] width 28 height 9
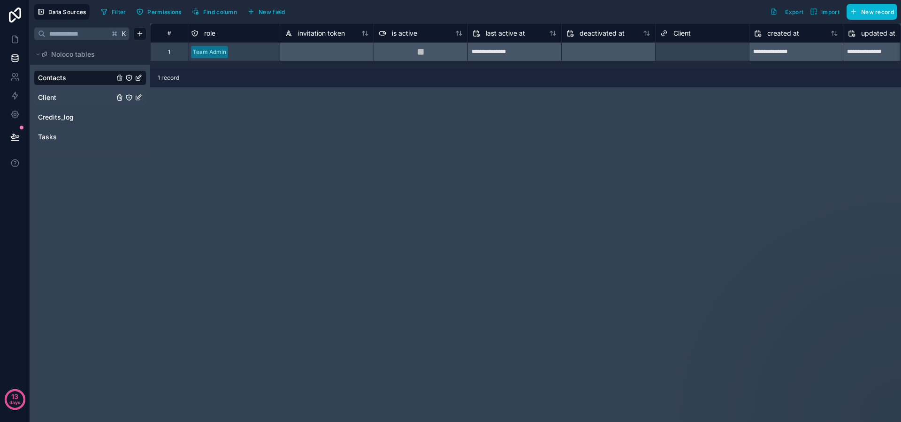
scroll to position [0, 472]
click at [701, 46] on div "Select a Client" at bounding box center [701, 52] width 93 height 13
click at [701, 49] on div "Select a Client" at bounding box center [701, 52] width 93 height 13
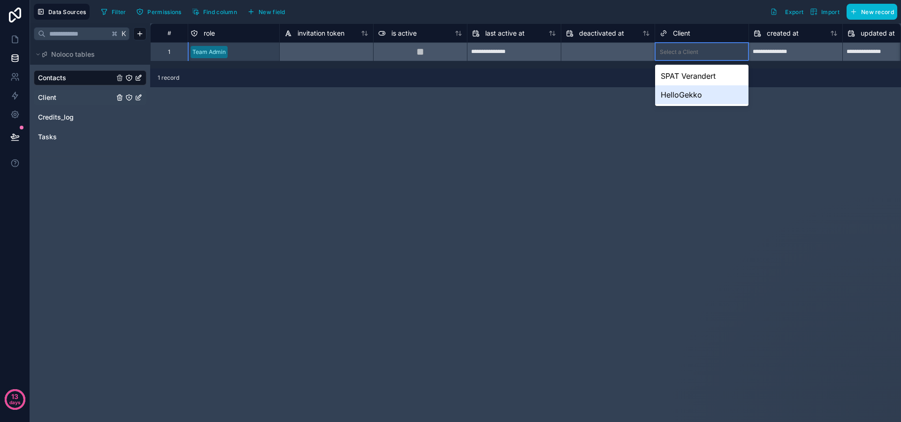
click at [688, 99] on div "HelloGekko" at bounding box center [701, 94] width 93 height 19
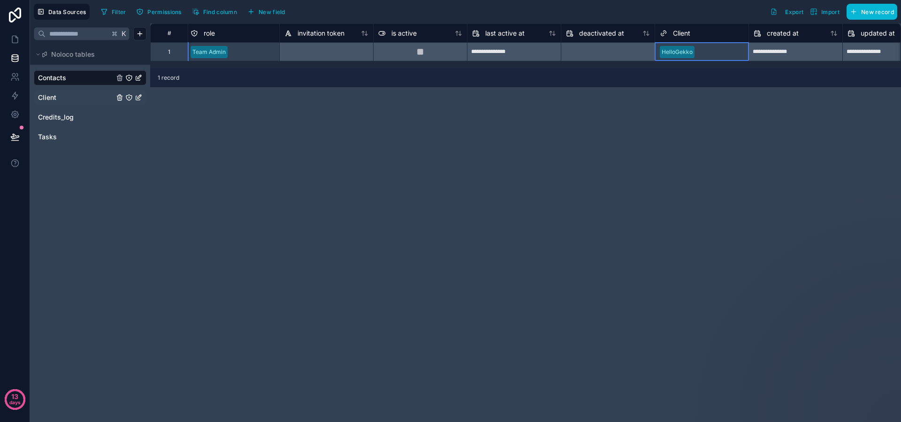
click at [667, 185] on div "**********" at bounding box center [525, 222] width 751 height 399
click at [17, 42] on icon at bounding box center [15, 39] width 6 height 7
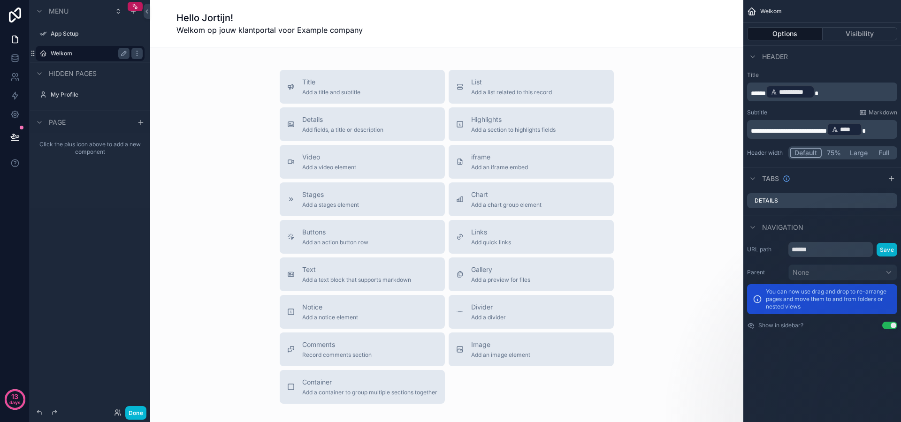
click at [84, 55] on label "Welkom" at bounding box center [88, 54] width 75 height 8
click at [278, 28] on span "Welkom op jouw klantportal voor Example company" at bounding box center [269, 29] width 186 height 11
click at [307, 32] on span "Welkom op jouw klantportal voor Example company" at bounding box center [269, 29] width 186 height 11
click at [838, 130] on icon "scrollable content" at bounding box center [835, 129] width 7 height 7
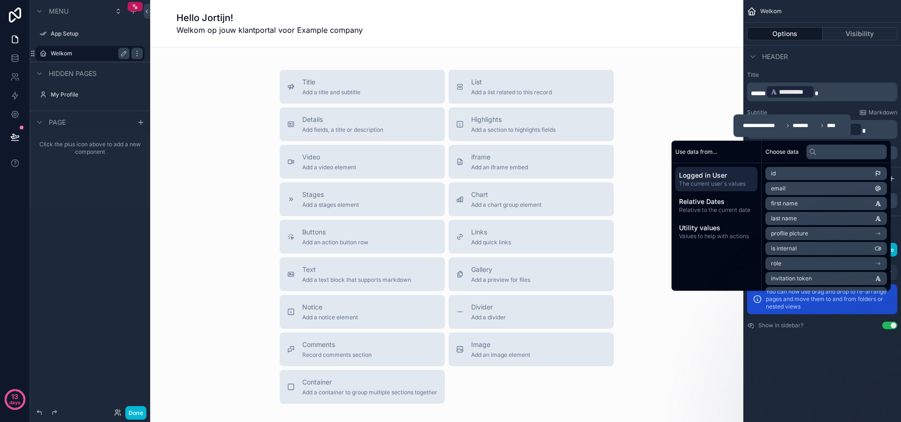
click at [856, 127] on div "****" at bounding box center [844, 129] width 35 height 13
click at [897, 131] on div "**********" at bounding box center [822, 116] width 158 height 96
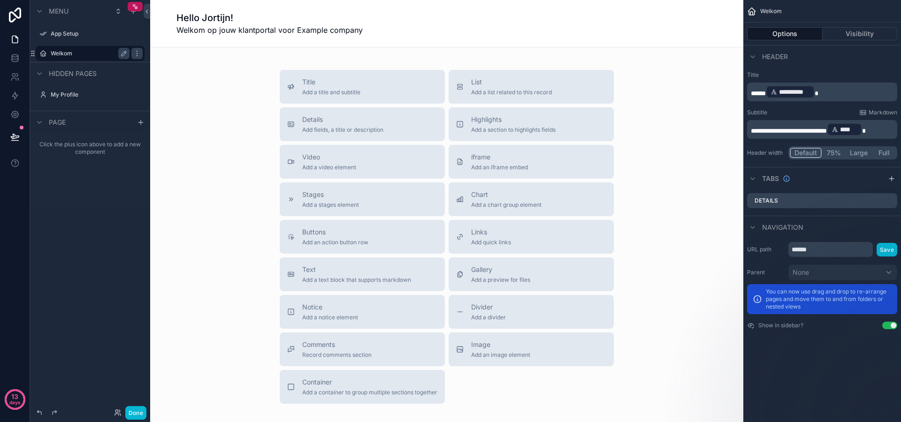
click at [866, 130] on span "scrollable content" at bounding box center [864, 131] width 4 height 7
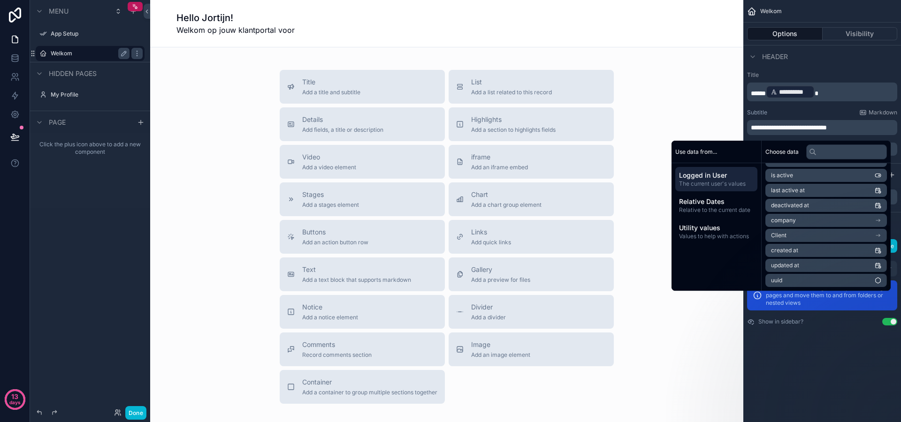
click at [804, 233] on li "Client" at bounding box center [827, 235] width 122 height 13
click at [805, 207] on li "Name" at bounding box center [827, 205] width 122 height 13
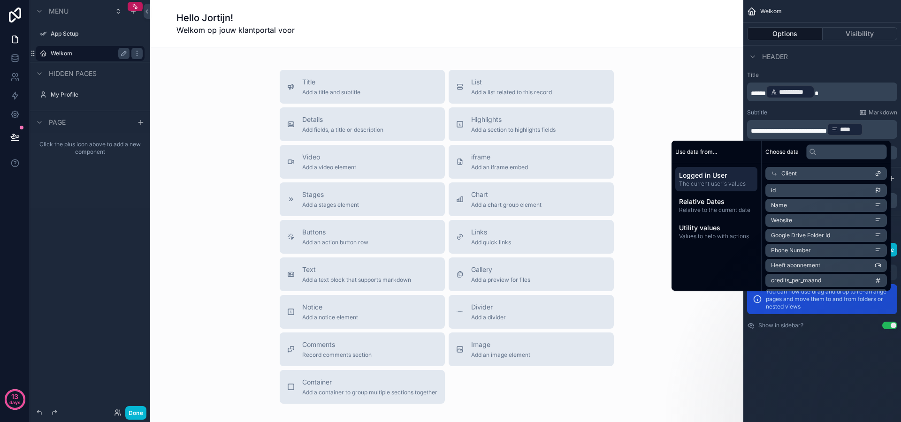
click at [827, 131] on span "**********" at bounding box center [789, 131] width 76 height 7
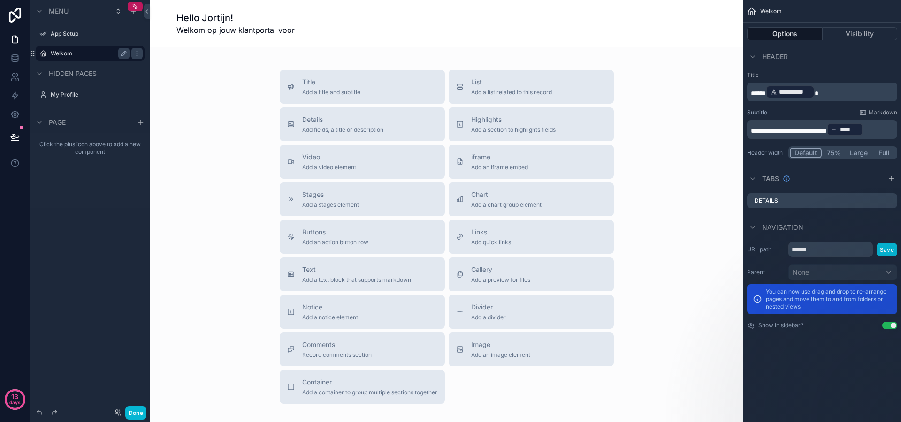
click at [827, 130] on span "**********" at bounding box center [789, 131] width 76 height 7
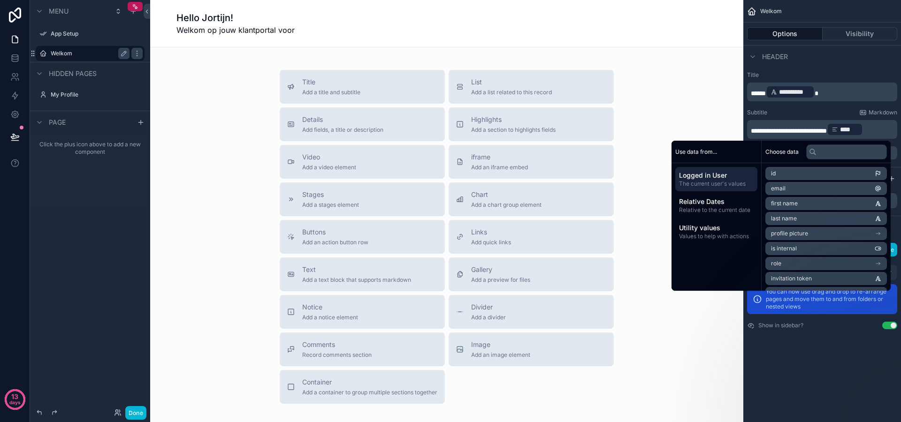
click at [858, 131] on span "****" at bounding box center [849, 129] width 18 height 9
click at [664, 103] on div "Title Add a title and subtitle List Add a list related to this record Details A…" at bounding box center [447, 237] width 578 height 334
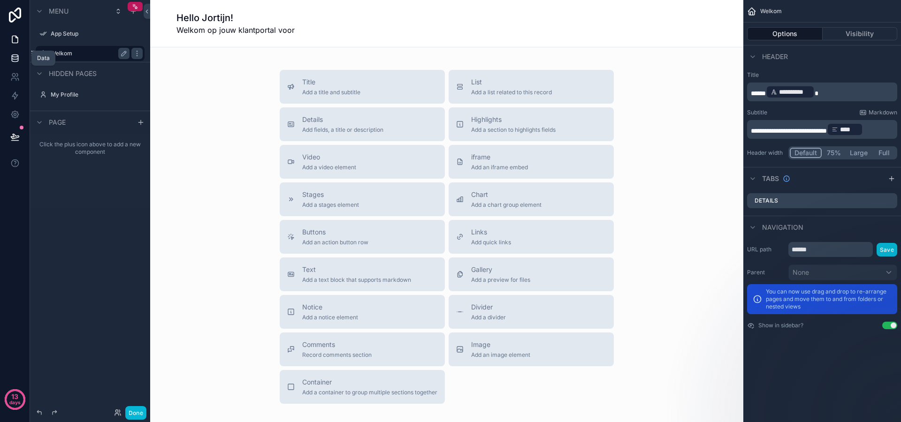
click at [22, 60] on link at bounding box center [15, 58] width 30 height 19
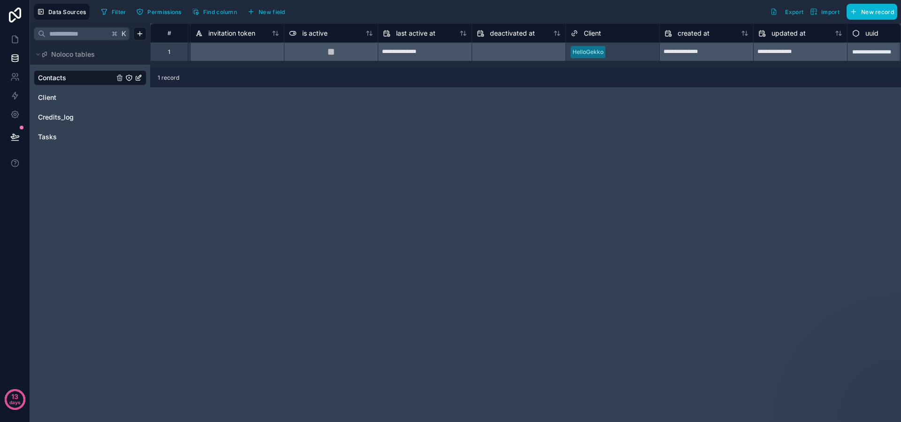
scroll to position [0, 601]
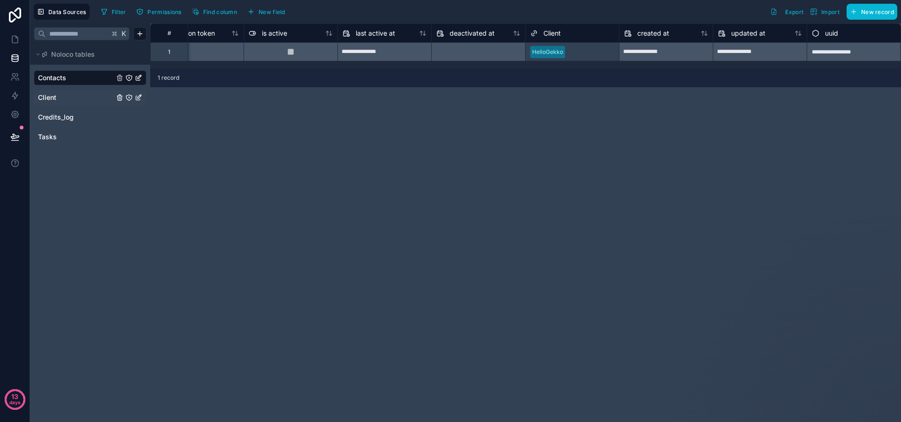
click at [67, 99] on link "Client" at bounding box center [76, 97] width 76 height 9
